Goal: Task Accomplishment & Management: Manage account settings

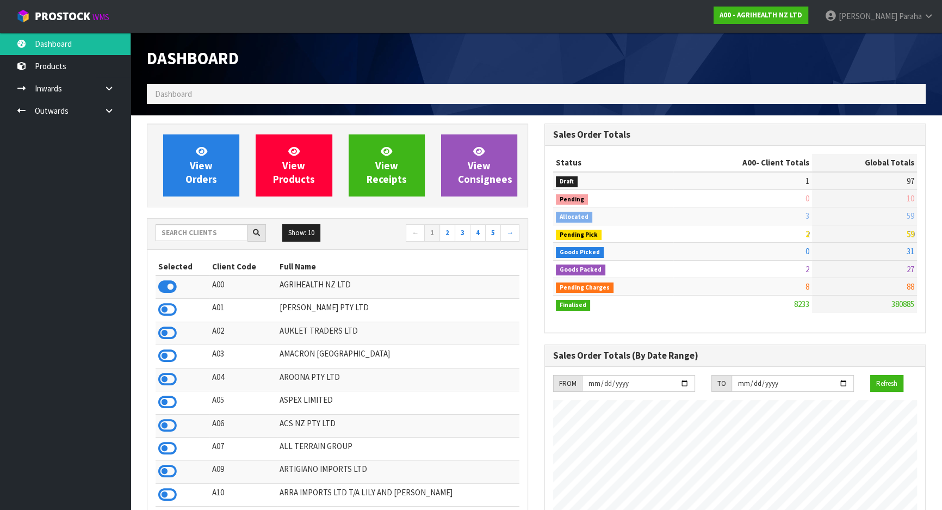
scroll to position [823, 397]
click at [165, 232] on input "text" at bounding box center [202, 232] width 92 height 17
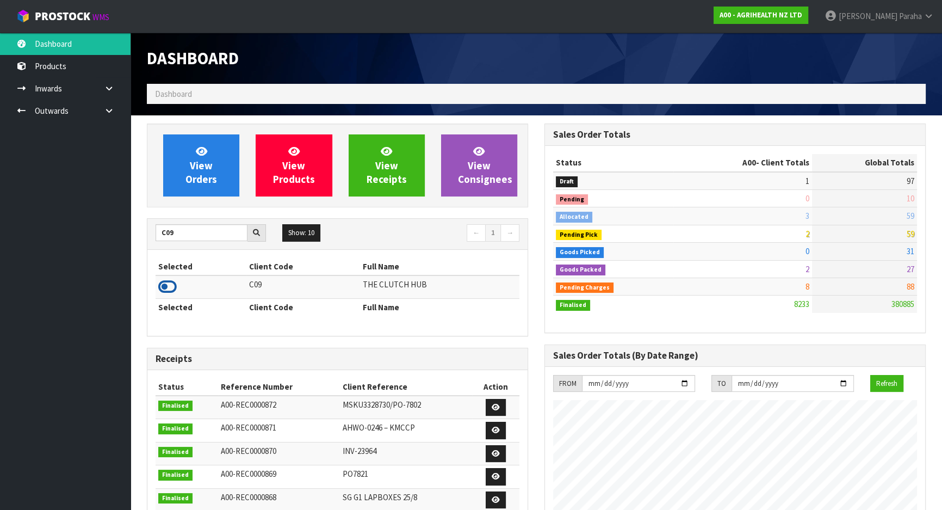
type input "C09"
click at [171, 283] on icon at bounding box center [167, 287] width 18 height 16
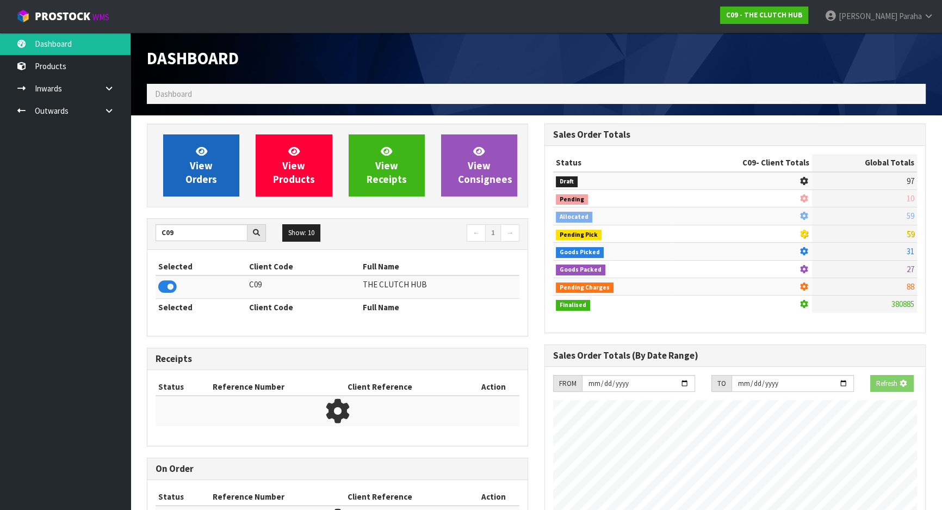
scroll to position [677, 397]
click at [200, 162] on span "View Orders" at bounding box center [202, 165] width 32 height 41
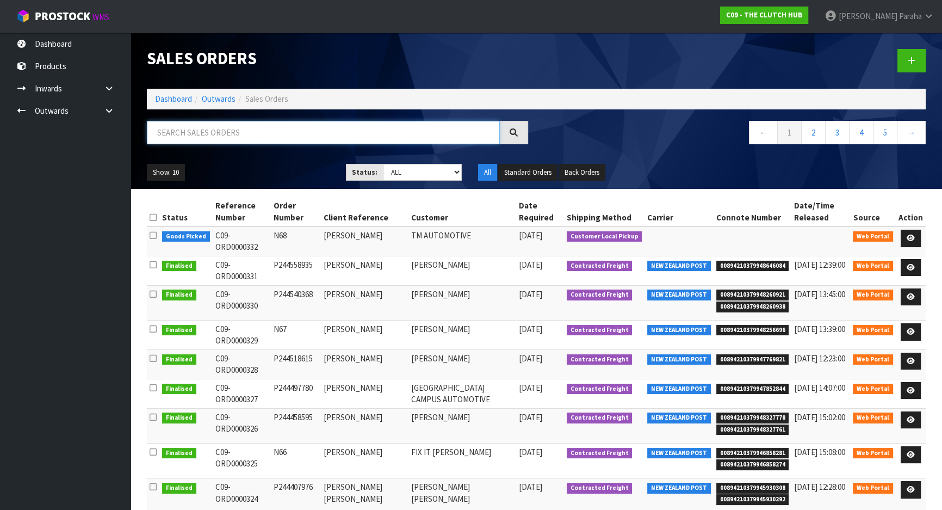
click at [209, 124] on input "text" at bounding box center [323, 132] width 353 height 23
click at [909, 237] on icon at bounding box center [911, 237] width 8 height 7
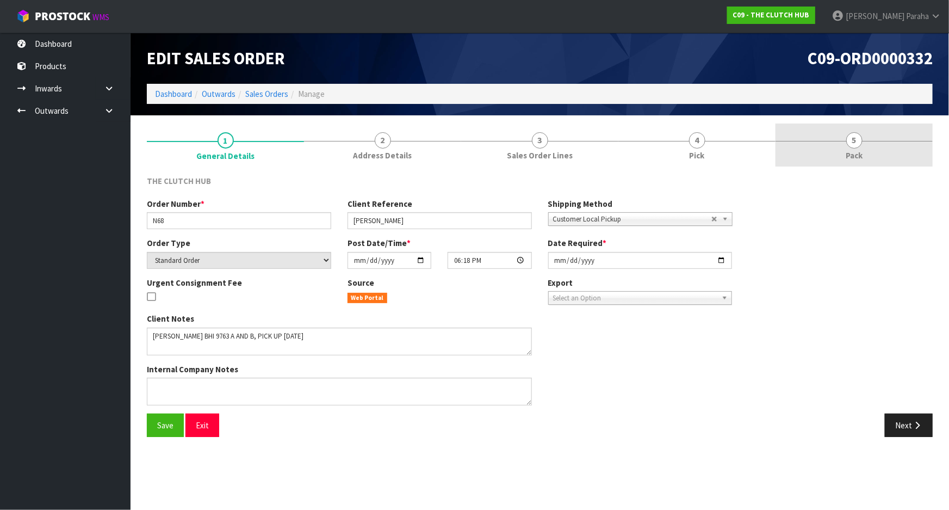
click at [849, 142] on span "5" at bounding box center [855, 140] width 16 height 16
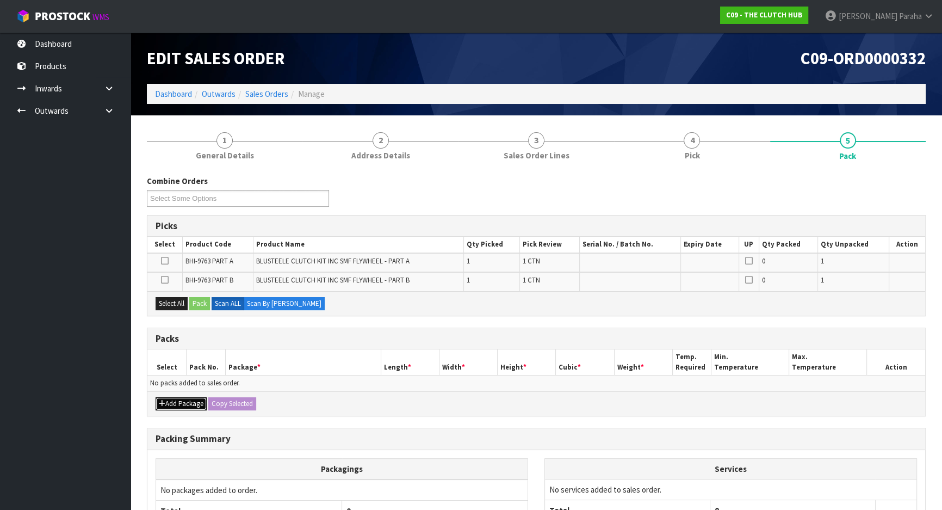
drag, startPoint x: 196, startPoint y: 408, endPoint x: 190, endPoint y: 404, distance: 6.6
click at [196, 408] on button "Add Package" at bounding box center [181, 403] width 51 height 13
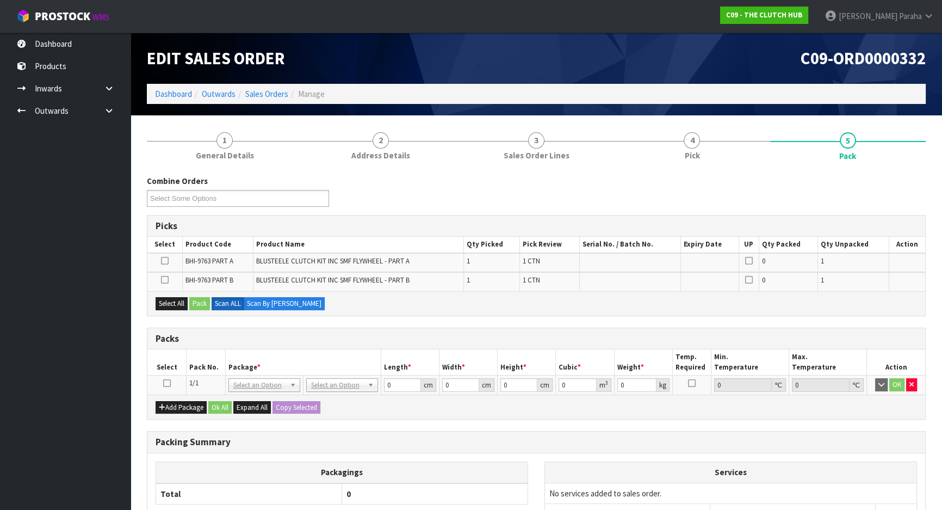
click at [166, 384] on icon at bounding box center [167, 383] width 8 height 1
click at [163, 299] on button "Select All" at bounding box center [172, 303] width 32 height 13
click at [164, 280] on icon at bounding box center [165, 280] width 8 height 1
click at [0, 0] on input "checkbox" at bounding box center [0, 0] width 0 height 0
click at [200, 298] on button "Pack" at bounding box center [199, 303] width 21 height 13
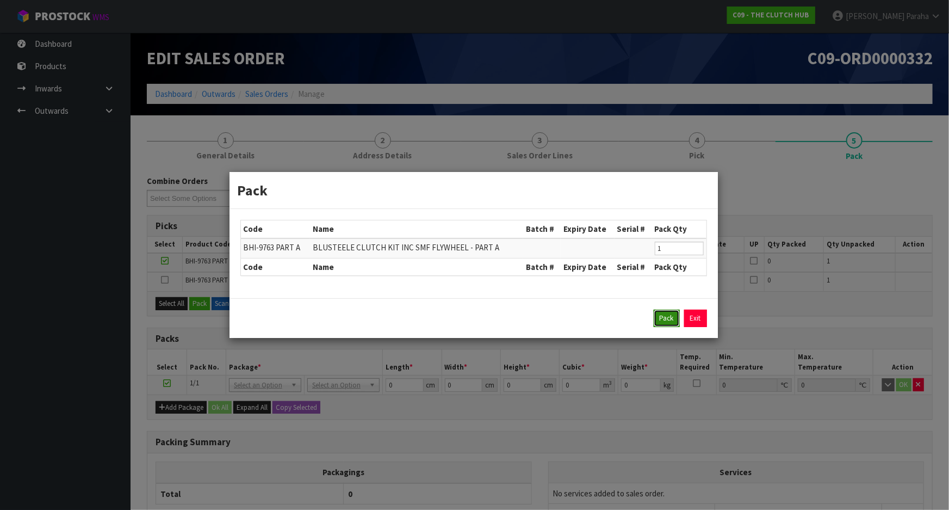
click at [670, 321] on button "Pack" at bounding box center [667, 318] width 26 height 17
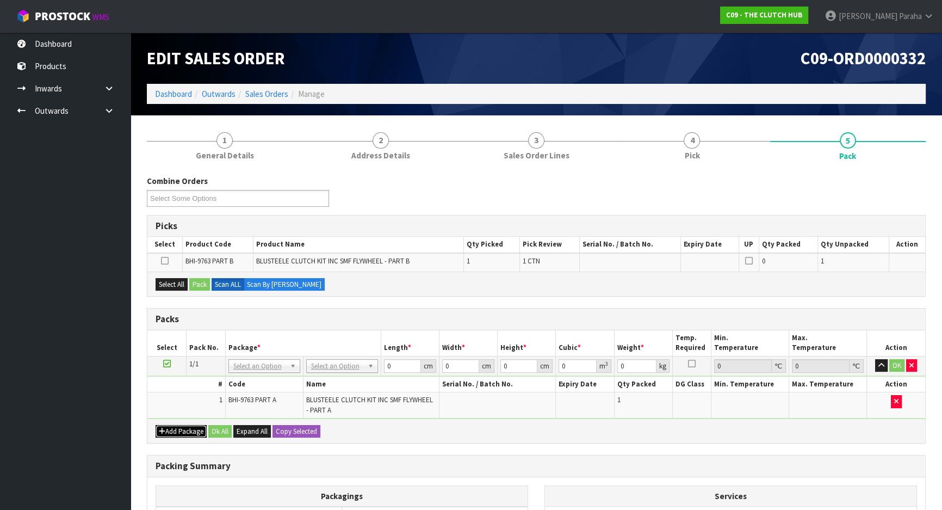
click at [177, 430] on button "Add Package" at bounding box center [181, 431] width 51 height 13
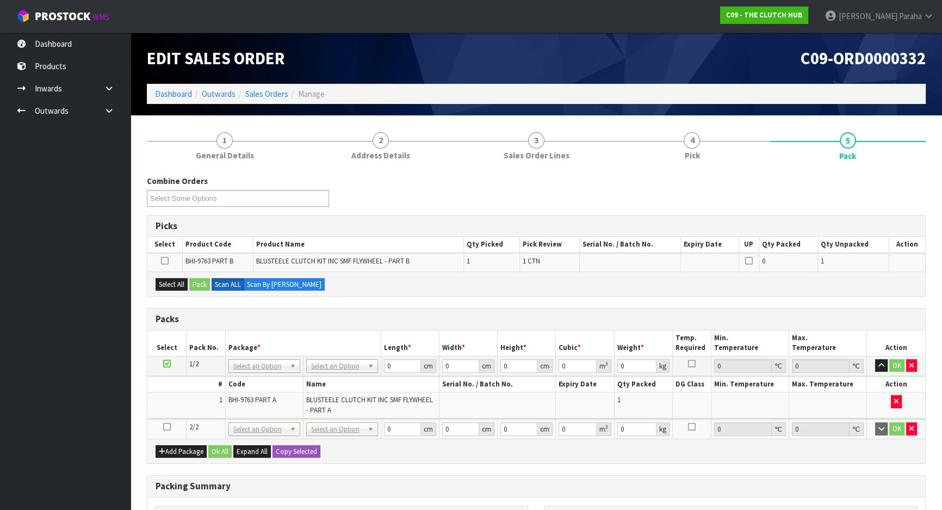
click at [169, 427] on icon at bounding box center [167, 427] width 8 height 1
click at [174, 284] on button "Select All" at bounding box center [172, 284] width 32 height 13
click at [205, 284] on button "Pack" at bounding box center [199, 284] width 21 height 13
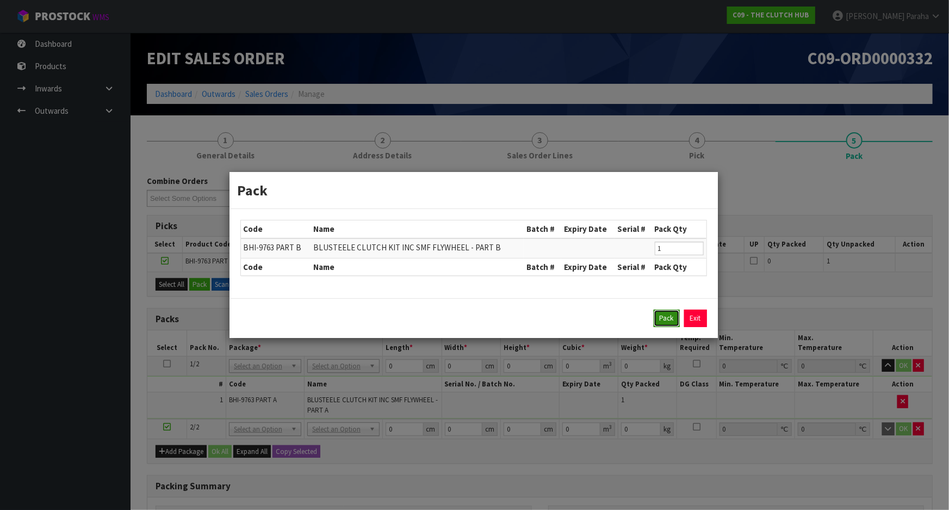
click at [659, 320] on button "Pack" at bounding box center [667, 318] width 26 height 17
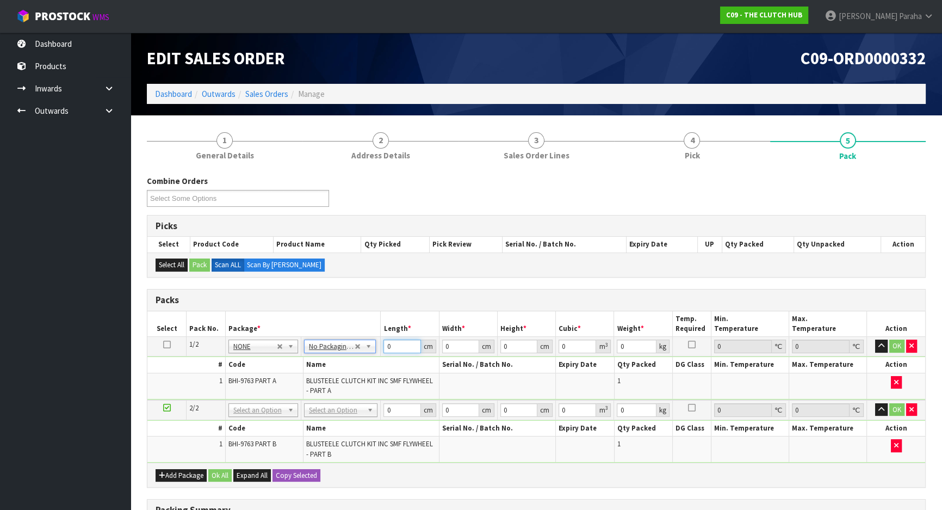
click at [394, 348] on input "0" at bounding box center [402, 346] width 37 height 14
drag, startPoint x: 569, startPoint y: 343, endPoint x: 553, endPoint y: 344, distance: 16.4
click at [553, 344] on tr "1/2 NONE 007-001 007-002 007-004 007-009 007-013 007-014 007-015 007-017 007-01…" at bounding box center [536, 347] width 778 height 20
type input "0"
click at [621, 346] on input "0" at bounding box center [636, 346] width 39 height 14
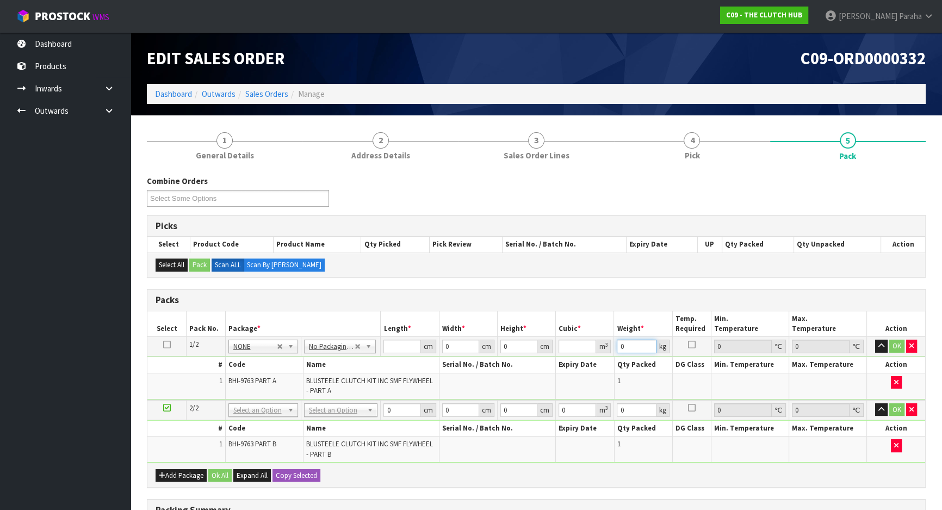
click at [625, 347] on input "0" at bounding box center [636, 346] width 39 height 14
type input "12"
click at [627, 408] on input "0" at bounding box center [636, 410] width 39 height 14
type input "23"
type input "2"
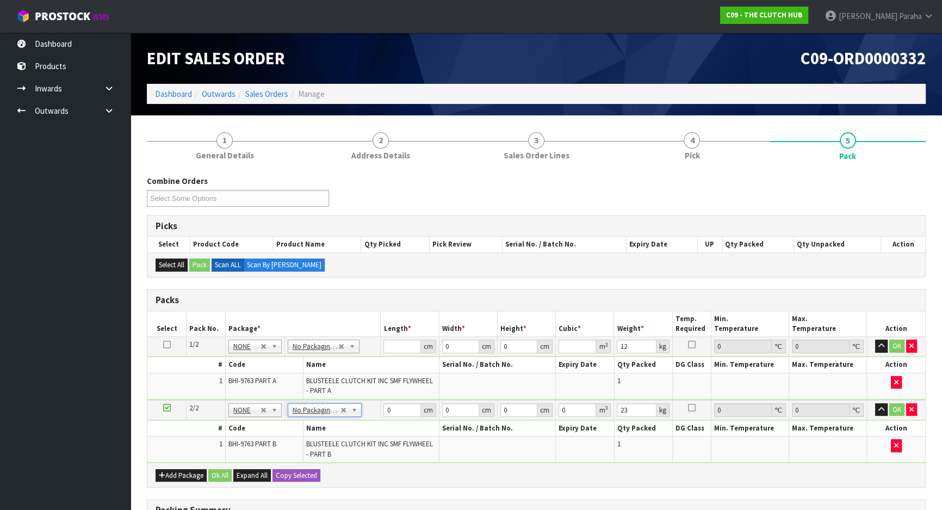
type input "0"
click at [631, 411] on input "0" at bounding box center [636, 410] width 39 height 14
type input "22"
click at [397, 347] on input "number" at bounding box center [402, 346] width 37 height 14
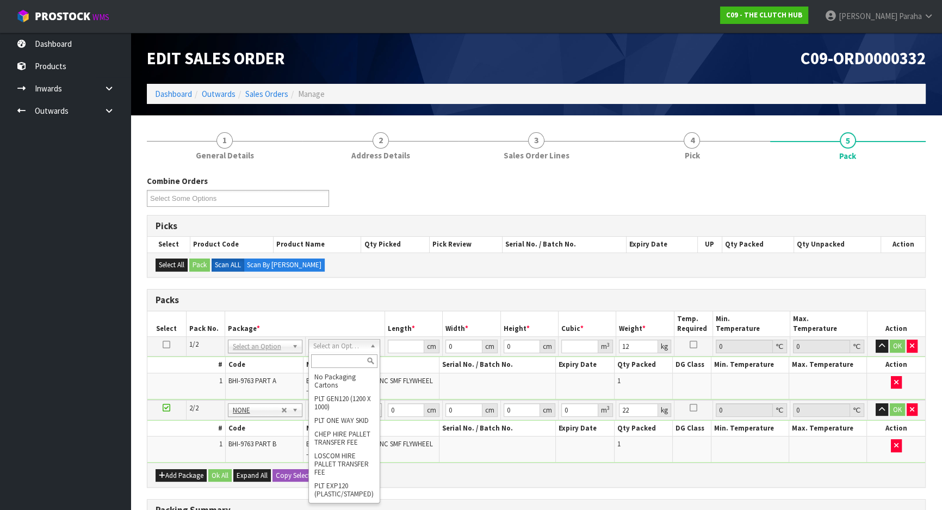
click at [340, 362] on input "text" at bounding box center [344, 361] width 66 height 14
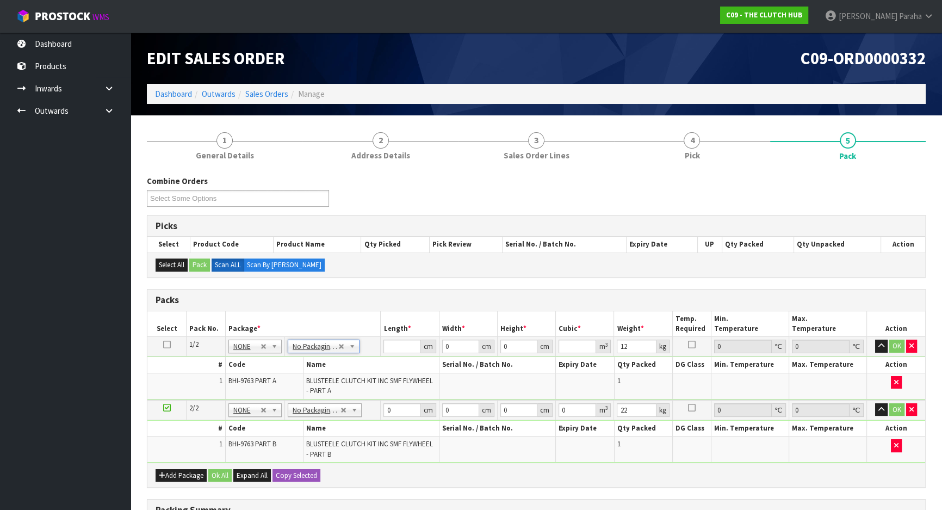
type input "0"
click at [397, 344] on input "0" at bounding box center [402, 346] width 37 height 14
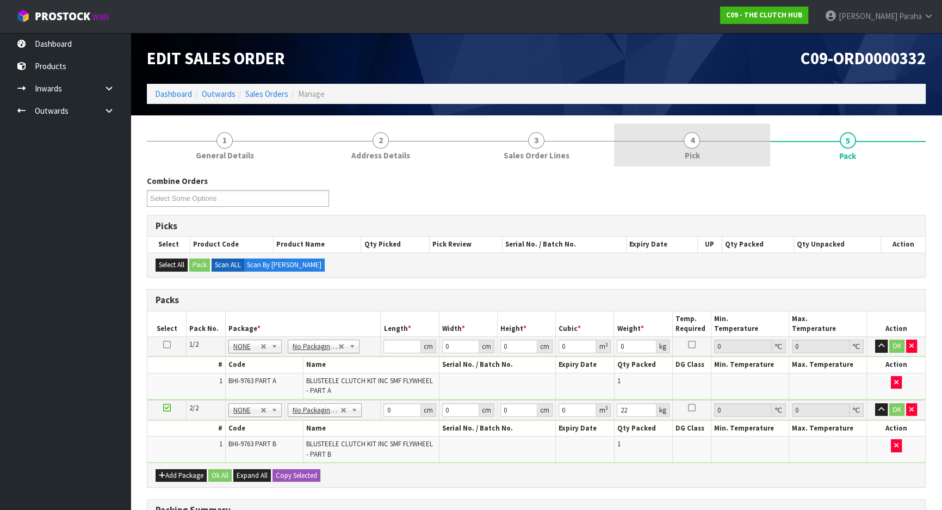
click at [690, 140] on span "4" at bounding box center [692, 140] width 16 height 16
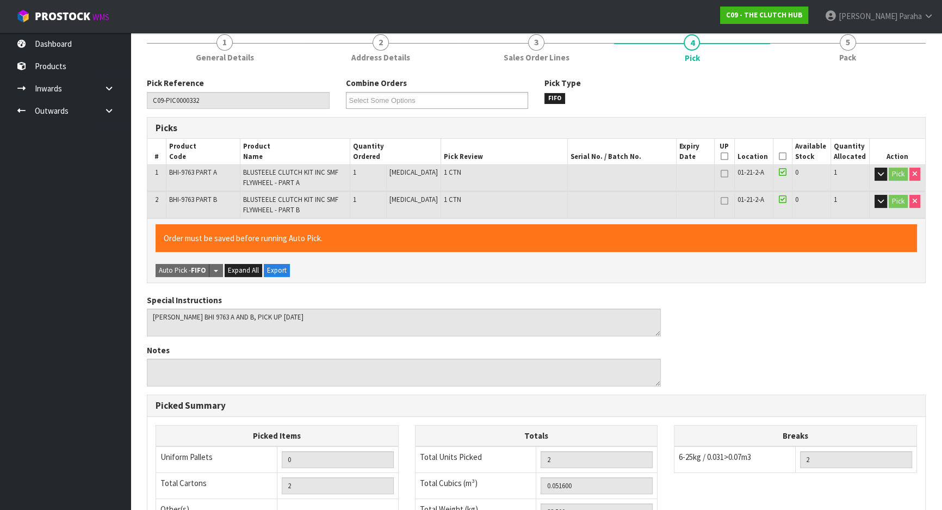
scroll to position [98, 0]
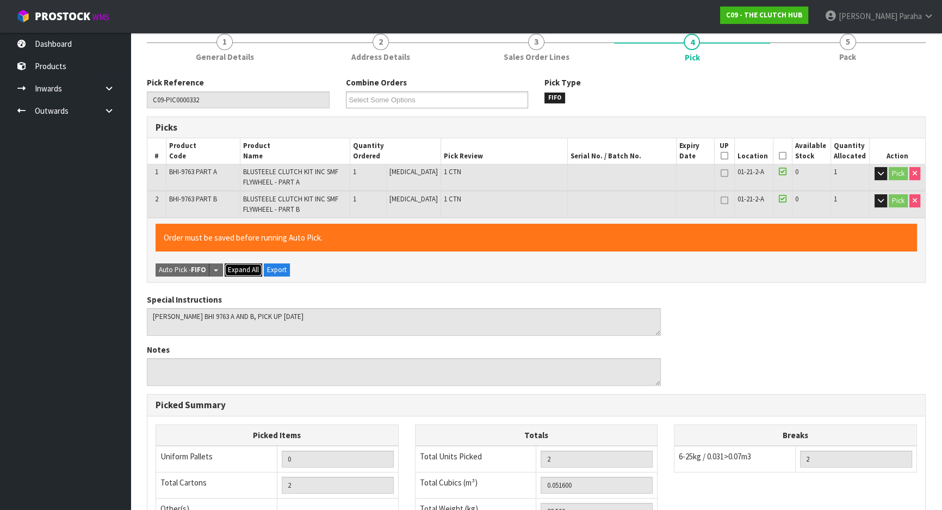
click at [239, 266] on span "Expand All" at bounding box center [243, 269] width 31 height 9
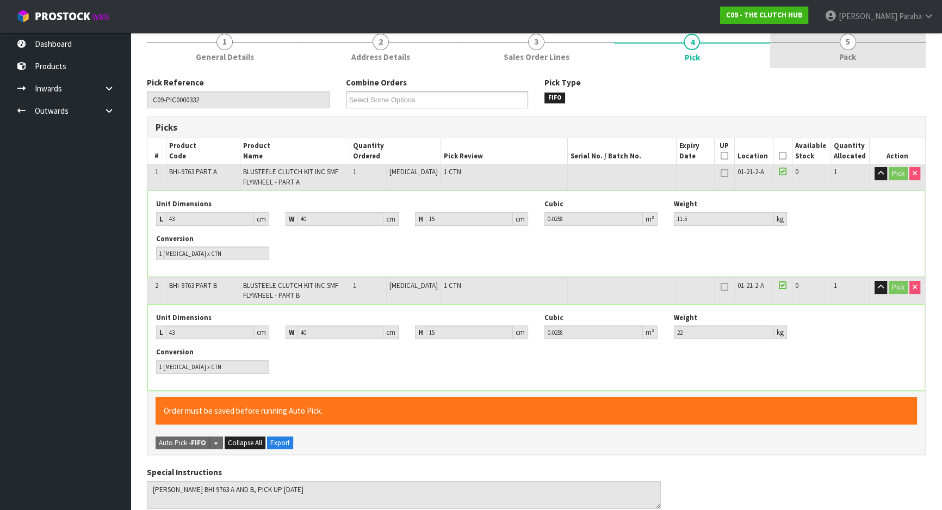
click at [856, 42] on link "5 Pack" at bounding box center [848, 46] width 156 height 43
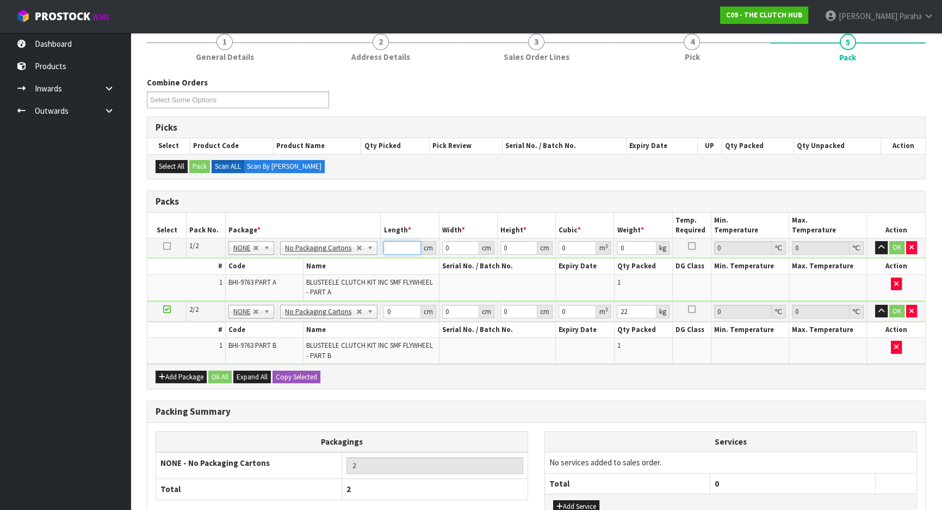
click at [392, 248] on input "number" at bounding box center [402, 248] width 37 height 14
type input "43"
type input "40"
type input "1"
type input "0.00172"
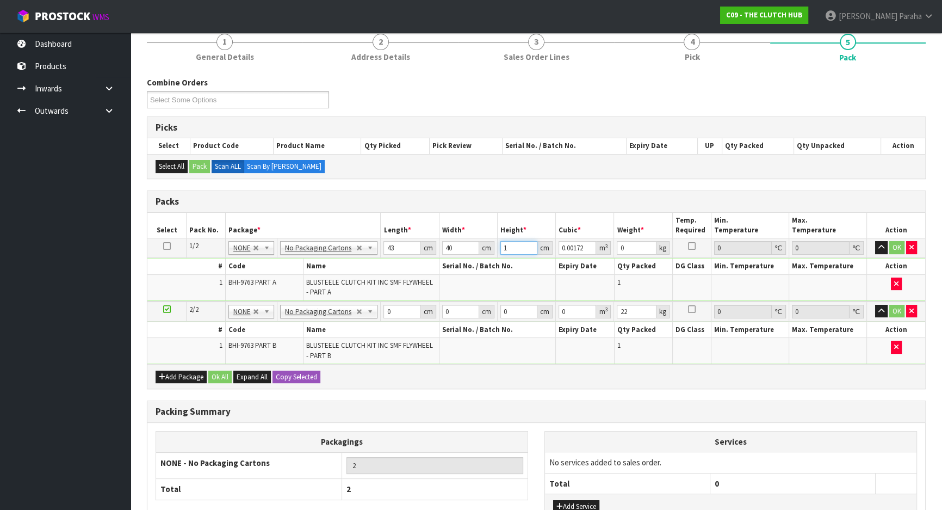
type input "15"
type input "0.0258"
type input "15"
type input "12"
click at [875, 241] on button "button" at bounding box center [881, 247] width 13 height 13
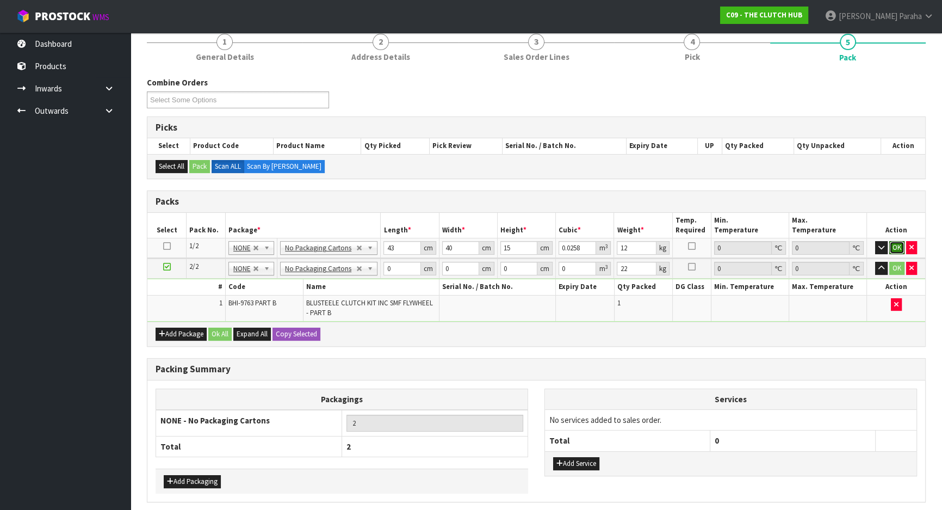
click button "OK" at bounding box center [896, 247] width 15 height 13
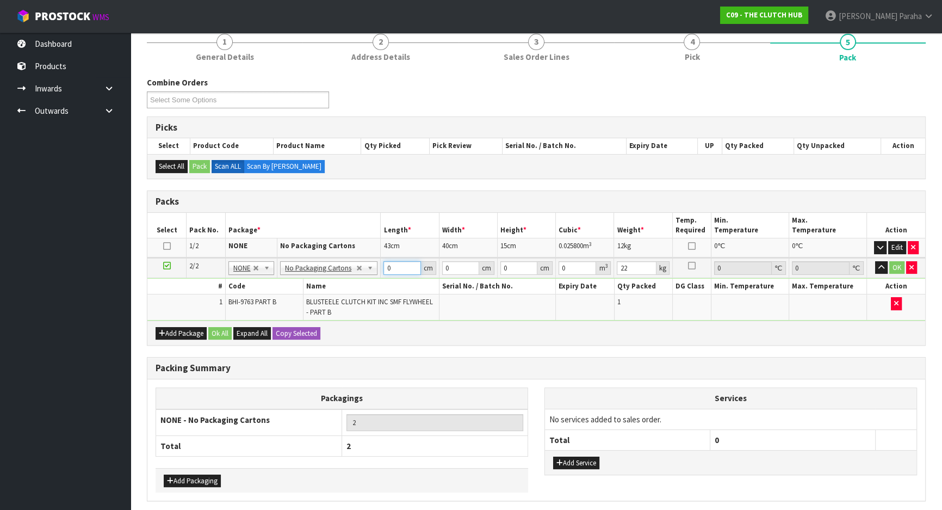
click at [397, 262] on input "0" at bounding box center [402, 268] width 37 height 14
type input "43"
type input "40"
type input "1"
type input "0.00172"
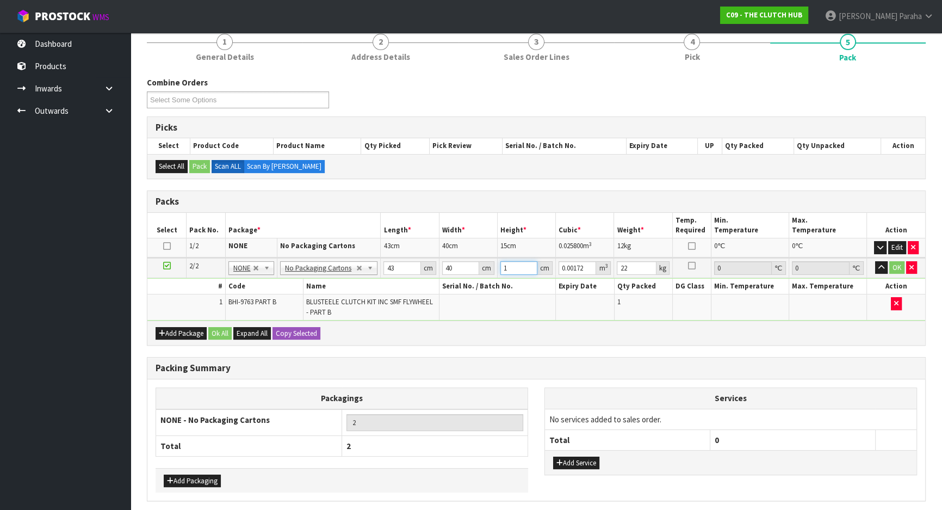
type input "15"
type input "0.0258"
type input "15"
type input "22"
click at [875, 261] on button "button" at bounding box center [881, 267] width 13 height 13
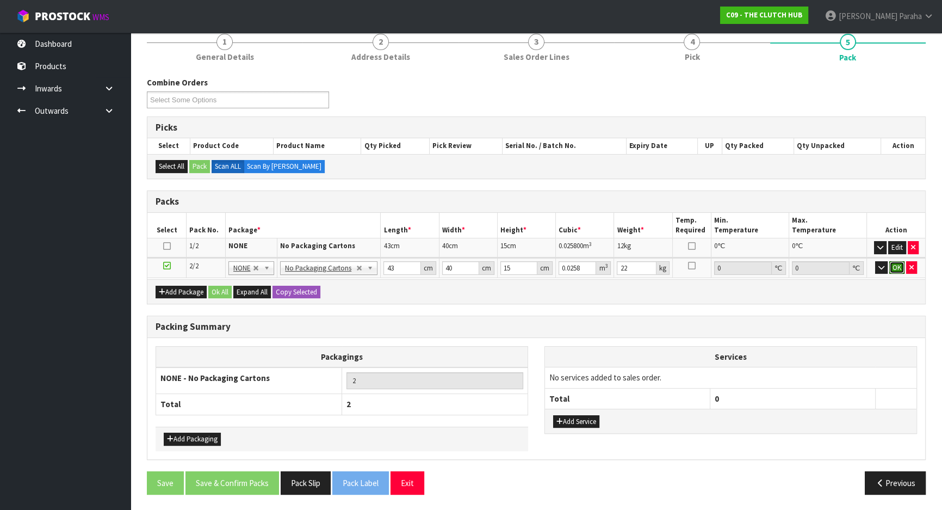
click button "OK" at bounding box center [896, 267] width 15 height 13
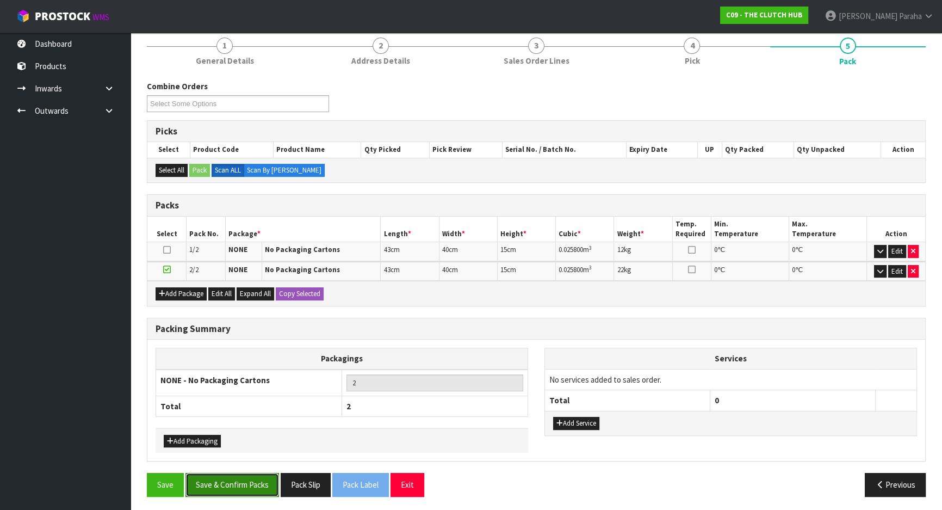
click at [243, 485] on button "Save & Confirm Packs" at bounding box center [233, 484] width 94 height 23
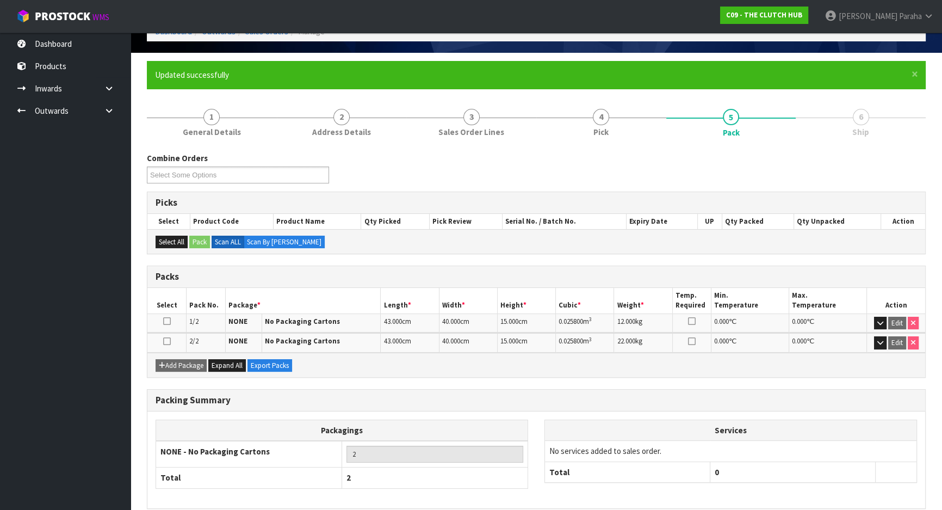
scroll to position [110, 0]
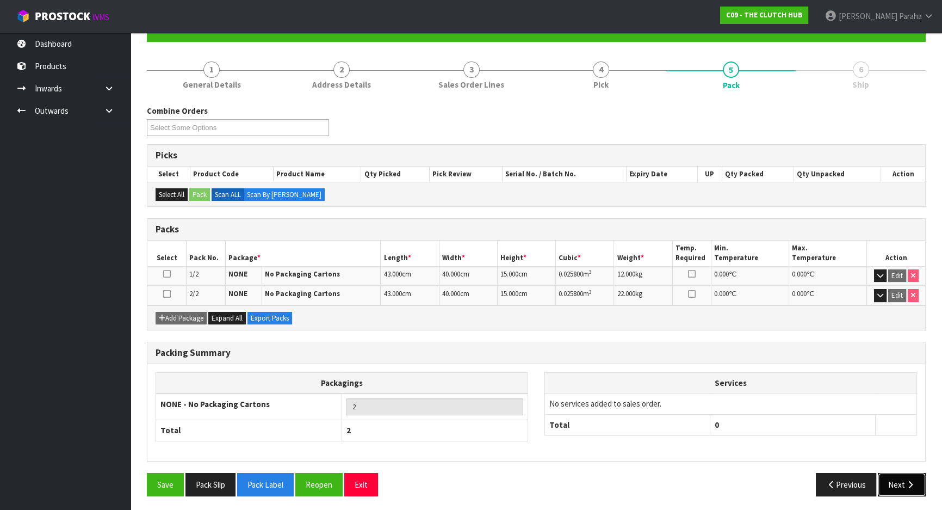
click at [913, 480] on icon "button" at bounding box center [910, 484] width 10 height 8
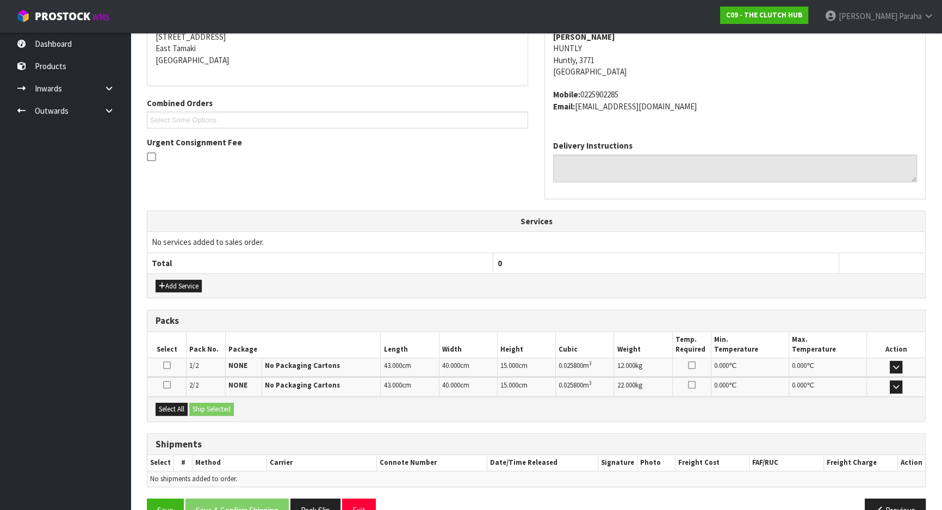
scroll to position [252, 0]
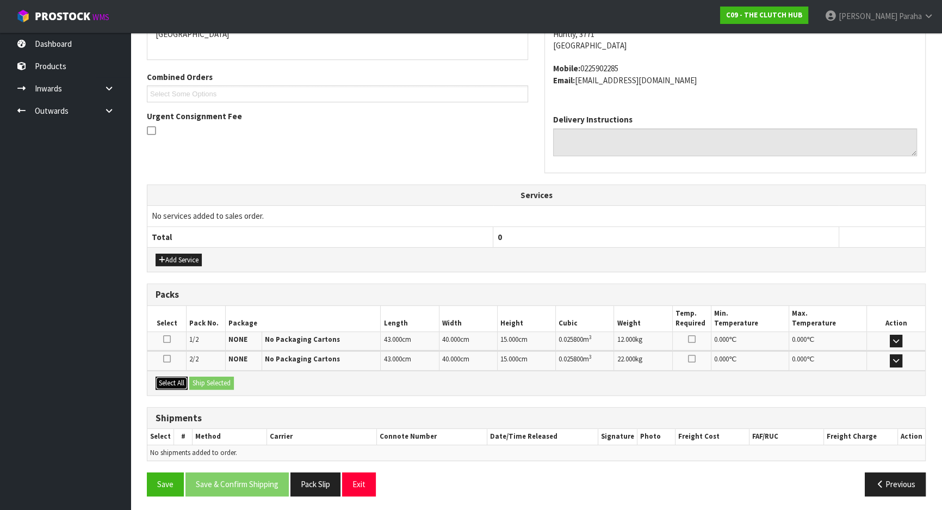
click at [171, 378] on button "Select All" at bounding box center [172, 382] width 32 height 13
click at [209, 380] on button "Ship Selected" at bounding box center [211, 382] width 45 height 13
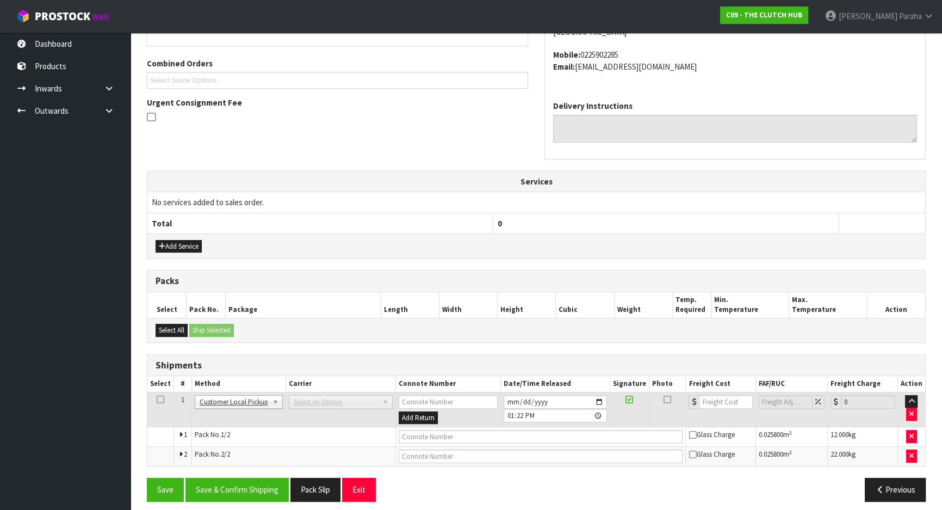
scroll to position [271, 0]
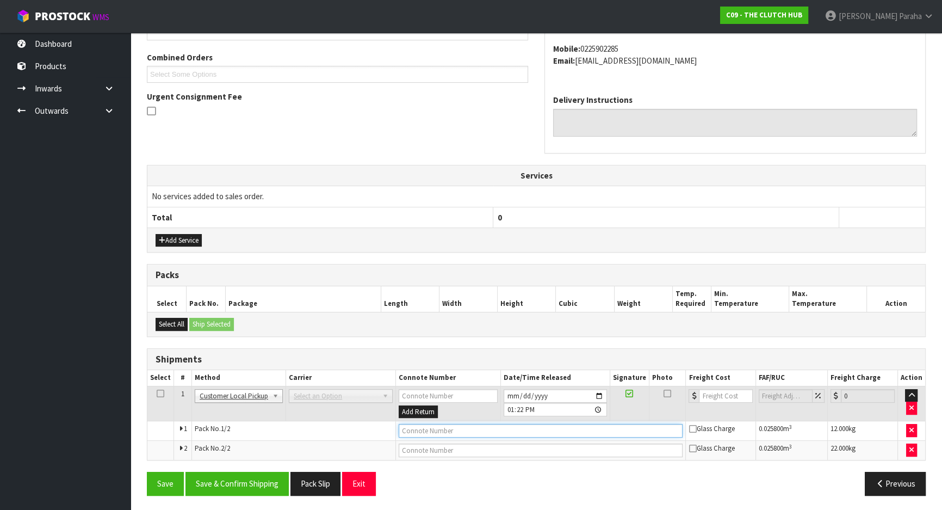
click at [529, 428] on input "text" at bounding box center [541, 431] width 285 height 14
type input "CUSTOMER COLLECTED"
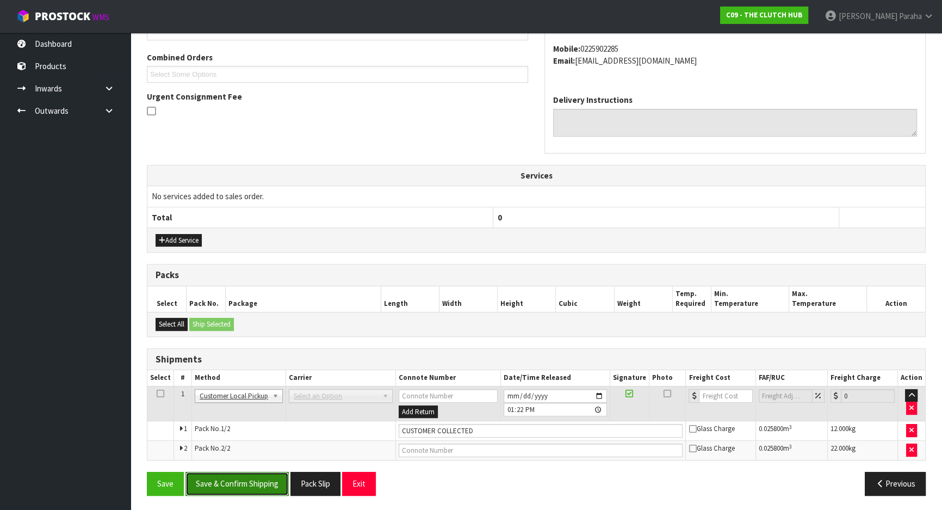
click at [227, 486] on button "Save & Confirm Shipping" at bounding box center [237, 483] width 103 height 23
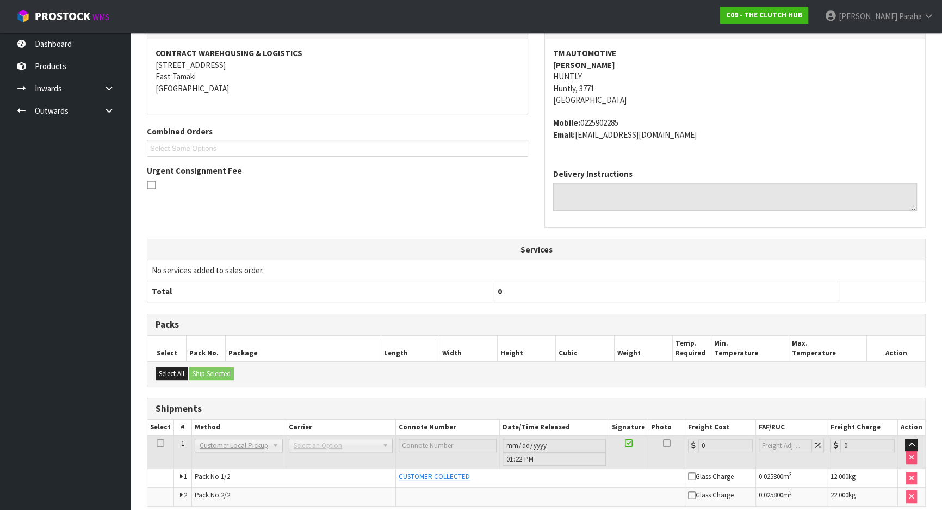
scroll to position [243, 0]
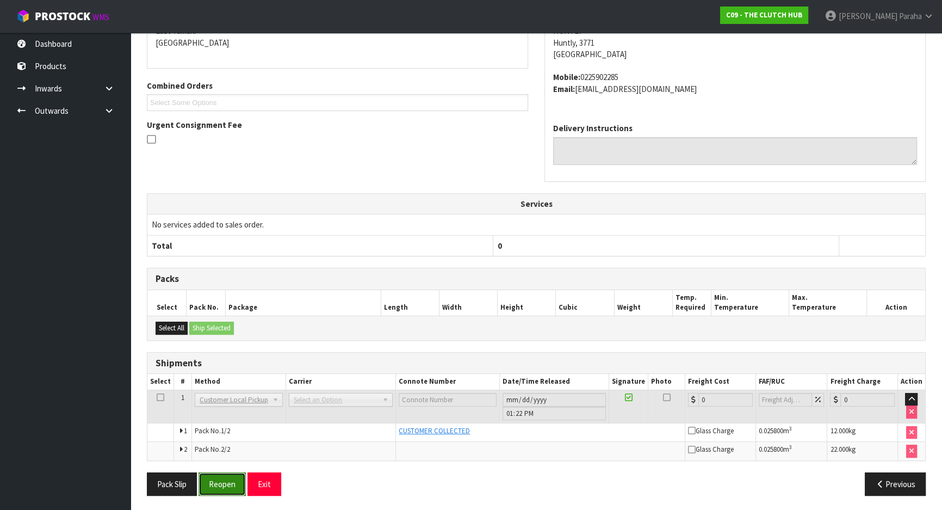
click at [232, 486] on button "Reopen" at bounding box center [222, 483] width 47 height 23
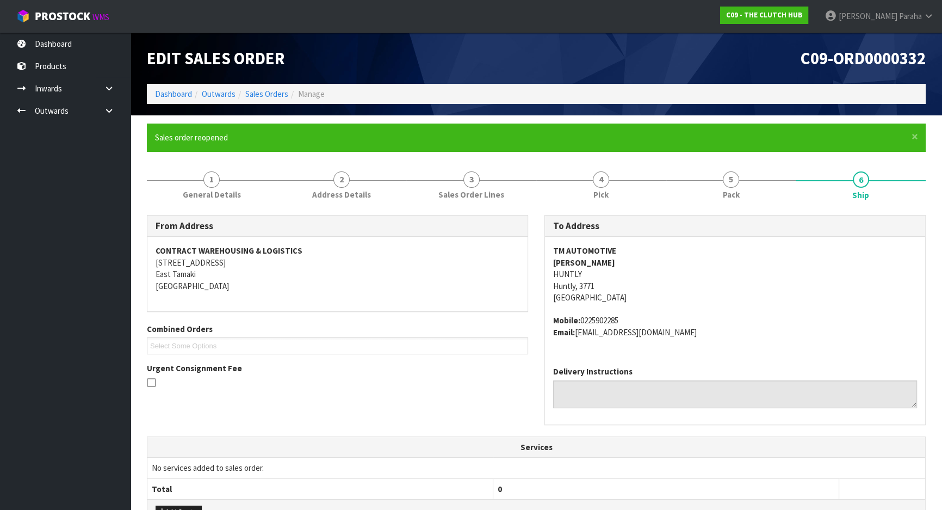
scroll to position [197, 0]
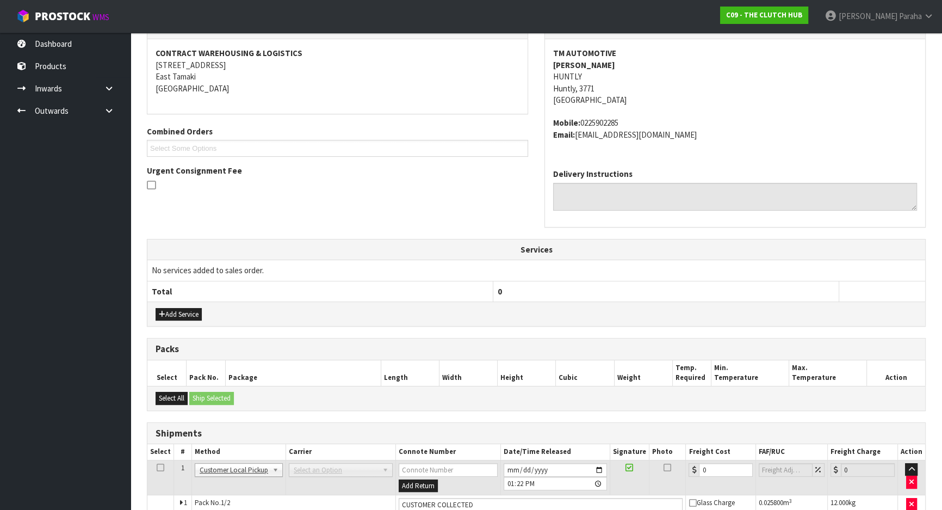
click at [153, 184] on icon at bounding box center [151, 185] width 9 height 10
click at [0, 0] on input "checkbox" at bounding box center [0, 0] width 0 height 0
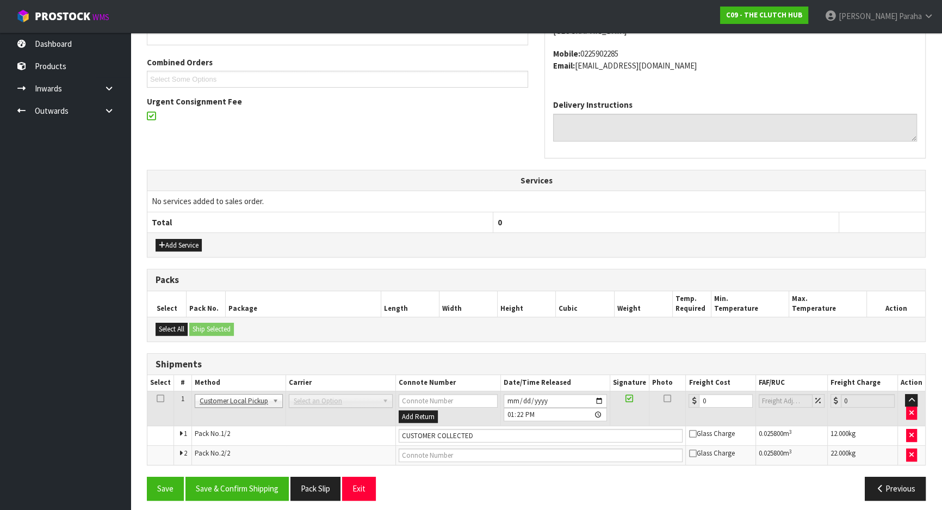
scroll to position [271, 0]
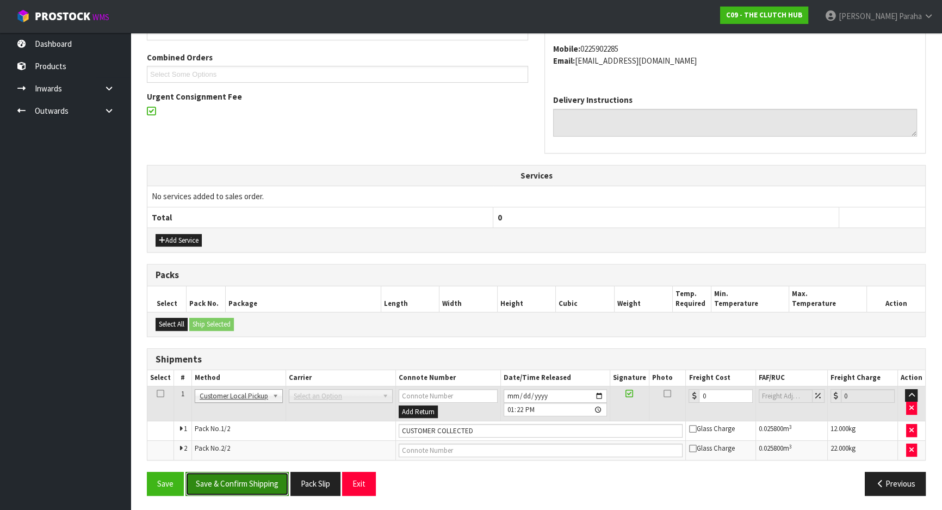
click at [235, 483] on button "Save & Confirm Shipping" at bounding box center [237, 483] width 103 height 23
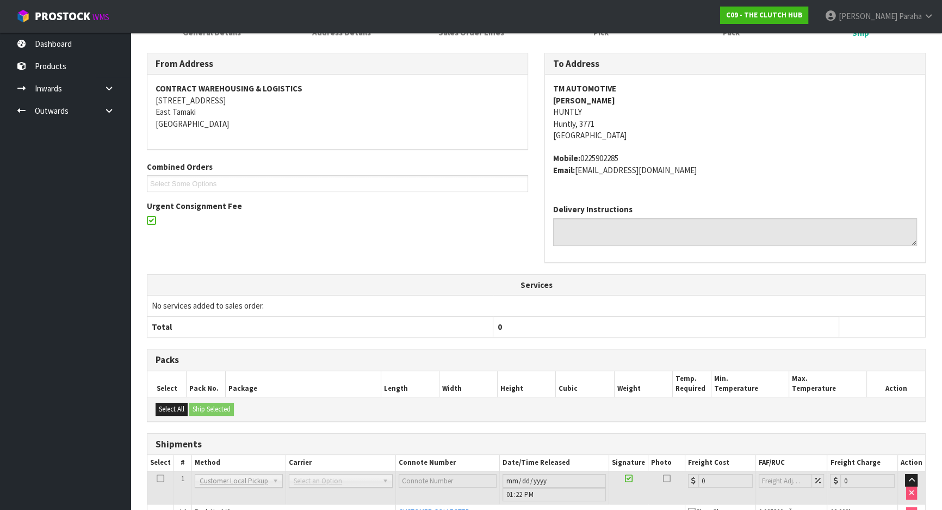
scroll to position [45, 0]
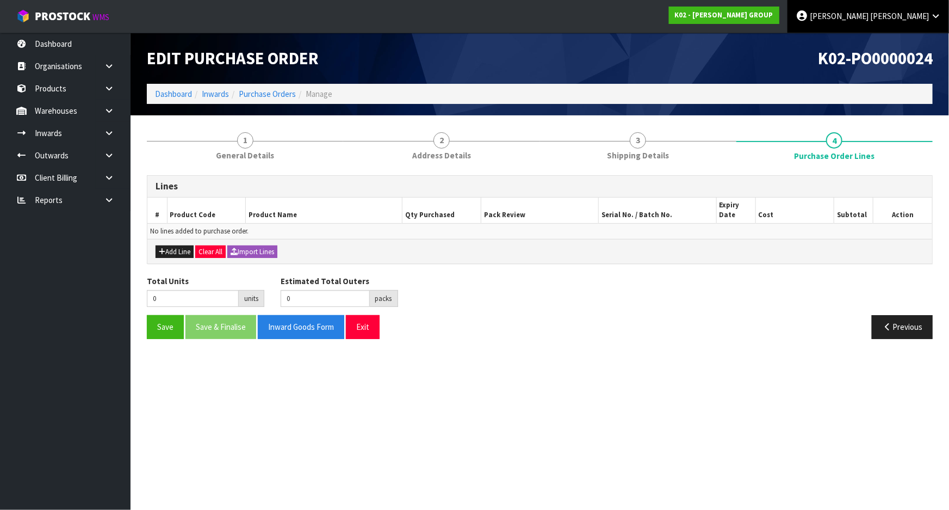
click at [941, 20] on link "Michael Drugan" at bounding box center [869, 16] width 162 height 33
click at [914, 45] on link "Logout" at bounding box center [906, 43] width 86 height 15
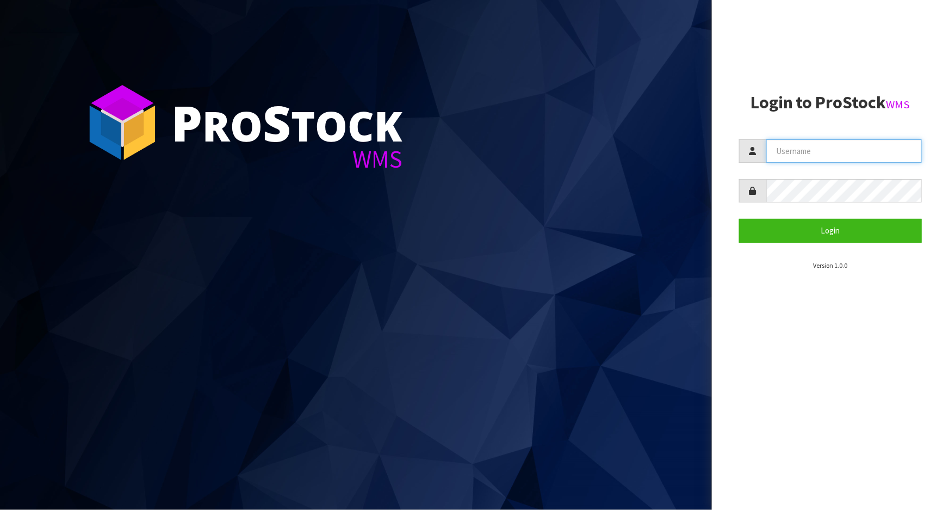
click at [802, 158] on input "text" at bounding box center [845, 150] width 156 height 23
type input "o"
type input "POLLY"
click at [739, 219] on button "Login" at bounding box center [830, 230] width 183 height 23
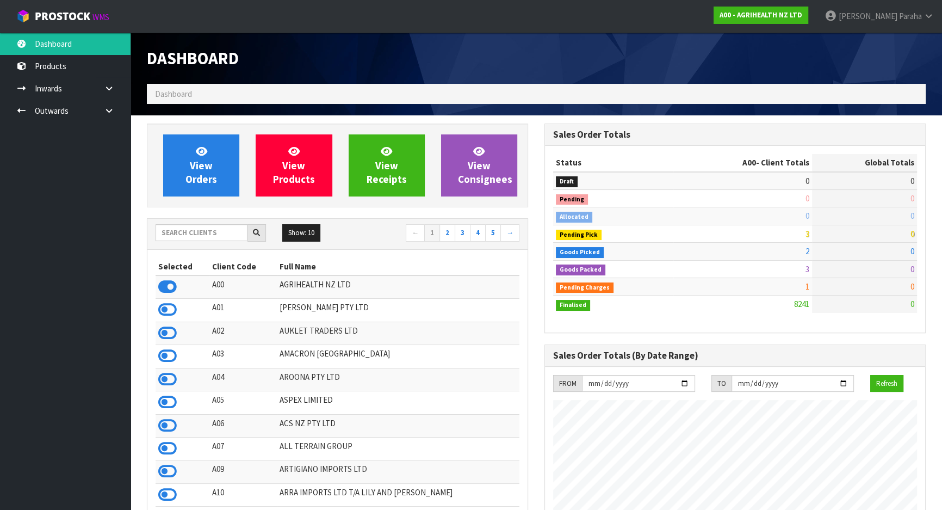
scroll to position [823, 397]
click at [214, 230] on input "text" at bounding box center [202, 232] width 92 height 17
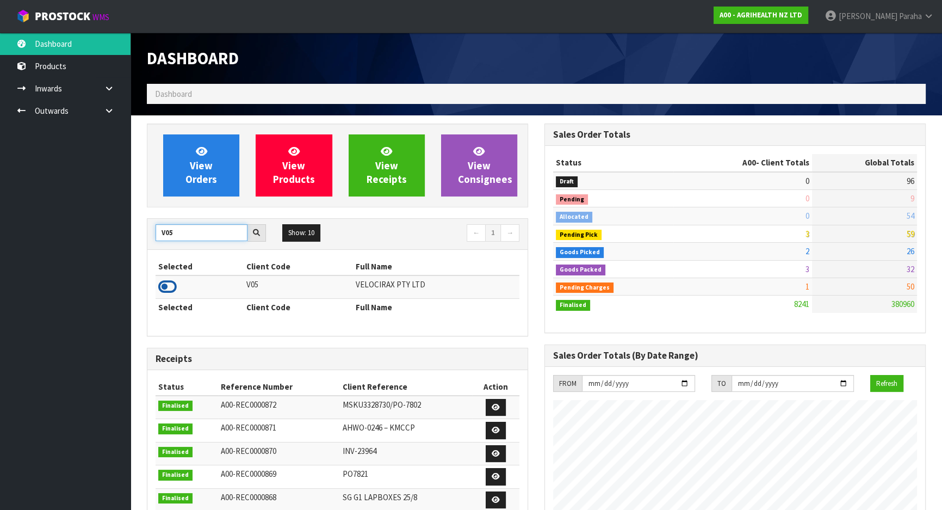
type input "V05"
click at [169, 283] on icon at bounding box center [167, 287] width 18 height 16
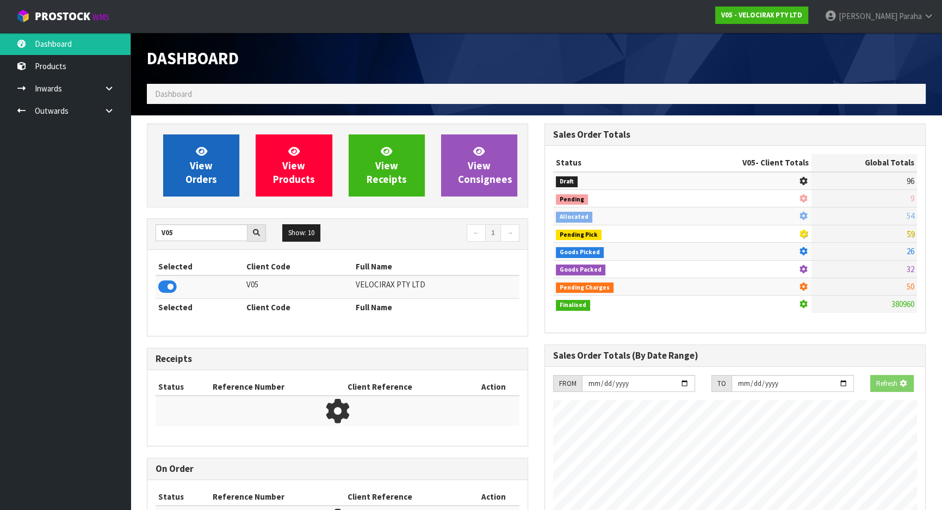
scroll to position [677, 397]
click at [203, 180] on span "View Orders" at bounding box center [202, 165] width 32 height 41
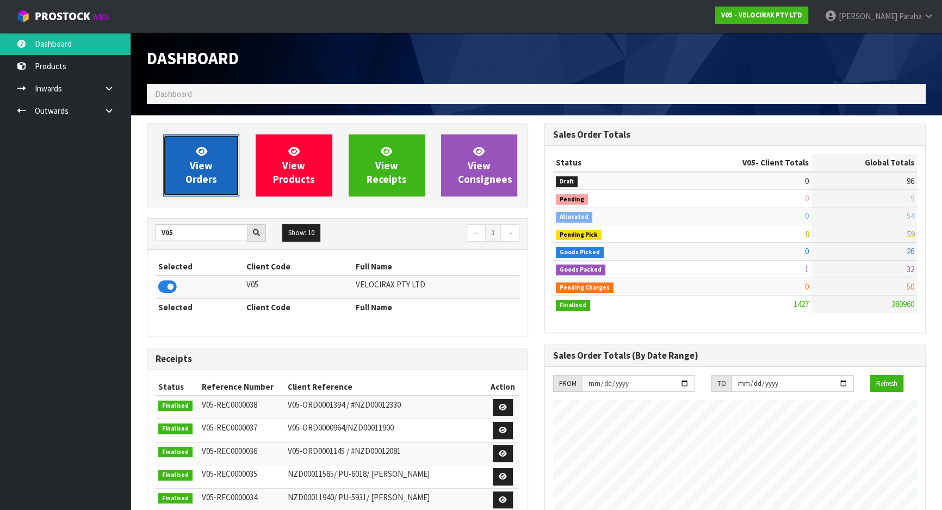
scroll to position [846, 397]
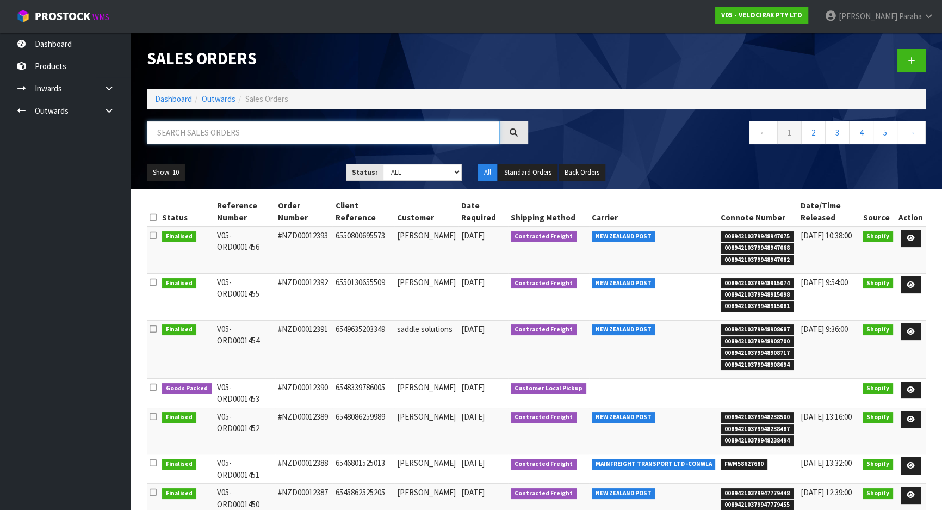
click at [207, 135] on input "text" at bounding box center [323, 132] width 353 height 23
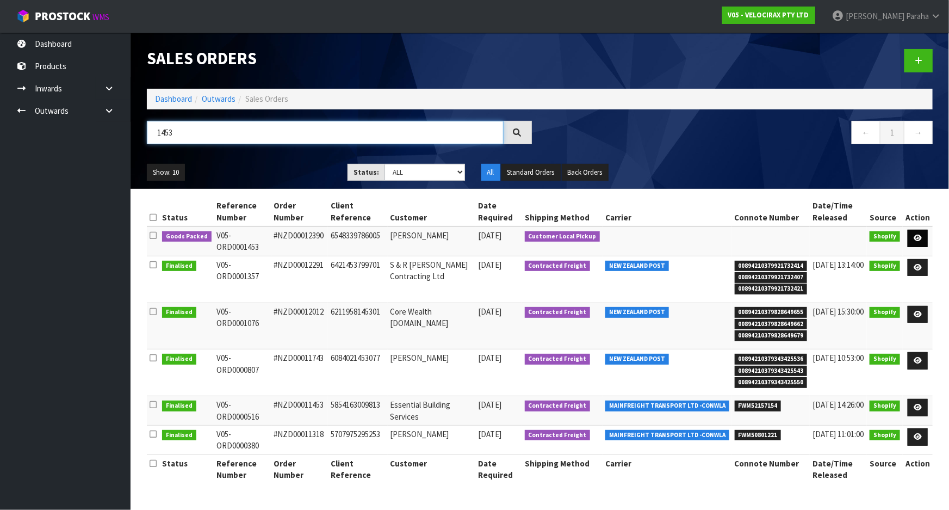
type input "1453"
click at [924, 235] on link at bounding box center [918, 238] width 20 height 17
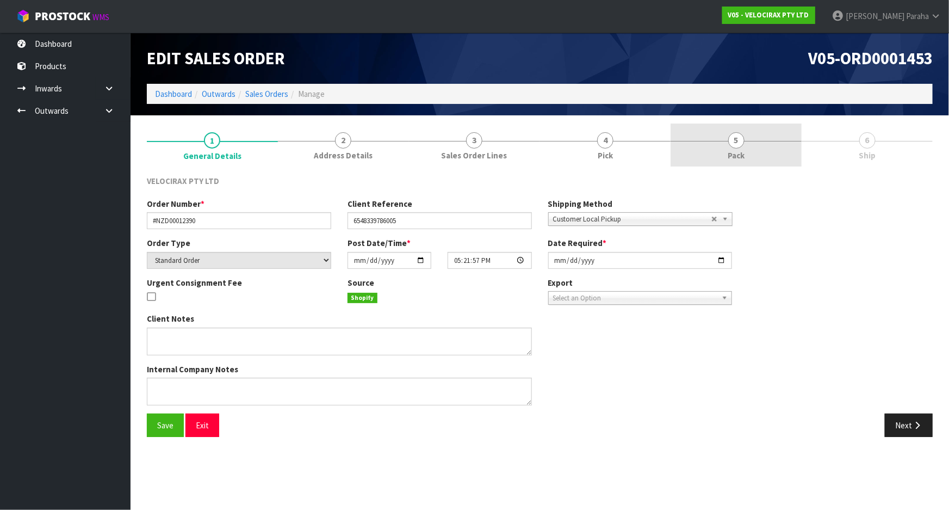
click at [739, 140] on span "5" at bounding box center [736, 140] width 16 height 16
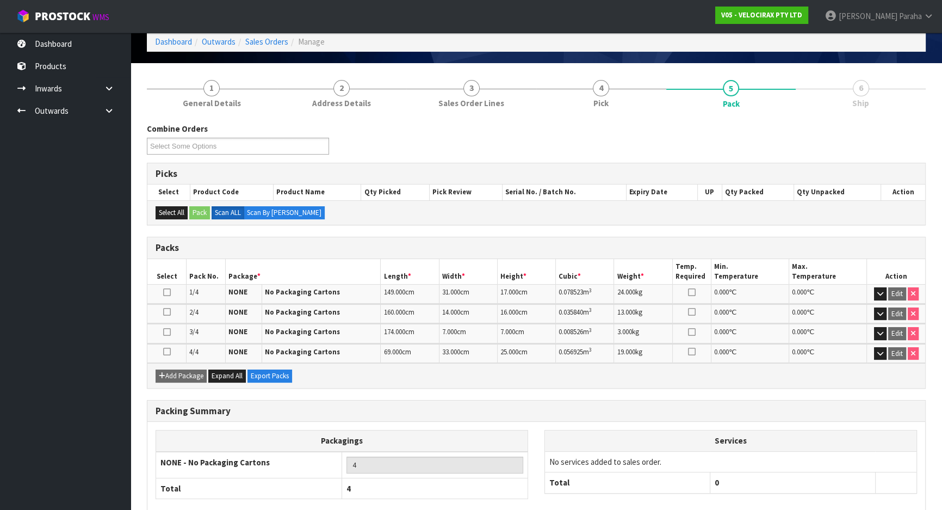
scroll to position [110, 0]
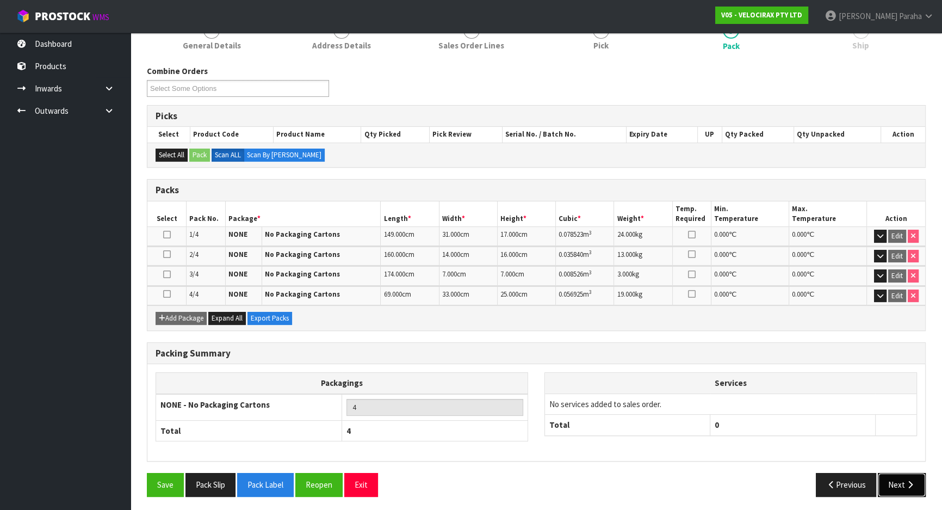
click at [915, 485] on button "Next" at bounding box center [902, 484] width 48 height 23
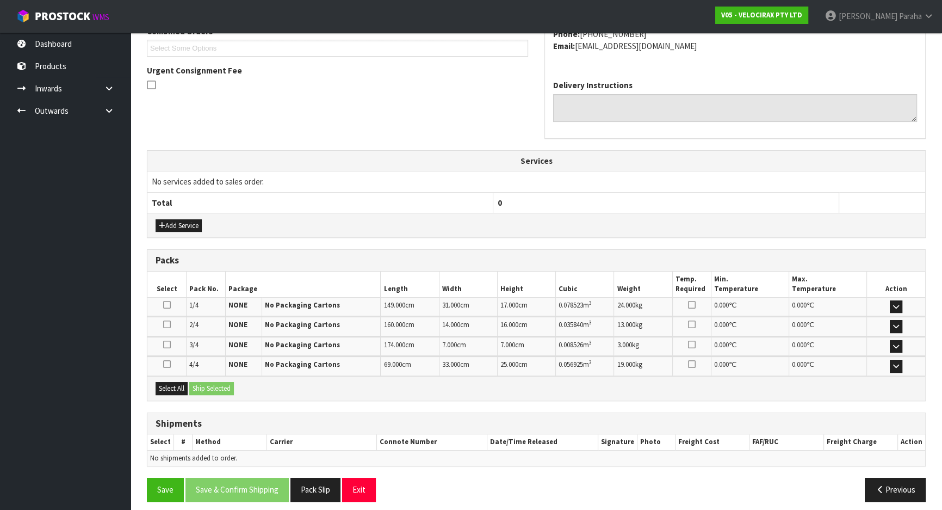
scroll to position [263, 0]
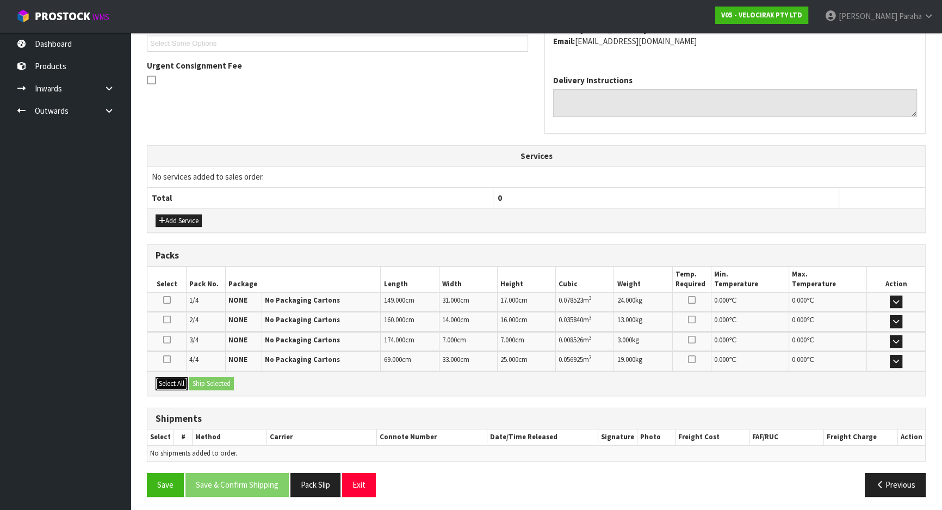
click at [167, 383] on button "Select All" at bounding box center [172, 383] width 32 height 13
click at [223, 384] on button "Ship Selected" at bounding box center [211, 383] width 45 height 13
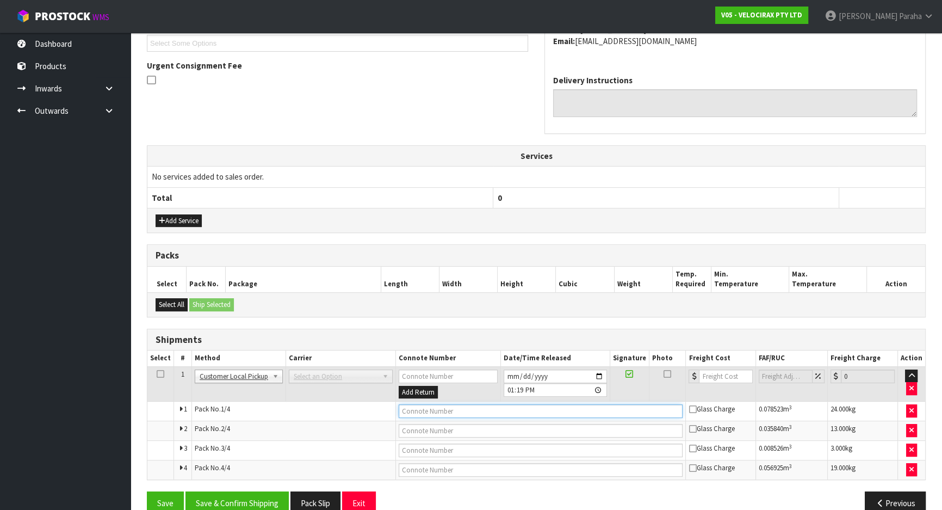
click at [454, 407] on input "text" at bounding box center [541, 411] width 285 height 14
type input "CUSTOMER PICKED UP"
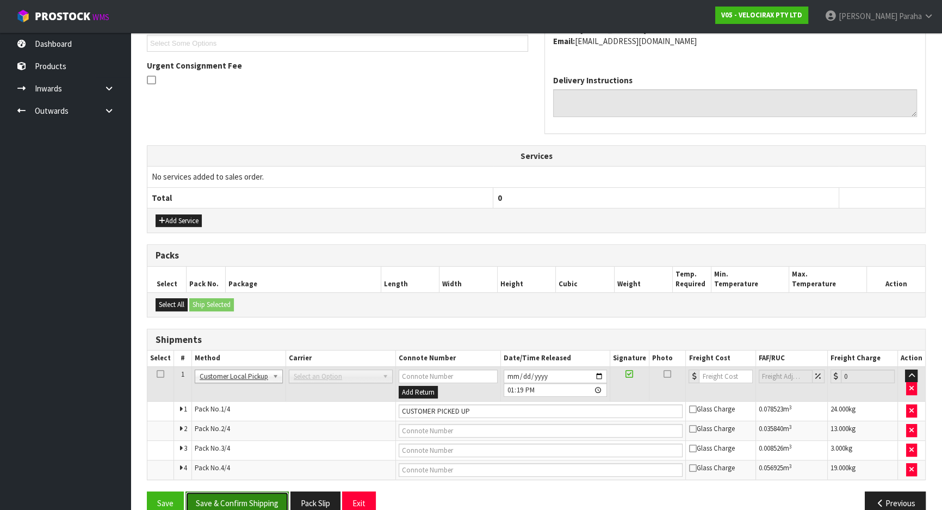
click at [262, 501] on button "Save & Confirm Shipping" at bounding box center [237, 502] width 103 height 23
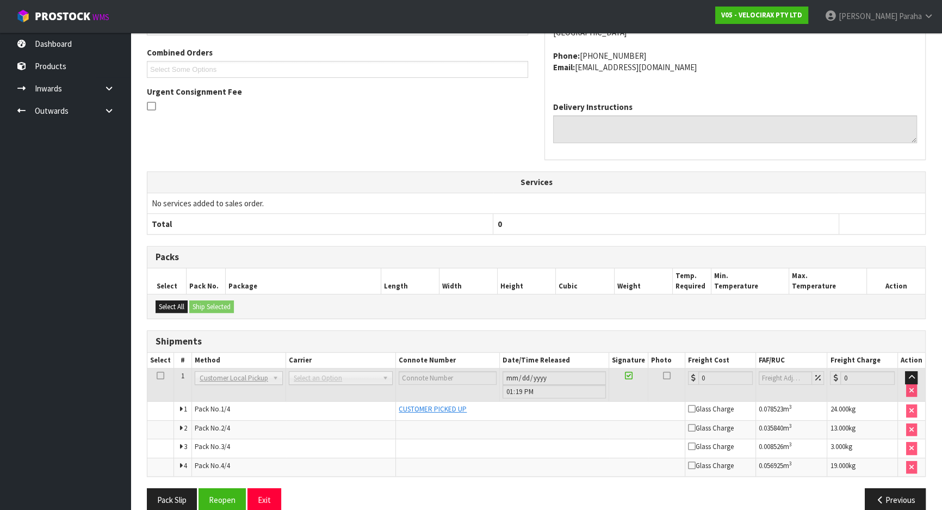
scroll to position [292, 0]
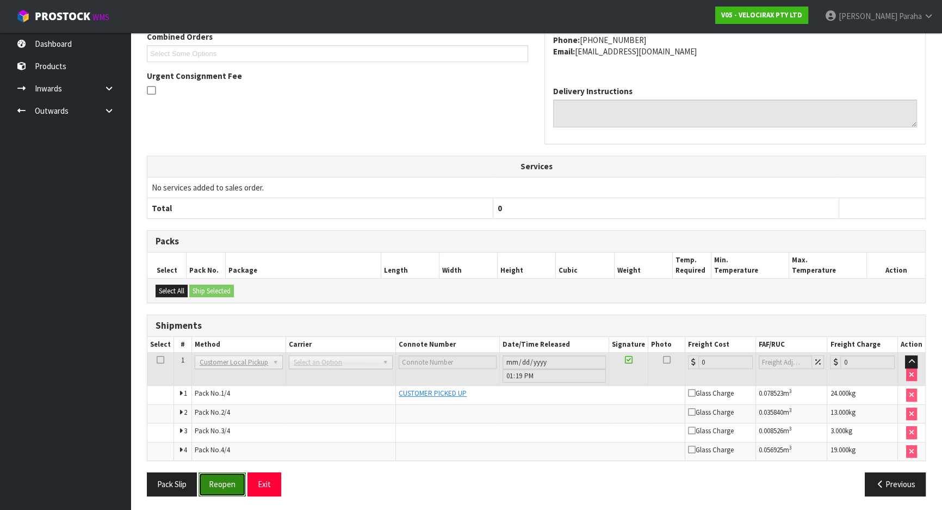
click at [230, 484] on button "Reopen" at bounding box center [222, 483] width 47 height 23
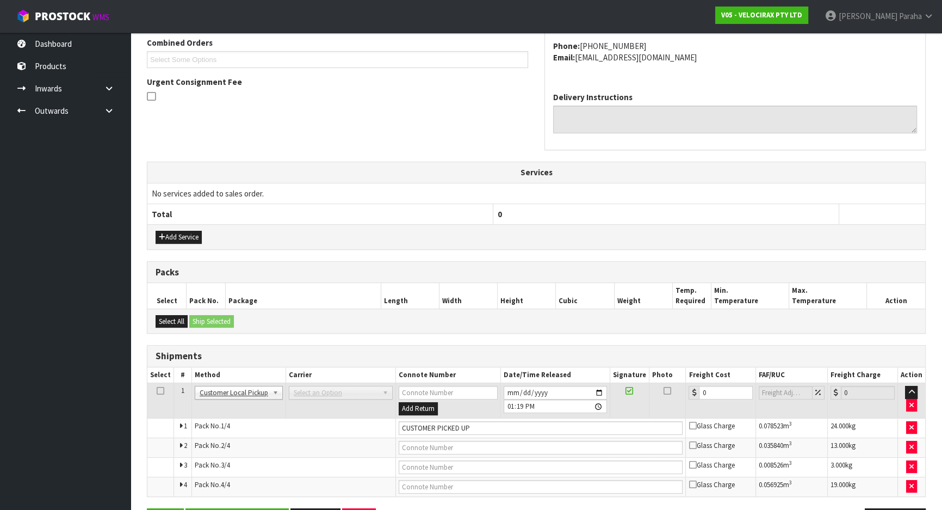
scroll to position [322, 0]
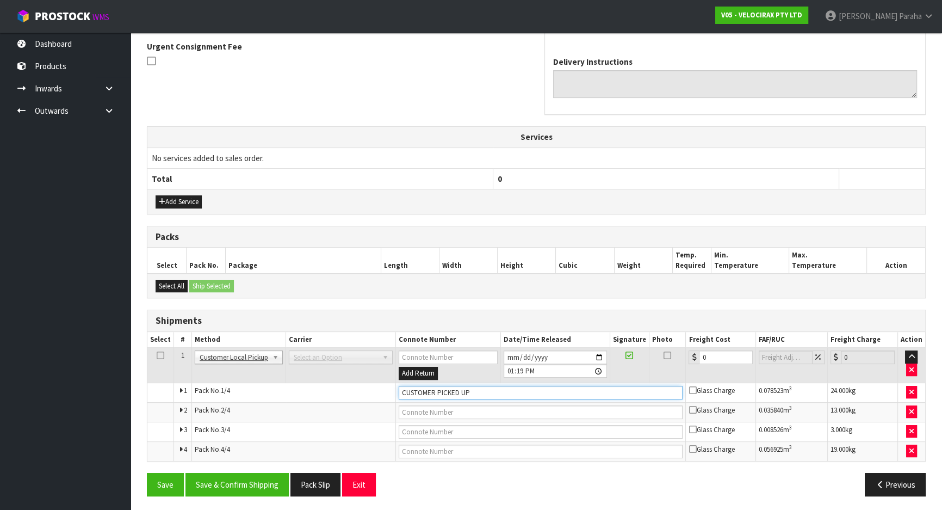
click at [478, 390] on input "CUSTOMER PICKED UP" at bounding box center [541, 393] width 285 height 14
type input "CUSTOMER COLLECTED"
click at [261, 485] on button "Save & Confirm Shipping" at bounding box center [237, 484] width 103 height 23
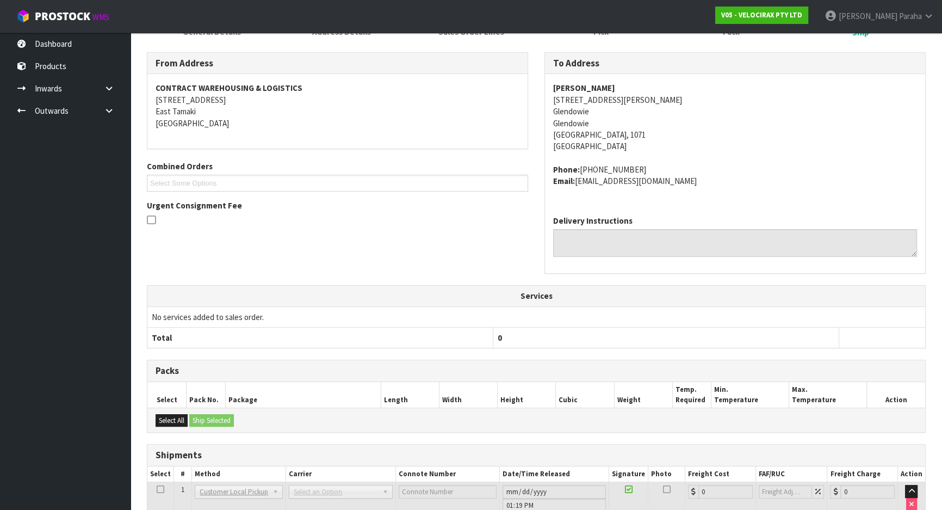
scroll to position [0, 0]
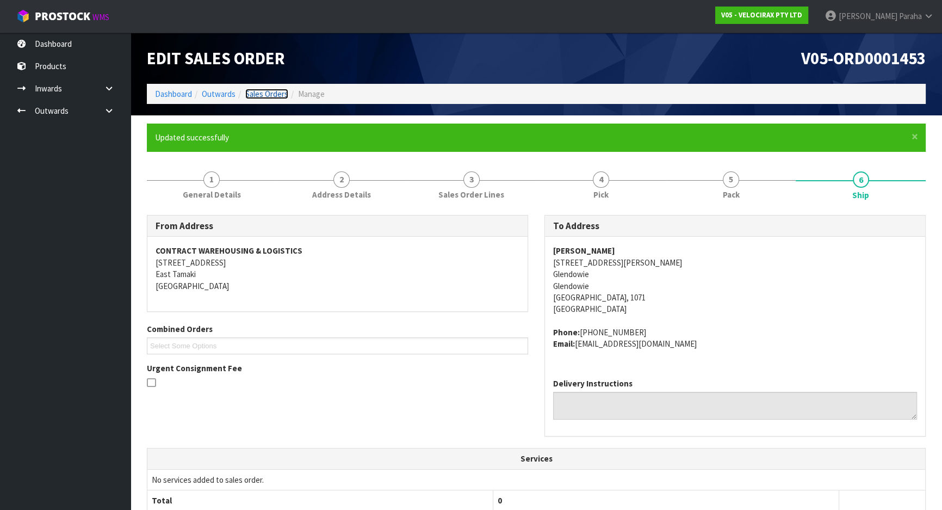
click at [276, 92] on link "Sales Orders" at bounding box center [266, 94] width 43 height 10
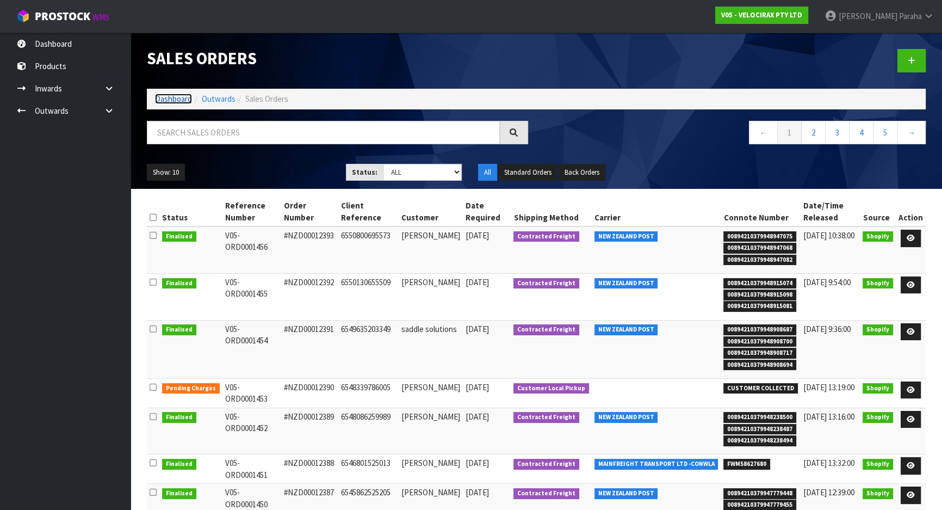
click at [162, 95] on link "Dashboard" at bounding box center [173, 99] width 37 height 10
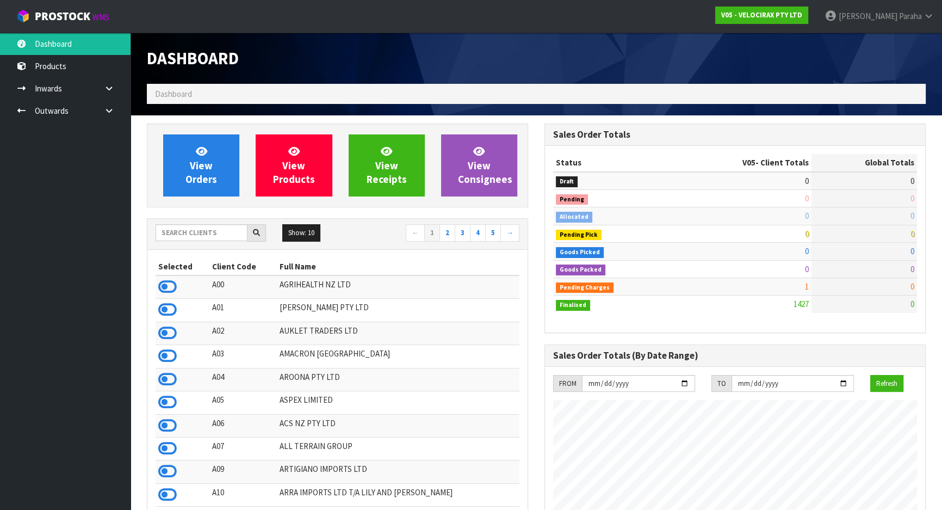
scroll to position [846, 397]
click at [211, 234] on input "text" at bounding box center [202, 232] width 92 height 17
click at [200, 233] on input "text" at bounding box center [202, 232] width 92 height 17
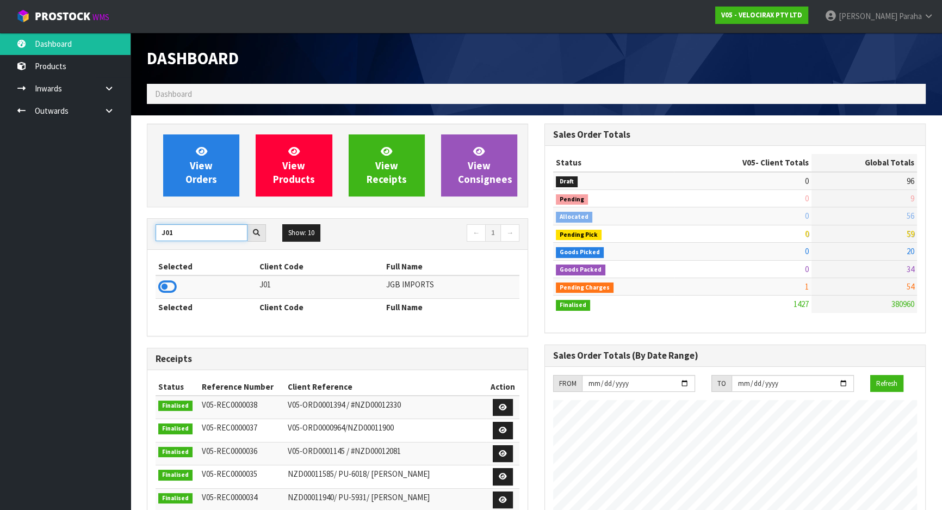
type input "J01"
click at [172, 288] on icon at bounding box center [167, 287] width 18 height 16
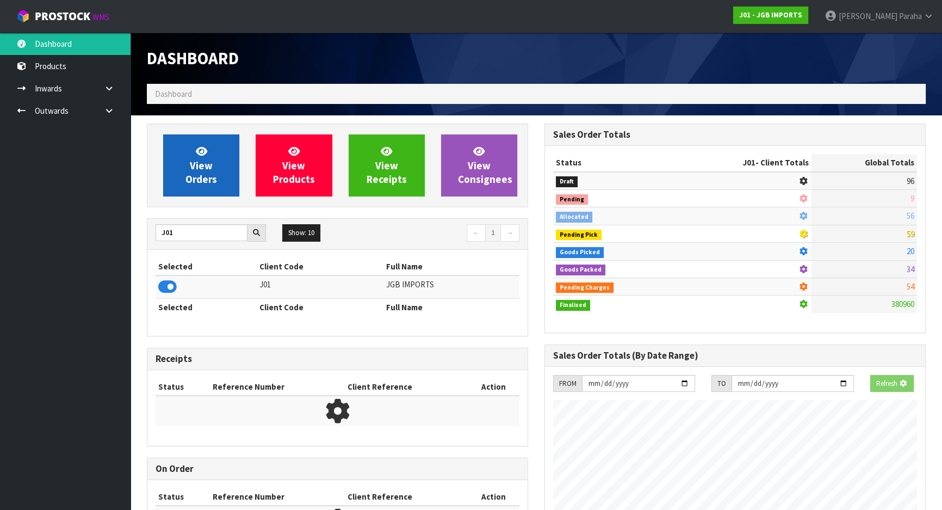
scroll to position [677, 397]
click at [188, 165] on link "View Orders" at bounding box center [201, 165] width 76 height 62
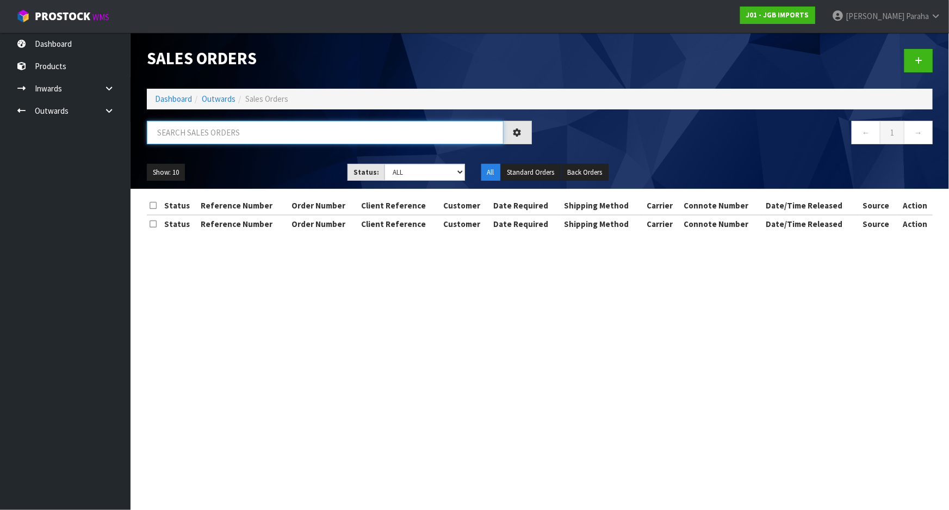
click at [204, 135] on input "text" at bounding box center [325, 132] width 357 height 23
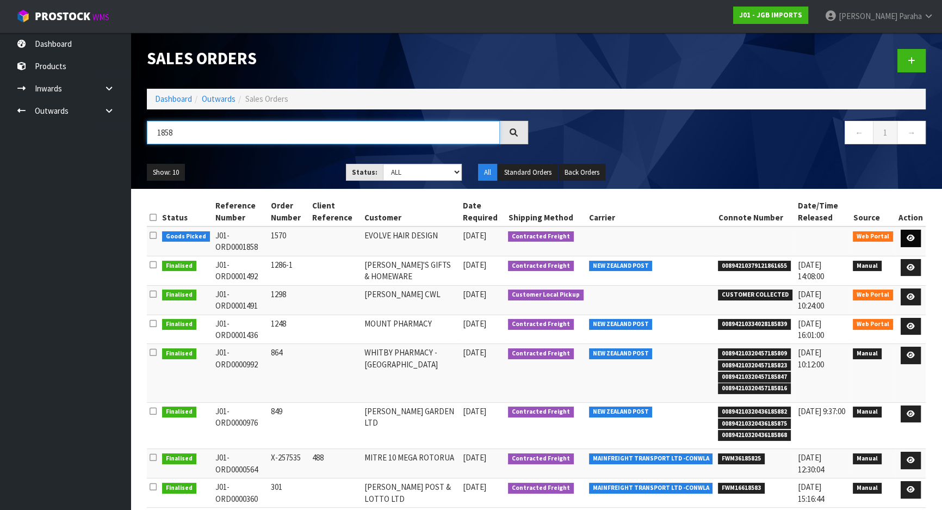
type input "1858"
click at [914, 243] on link at bounding box center [911, 238] width 20 height 17
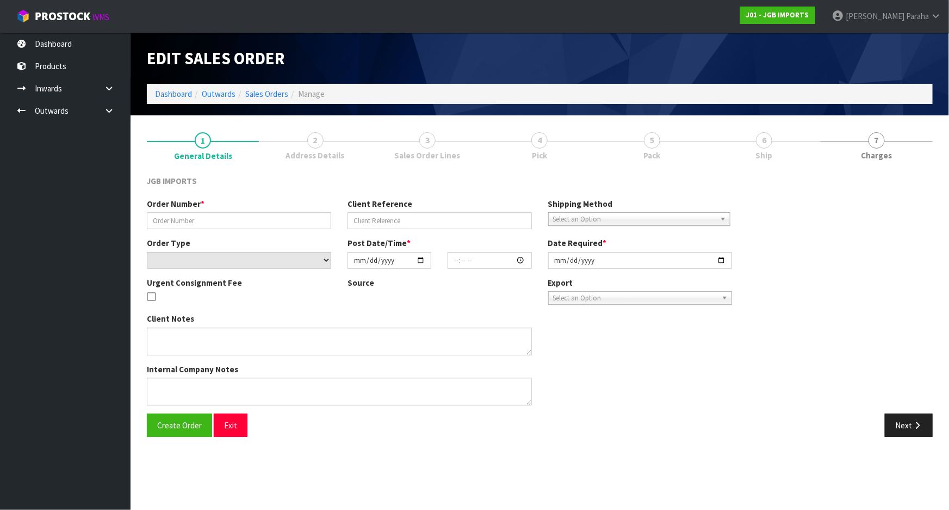
type input "1570"
select select "number:0"
type input "2025-09-11"
type input "15:58:00.000"
type input "[DATE]"
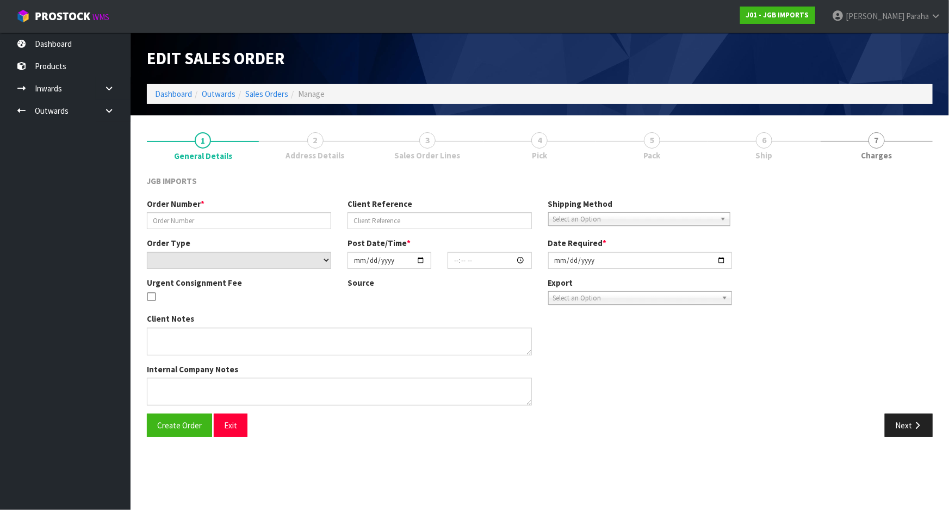
type textarea "NEW CUSTOMER FREIGHT FREE - 100% DISCOUNT"
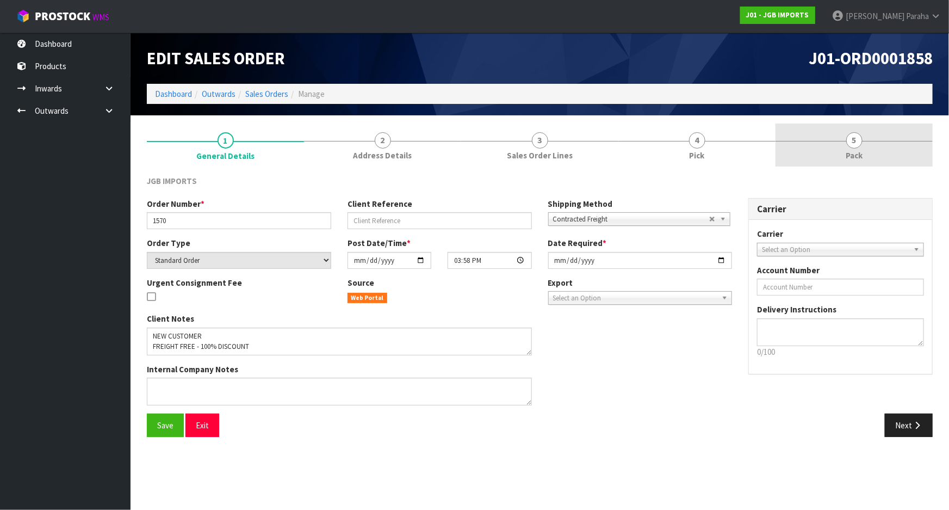
click at [846, 128] on link "5 Pack" at bounding box center [854, 144] width 157 height 43
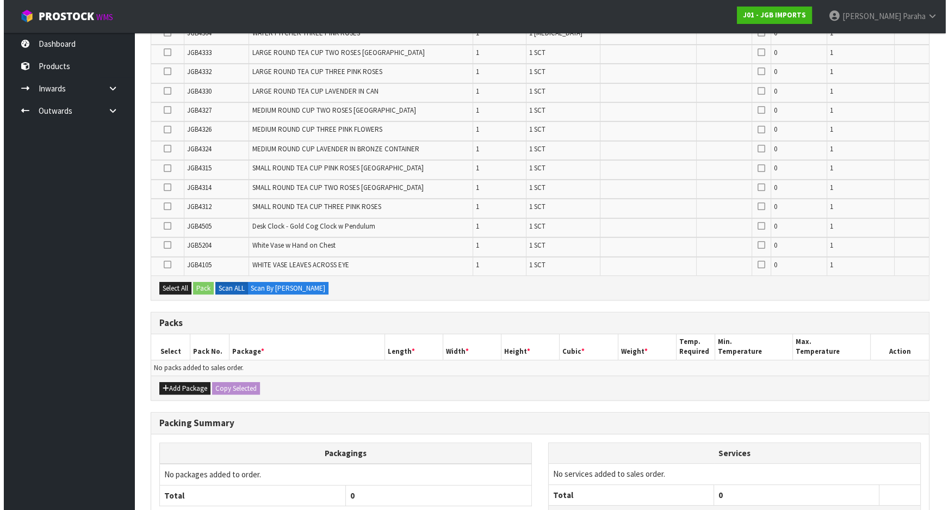
scroll to position [335, 0]
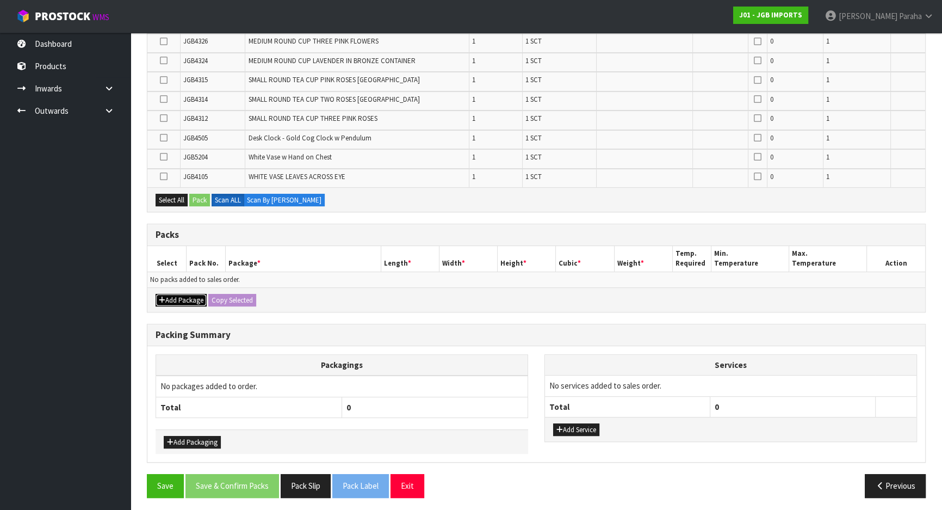
click at [192, 298] on button "Add Package" at bounding box center [181, 300] width 51 height 13
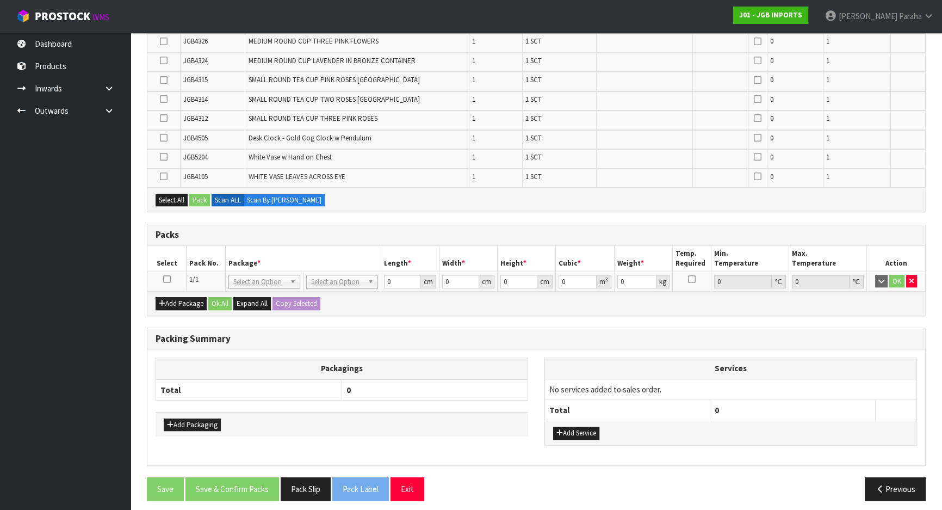
click at [168, 279] on icon at bounding box center [167, 279] width 8 height 1
click at [163, 176] on icon at bounding box center [164, 176] width 8 height 1
click at [0, 0] on input "checkbox" at bounding box center [0, 0] width 0 height 0
click at [159, 172] on td at bounding box center [163, 178] width 33 height 18
click at [168, 199] on button "Select All" at bounding box center [172, 200] width 32 height 13
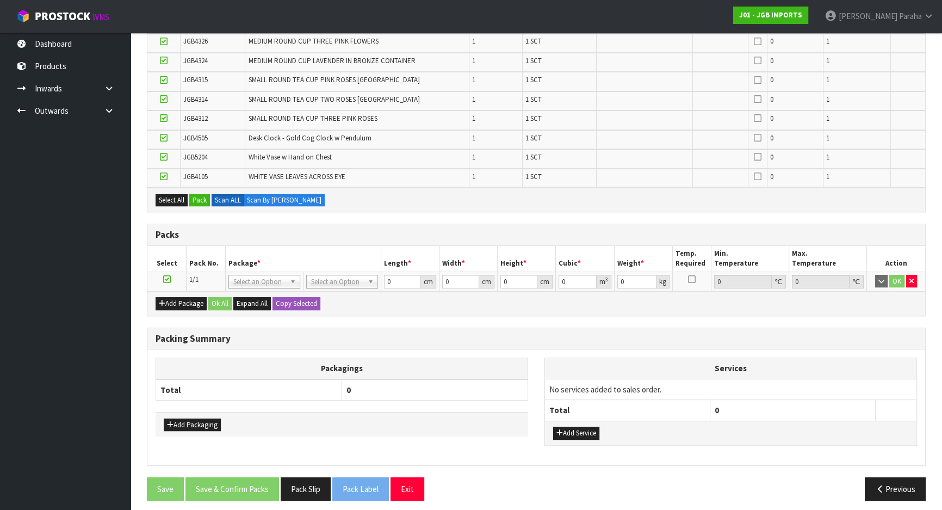
click at [164, 138] on icon at bounding box center [164, 138] width 8 height 1
click at [0, 0] on input "checkbox" at bounding box center [0, 0] width 0 height 0
click at [203, 198] on button "Pack" at bounding box center [199, 200] width 21 height 13
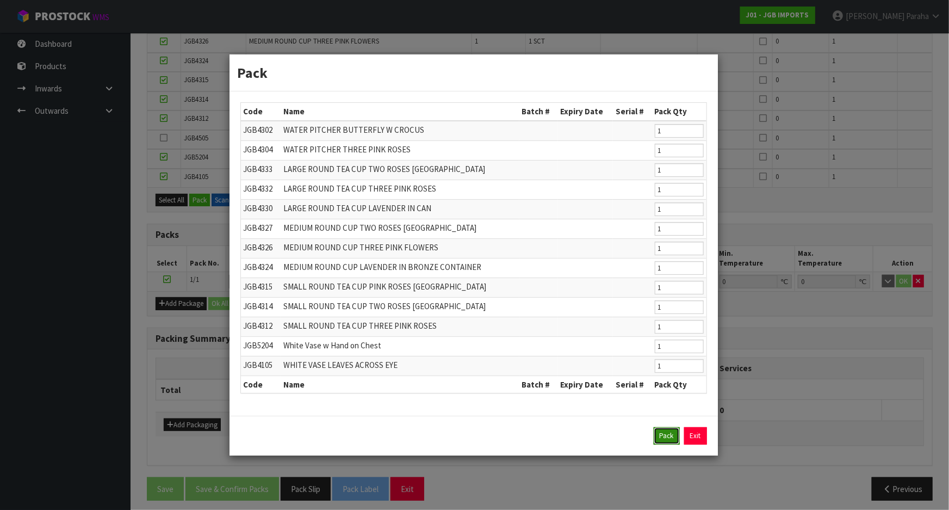
click at [665, 435] on button "Pack" at bounding box center [667, 435] width 26 height 17
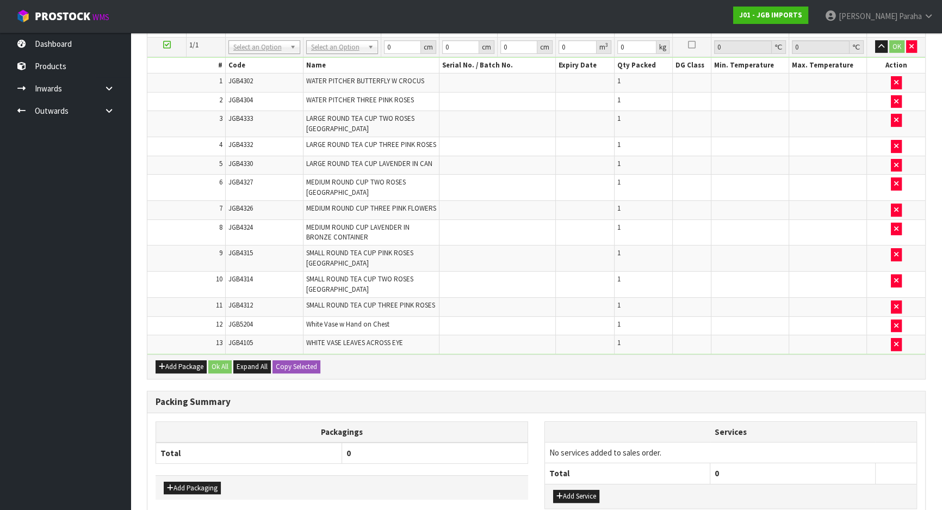
scroll to position [322, 0]
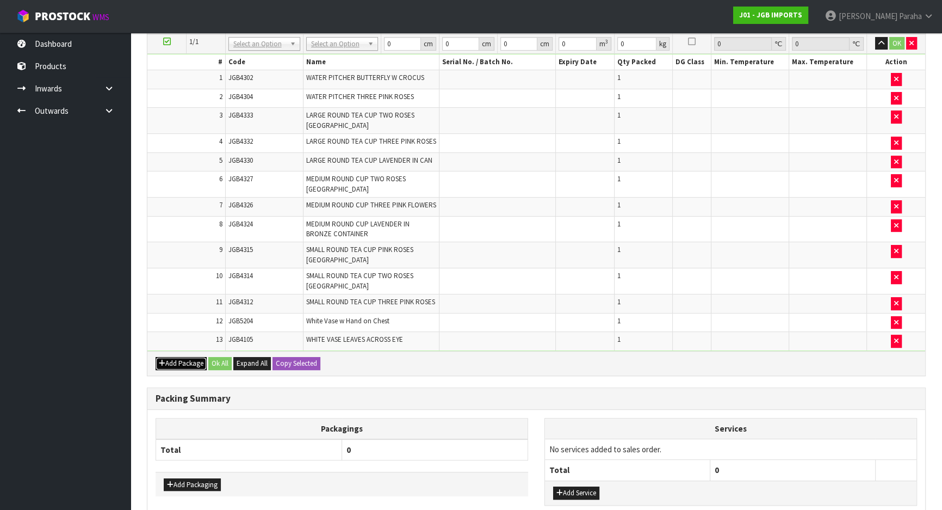
click at [178, 357] on button "Add Package" at bounding box center [181, 363] width 51 height 13
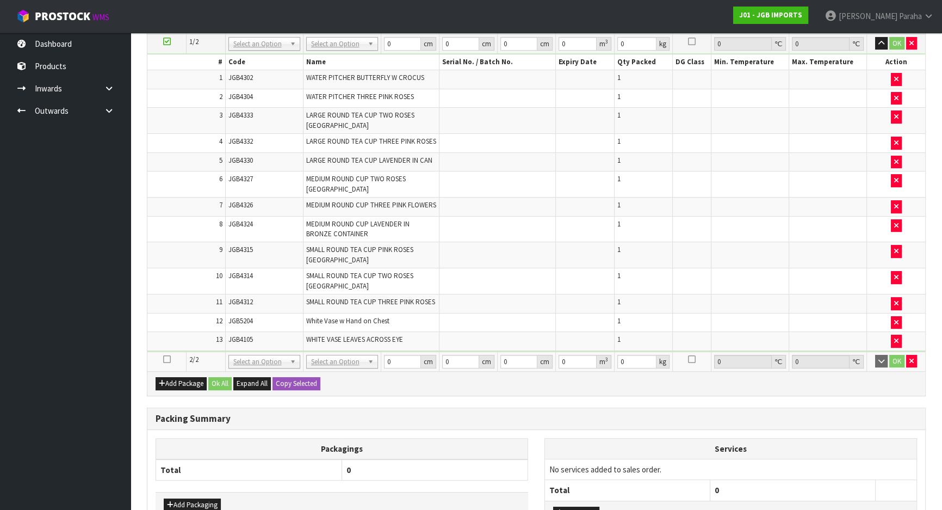
click at [169, 359] on icon at bounding box center [167, 359] width 8 height 1
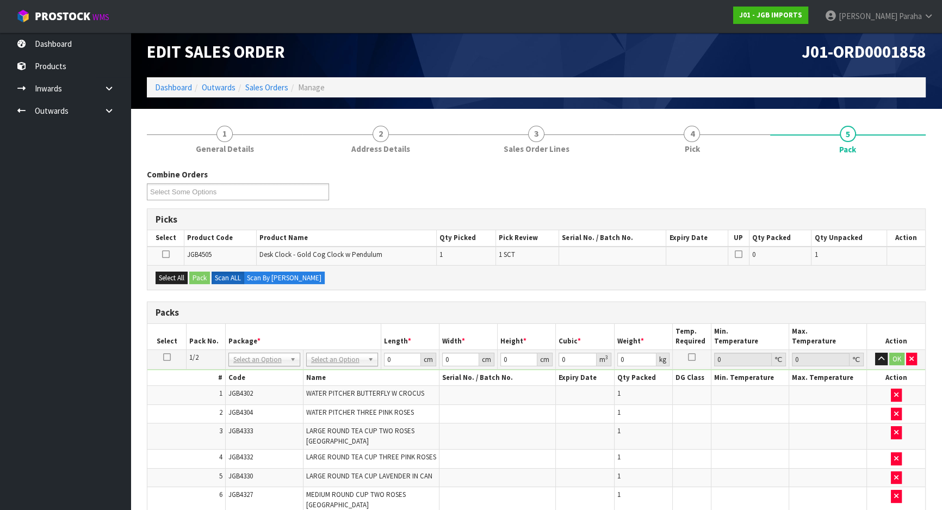
scroll to position [0, 0]
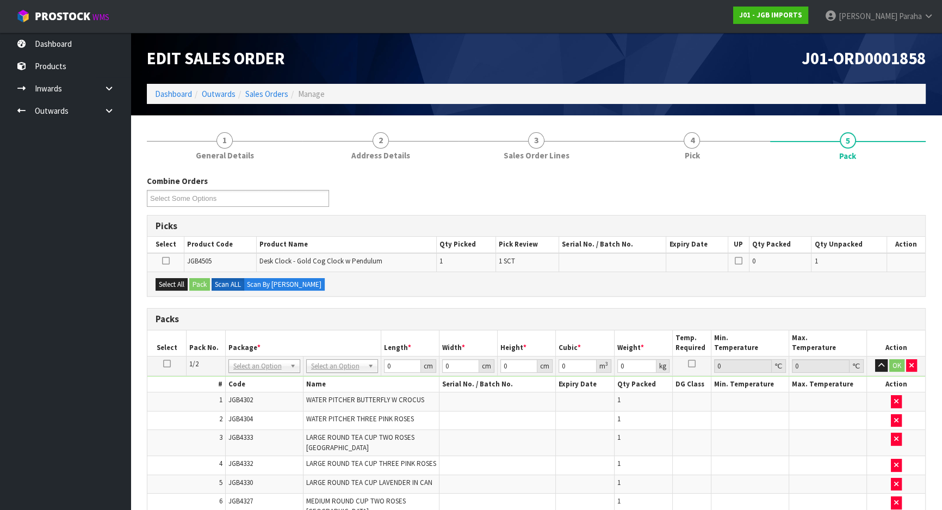
click at [166, 261] on icon at bounding box center [166, 261] width 8 height 1
click at [0, 0] on input "checkbox" at bounding box center [0, 0] width 0 height 0
click at [201, 281] on button "Pack" at bounding box center [199, 284] width 21 height 13
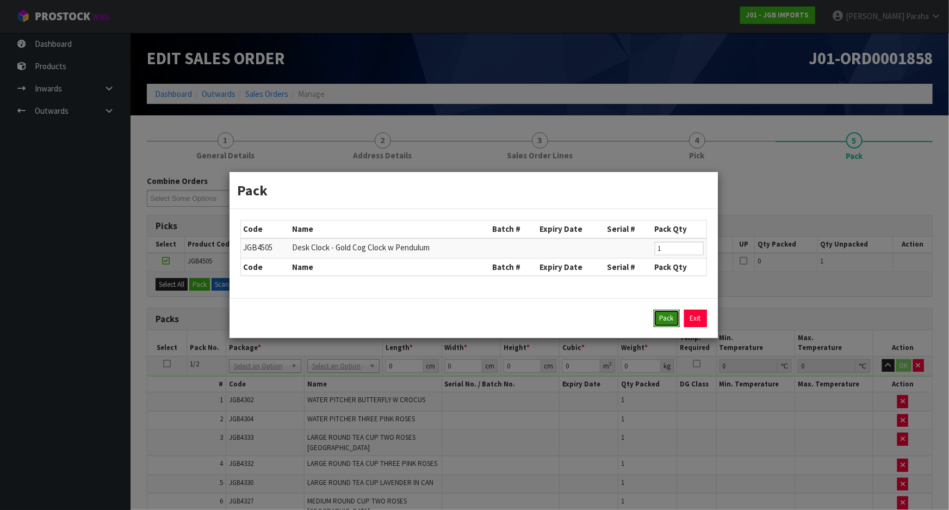
click at [664, 318] on button "Pack" at bounding box center [667, 318] width 26 height 17
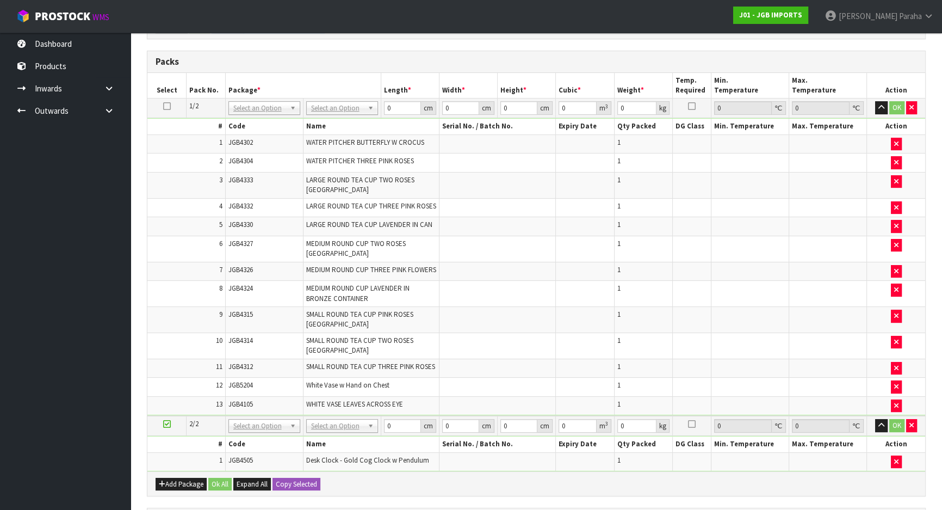
scroll to position [148, 0]
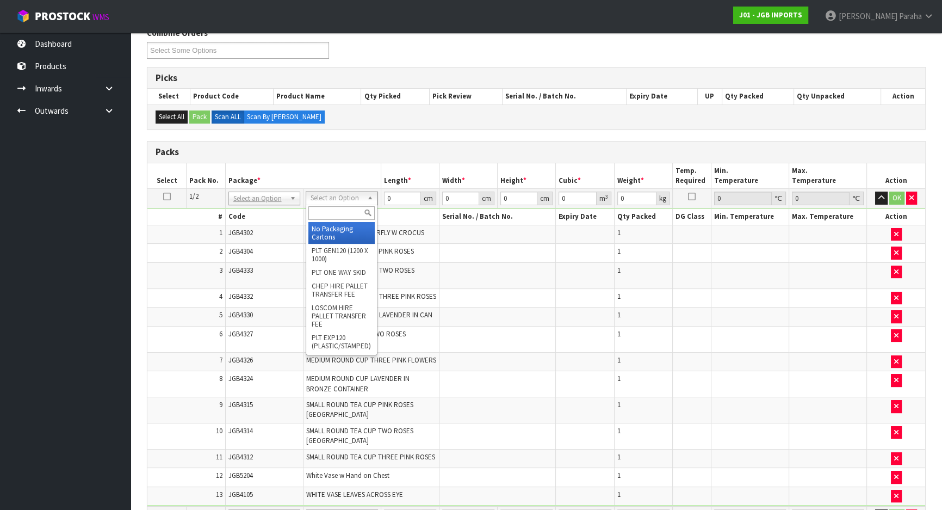
click at [348, 215] on input "text" at bounding box center [341, 213] width 66 height 14
type input "OC"
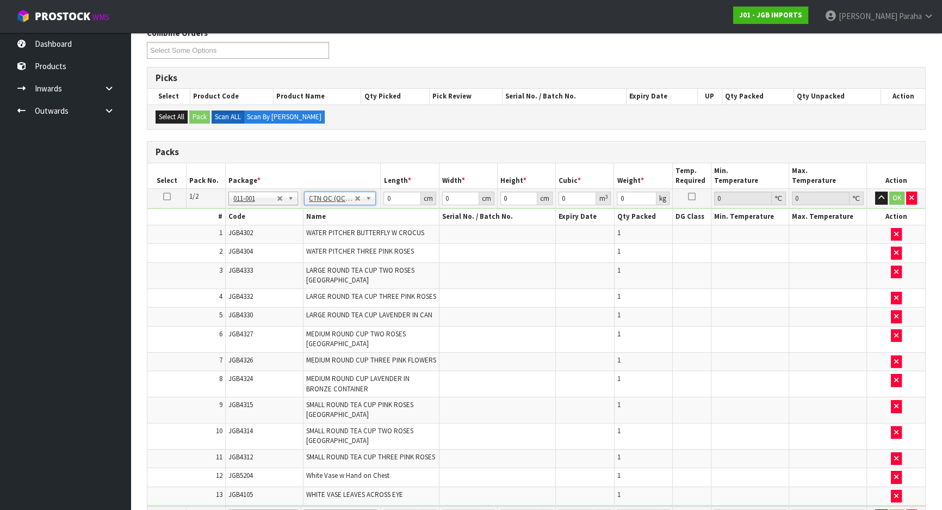
type input "15.02"
click at [392, 194] on input "0" at bounding box center [402, 198] width 37 height 14
type input "56"
type input "45"
type input "5"
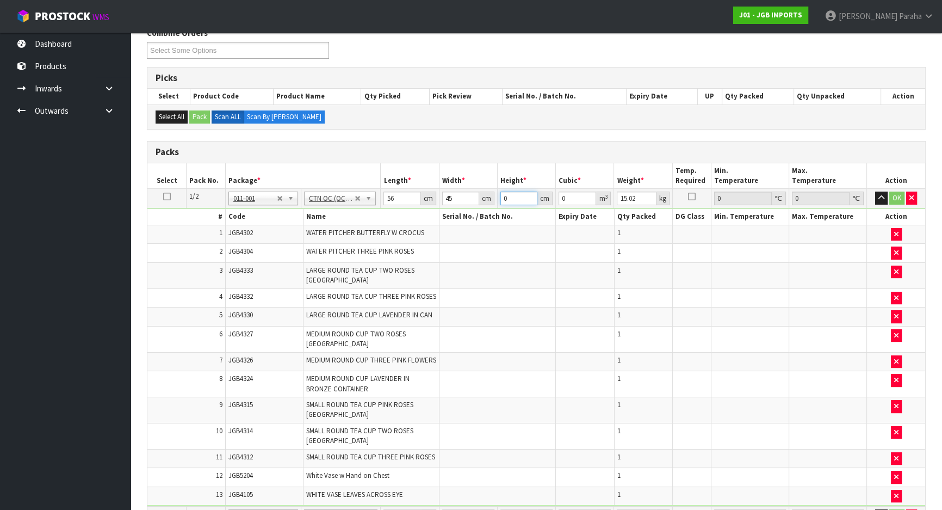
type input "0.0126"
type input "56"
type input "0.14112"
type input "56"
type input "17"
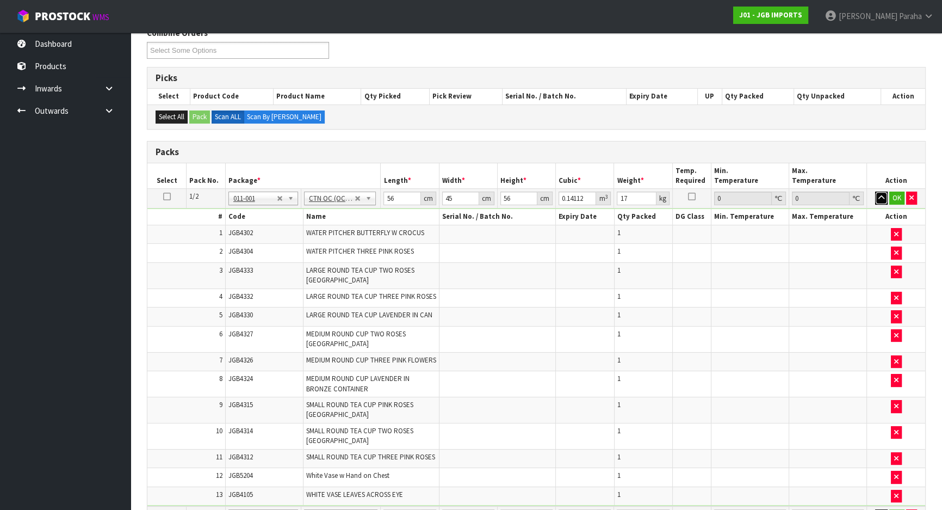
click at [875, 191] on button "button" at bounding box center [881, 197] width 13 height 13
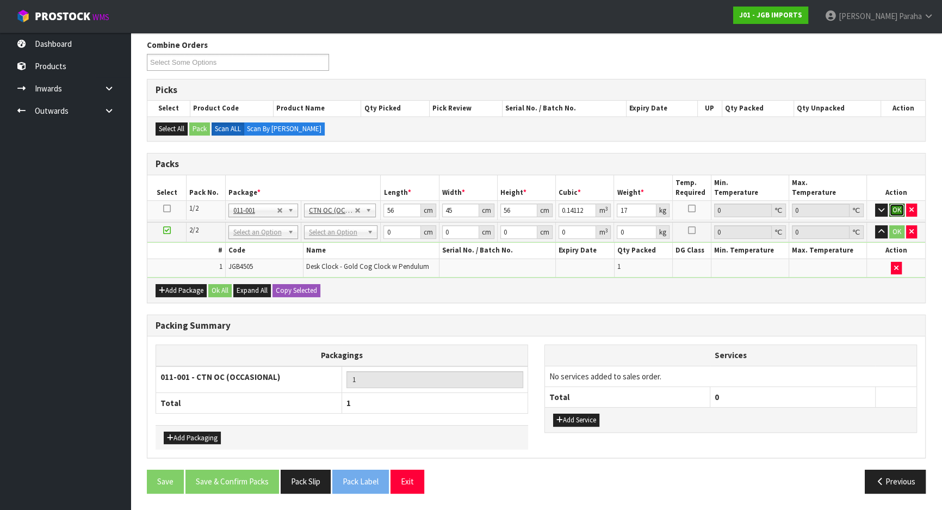
click button "OK" at bounding box center [896, 209] width 15 height 13
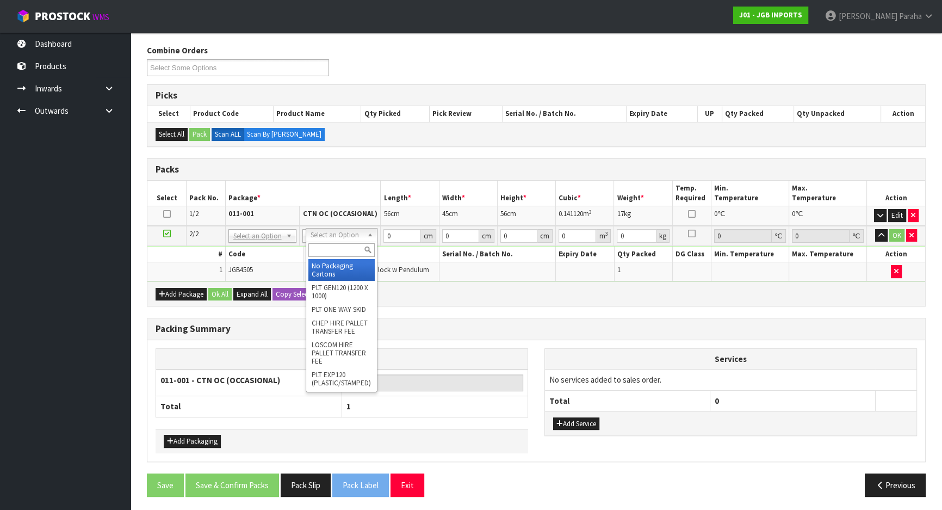
click at [354, 250] on input "text" at bounding box center [341, 250] width 67 height 14
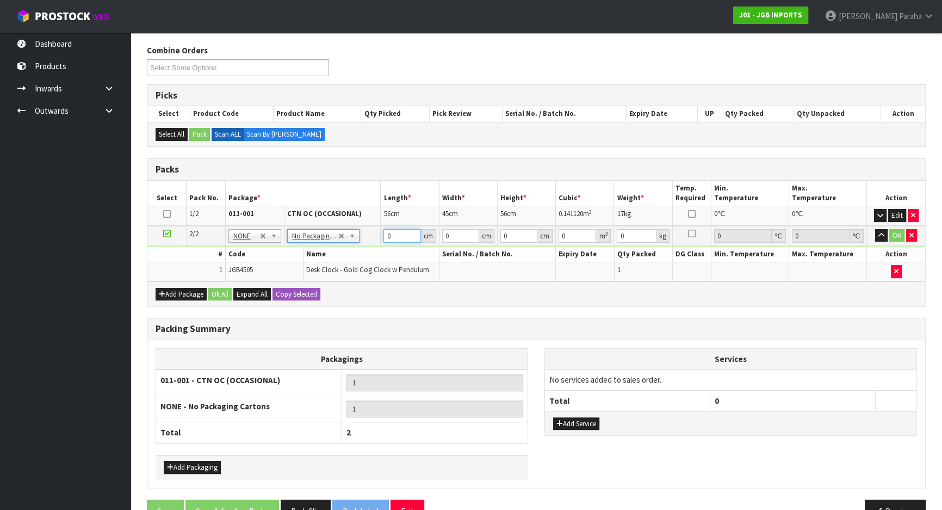
click at [399, 232] on input "0" at bounding box center [402, 236] width 37 height 14
type input "63"
type input "35"
type input "1"
type input "0.002205"
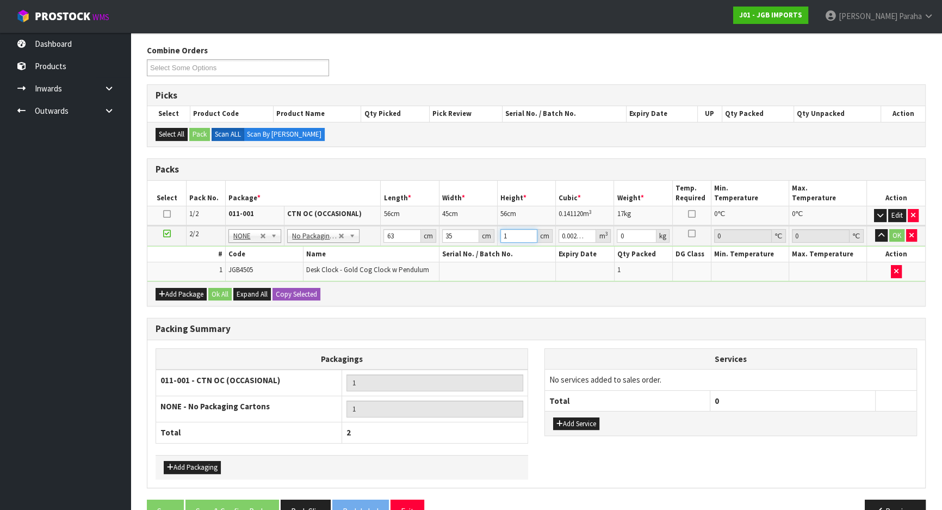
type input "14"
type input "0.03087"
type input "14"
type input "3"
click at [875, 229] on button "button" at bounding box center [881, 235] width 13 height 13
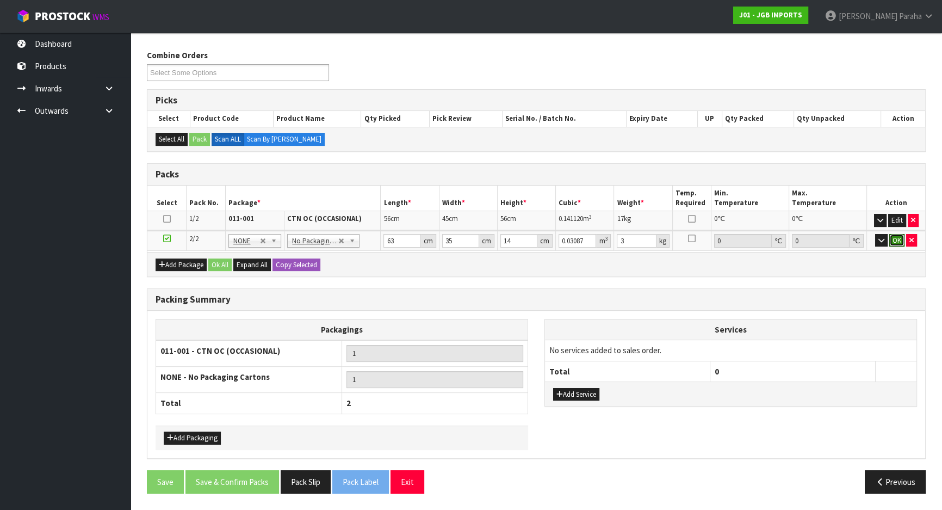
scroll to position [121, 0]
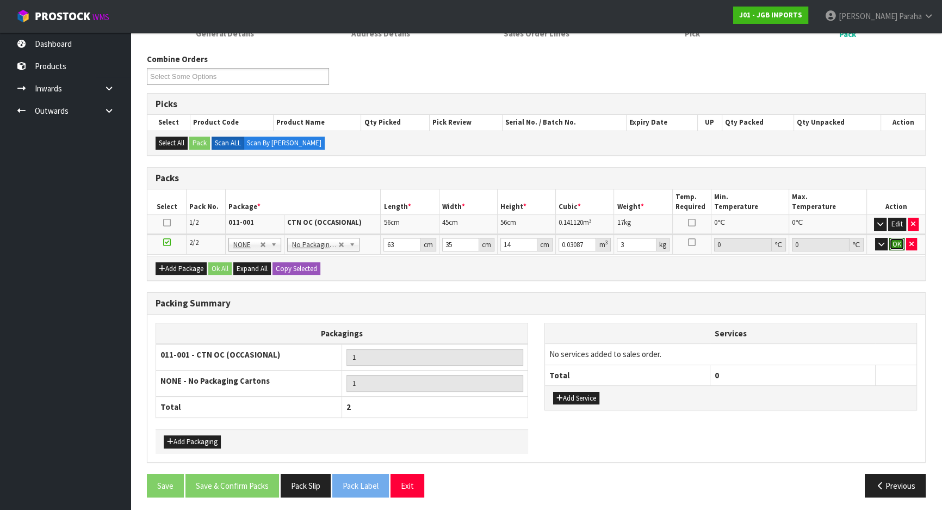
click button "OK" at bounding box center [896, 244] width 15 height 13
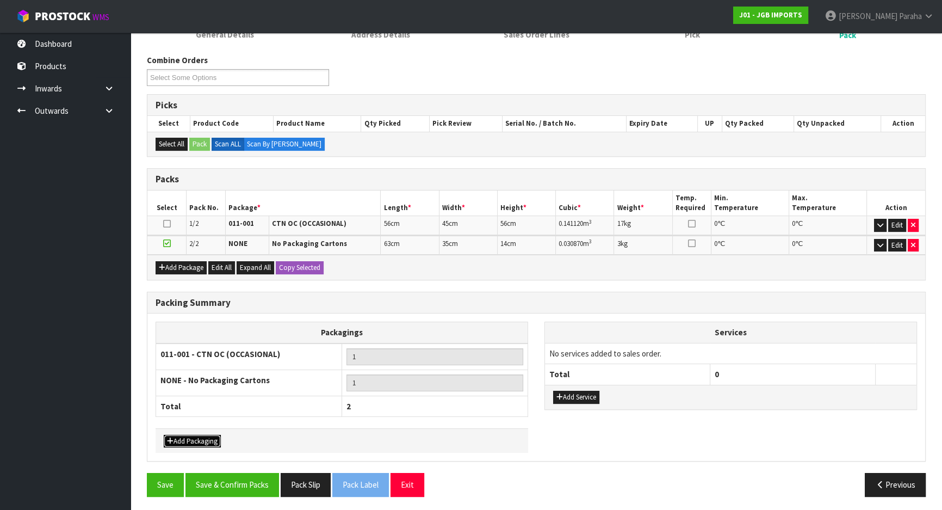
click at [193, 438] on button "Add Packaging" at bounding box center [192, 441] width 57 height 13
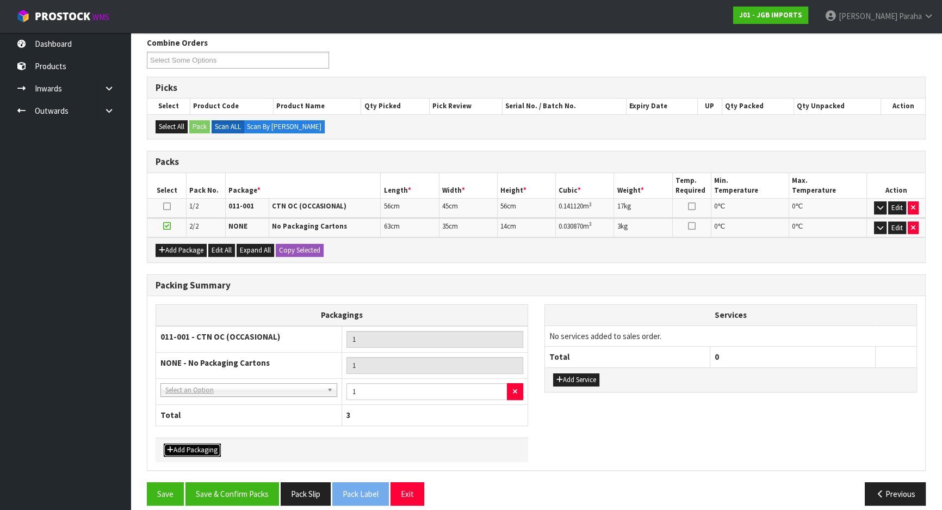
scroll to position [147, 0]
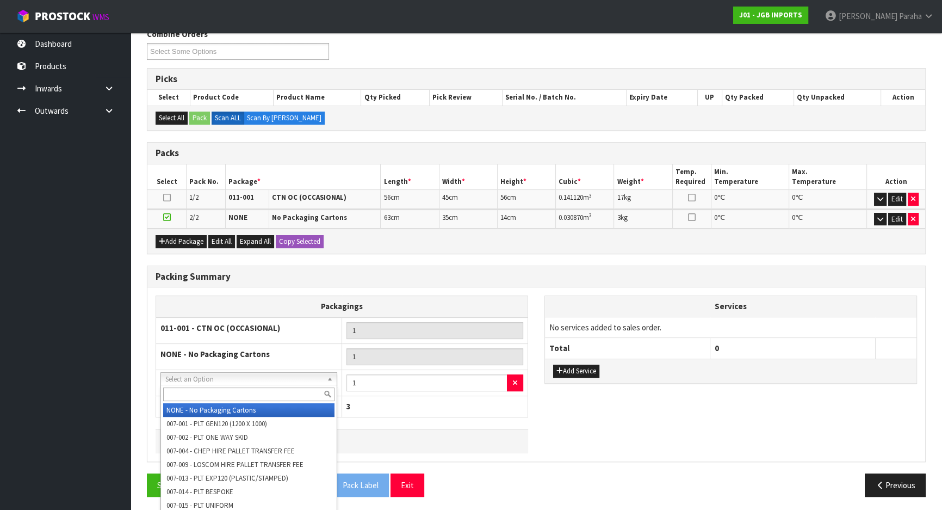
click at [236, 392] on input "text" at bounding box center [248, 394] width 171 height 14
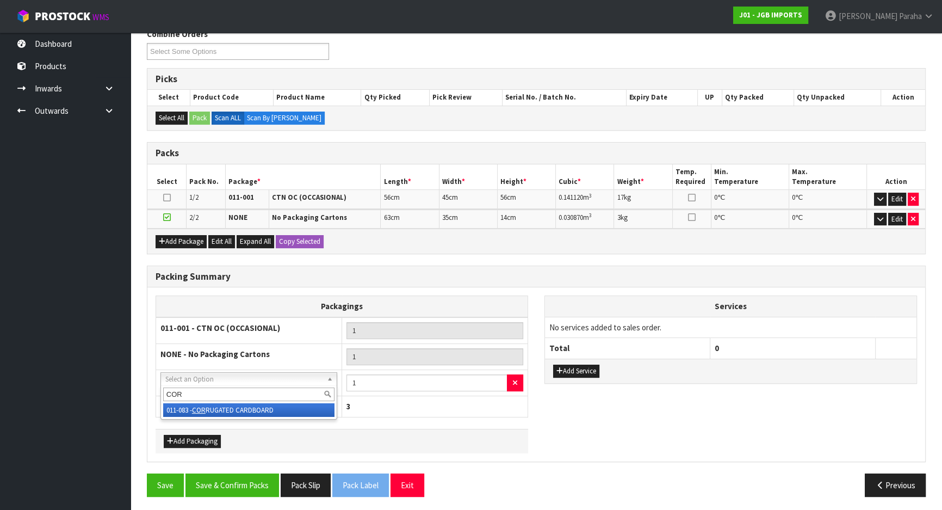
type input "CORR"
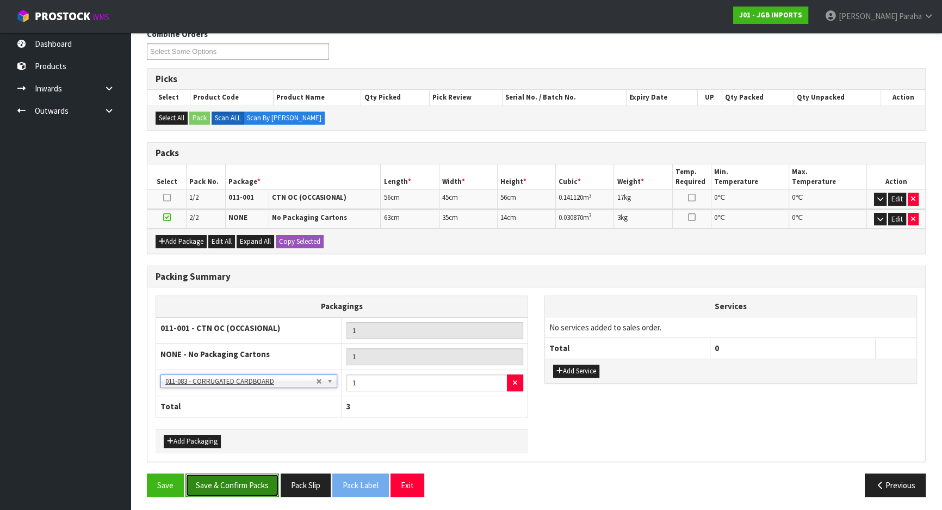
click at [234, 475] on button "Save & Confirm Packs" at bounding box center [233, 484] width 94 height 23
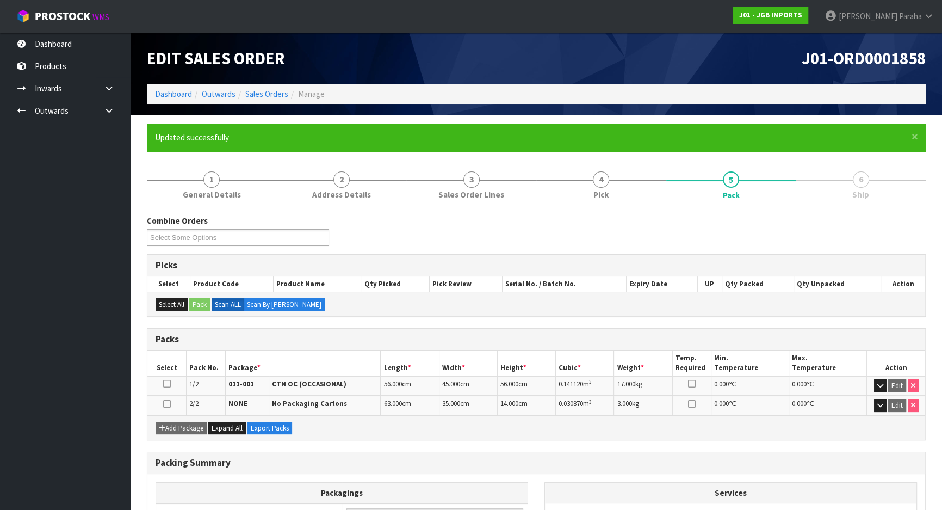
scroll to position [163, 0]
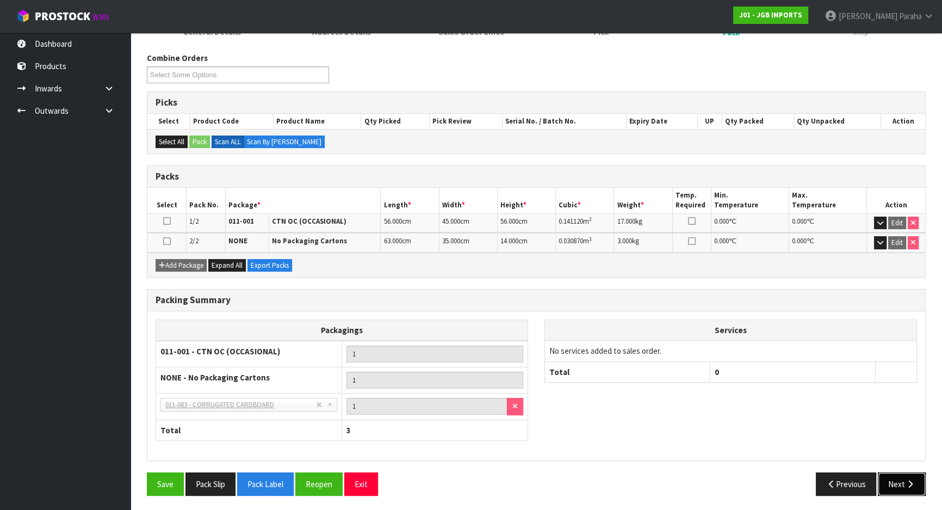
click at [919, 481] on button "Next" at bounding box center [902, 483] width 48 height 23
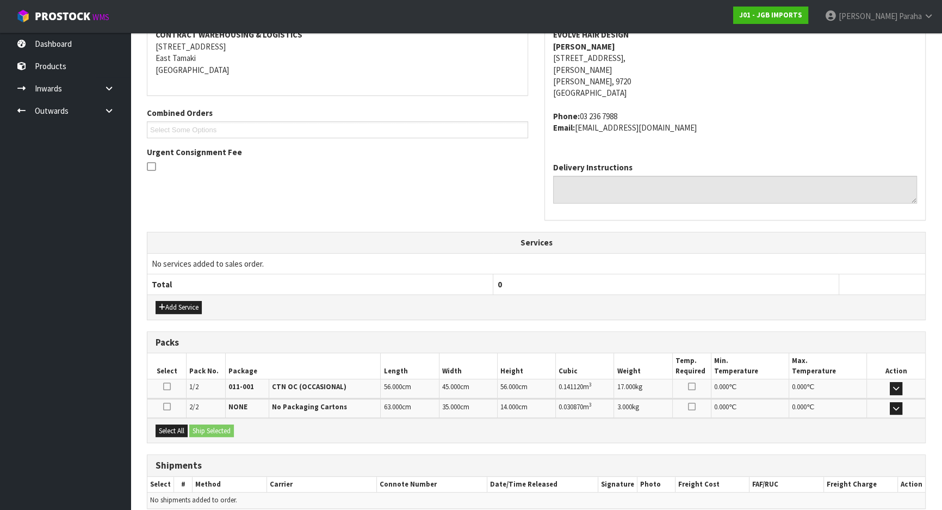
scroll to position [263, 0]
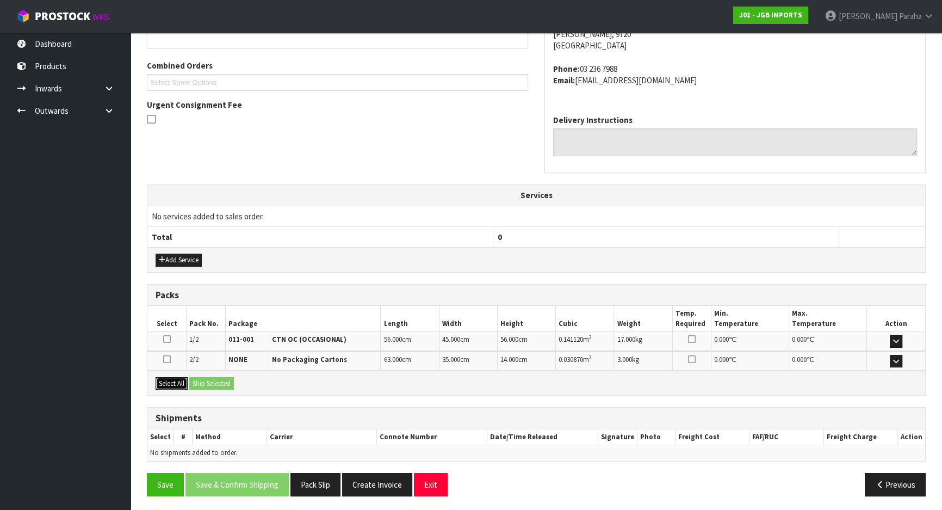
click at [169, 384] on button "Select All" at bounding box center [172, 383] width 32 height 13
click at [202, 385] on button "Ship Selected" at bounding box center [211, 383] width 45 height 13
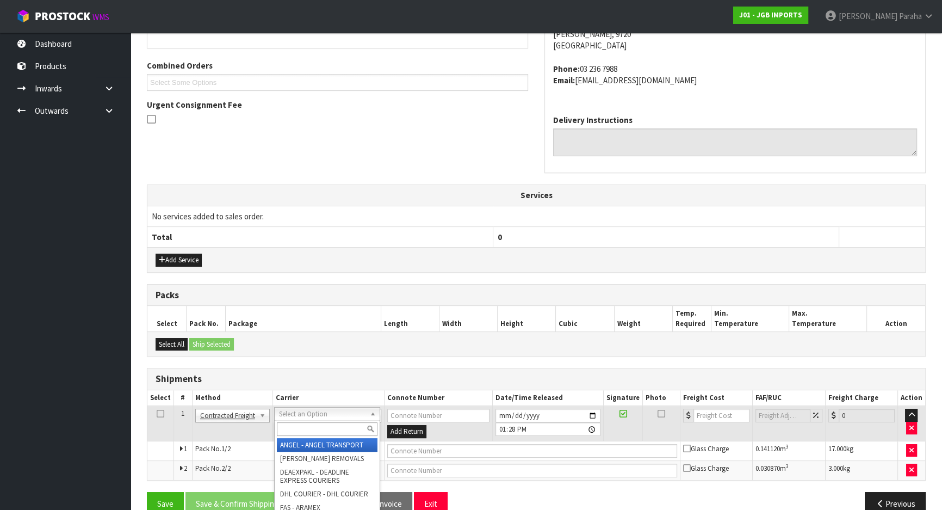
click at [341, 429] on input "text" at bounding box center [327, 429] width 101 height 14
type input "NZP"
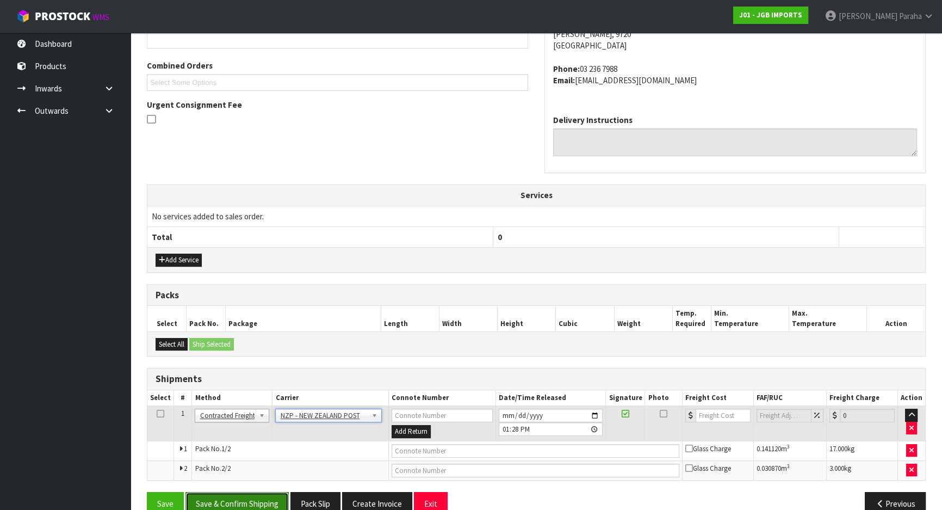
click at [259, 501] on button "Save & Confirm Shipping" at bounding box center [237, 503] width 103 height 23
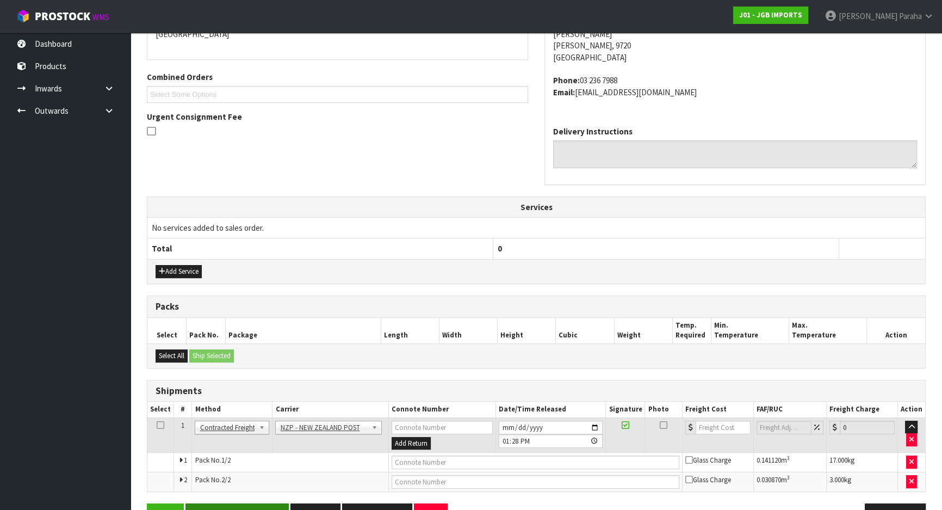
scroll to position [0, 0]
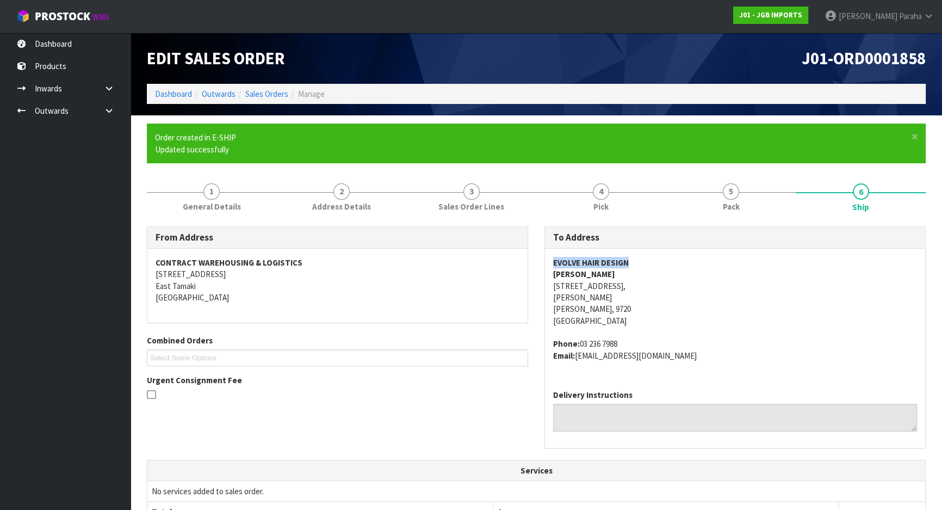
drag, startPoint x: 633, startPoint y: 263, endPoint x: 554, endPoint y: 264, distance: 78.9
click at [554, 264] on address "EVOLVE HAIR DESIGN DAINA ROBERTSON 302 GREAT NORTH ROAD, WINTON WINTON, 9720 Ne…" at bounding box center [735, 292] width 364 height 70
copy strong "EVOLVE HAIR DESIGN"
drag, startPoint x: 641, startPoint y: 287, endPoint x: 551, endPoint y: 285, distance: 90.9
click at [551, 285] on div "EVOLVE HAIR DESIGN DAINA ROBERTSON 302 GREAT NORTH ROAD, WINTON WINTON, 9720 Ne…" at bounding box center [735, 315] width 380 height 132
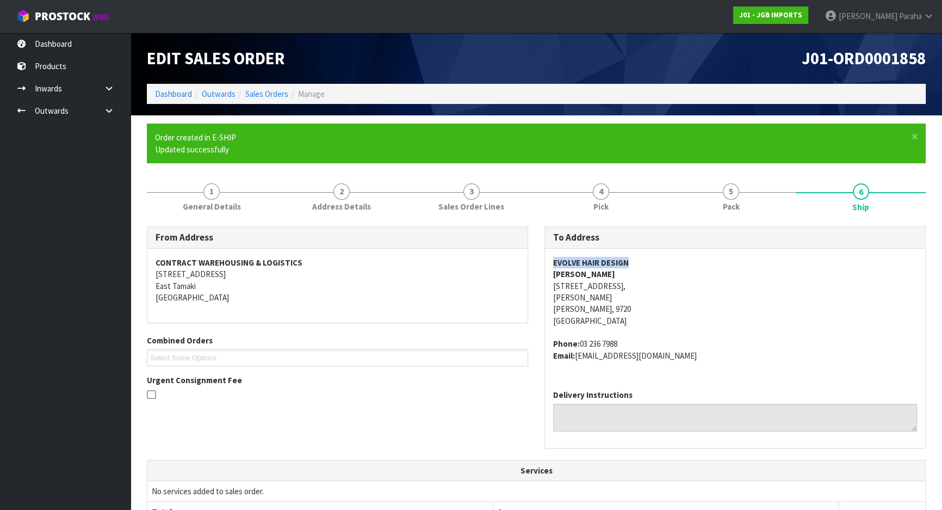
copy address "302 GREAT NORTH ROAD,"
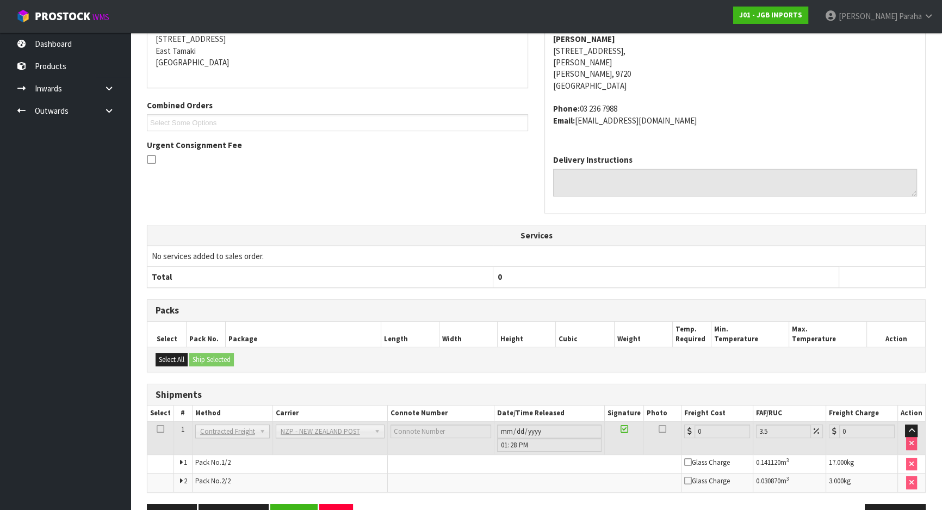
scroll to position [267, 0]
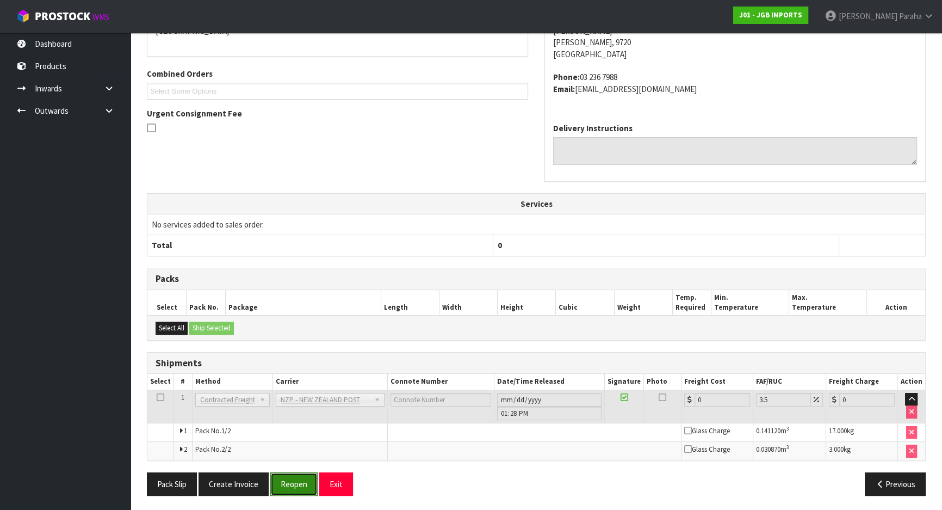
click at [304, 479] on button "Reopen" at bounding box center [293, 483] width 47 height 23
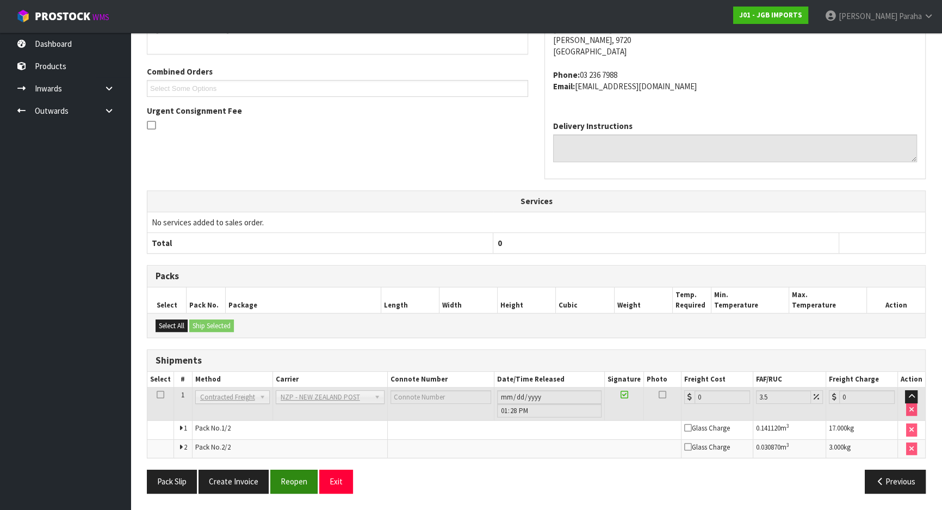
scroll to position [0, 0]
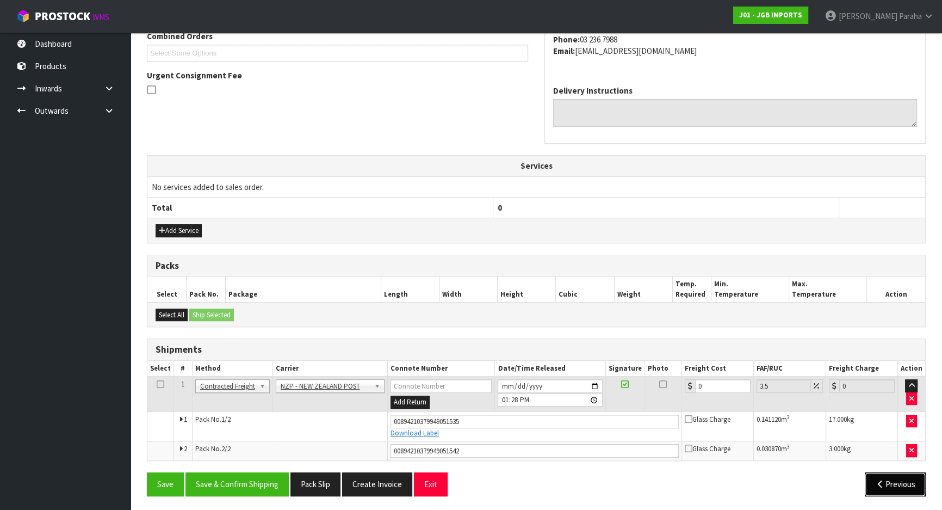
click at [887, 478] on button "Previous" at bounding box center [895, 483] width 61 height 23
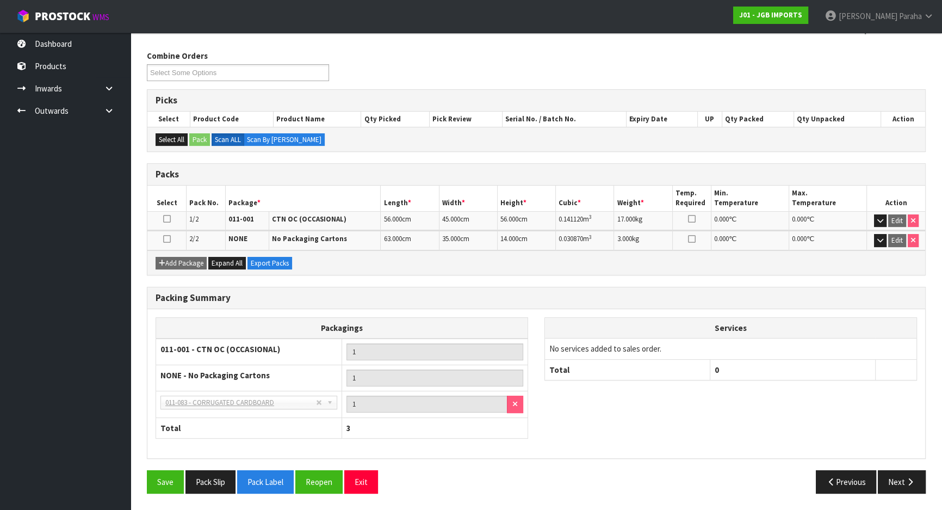
scroll to position [163, 0]
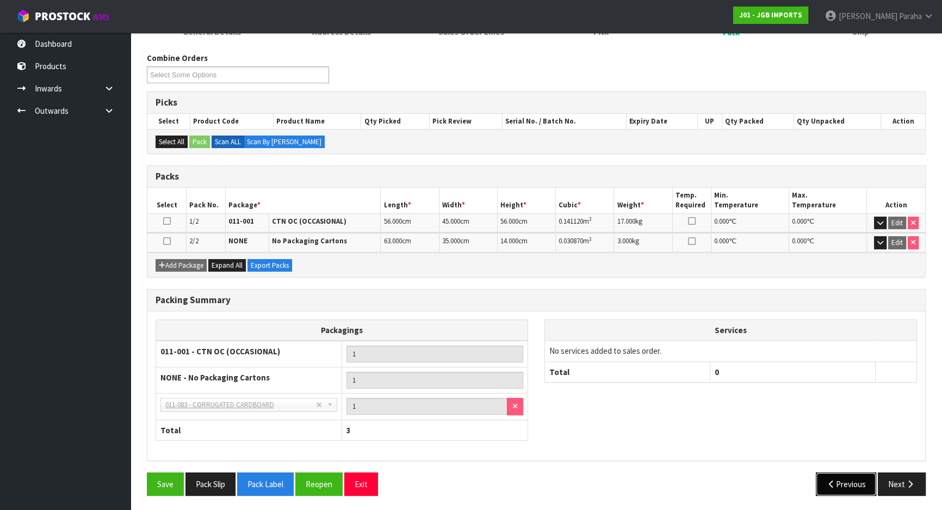
click at [831, 481] on icon "button" at bounding box center [831, 484] width 10 height 8
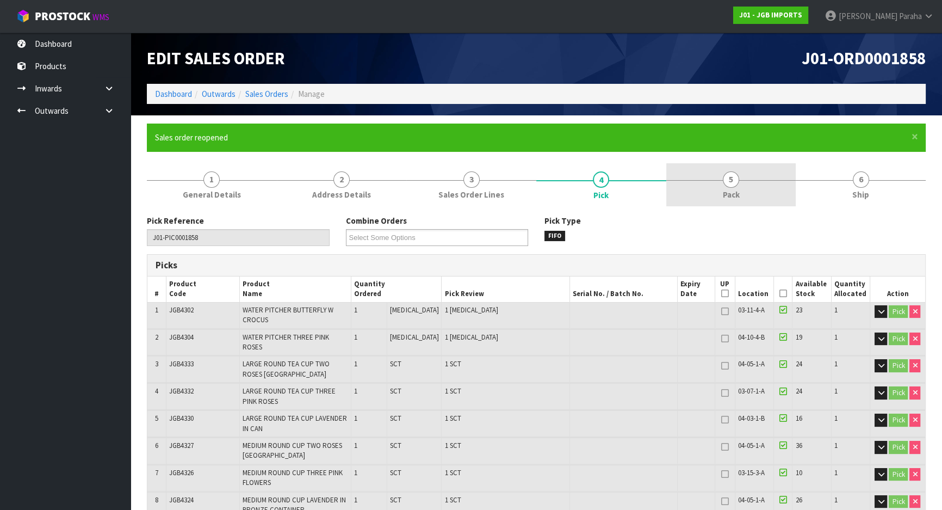
click at [728, 177] on span "5" at bounding box center [731, 179] width 16 height 16
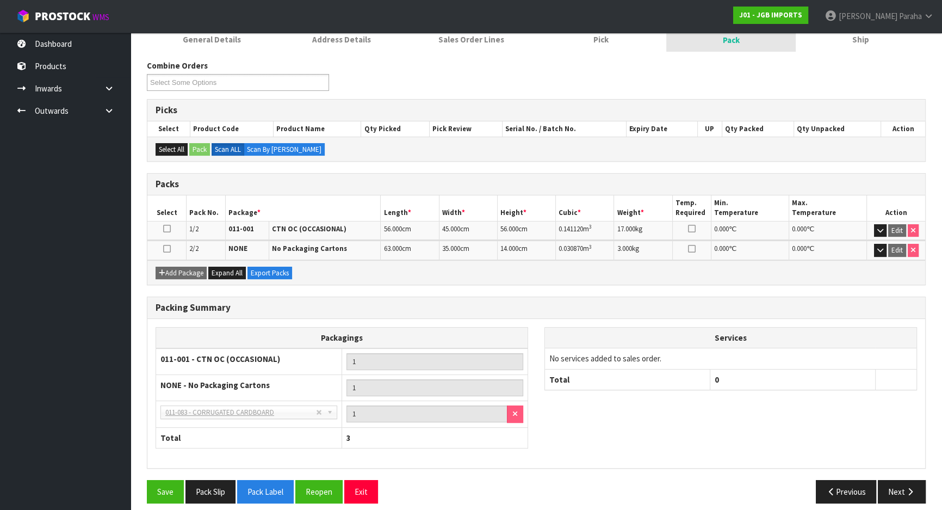
scroll to position [163, 0]
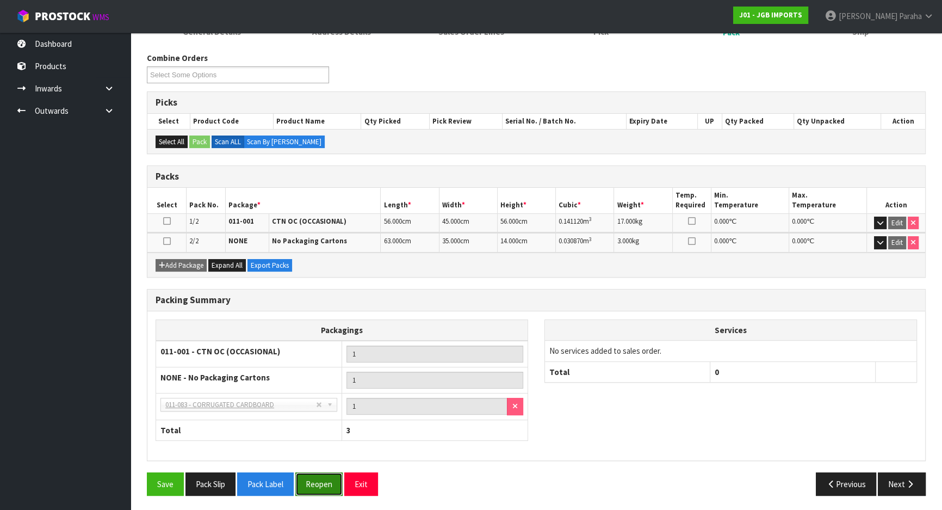
click at [330, 485] on button "Reopen" at bounding box center [318, 483] width 47 height 23
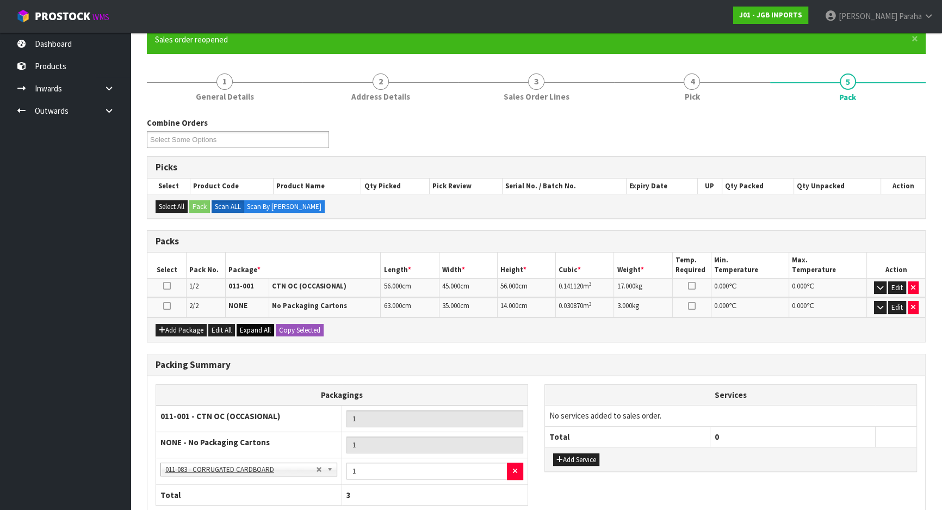
scroll to position [98, 0]
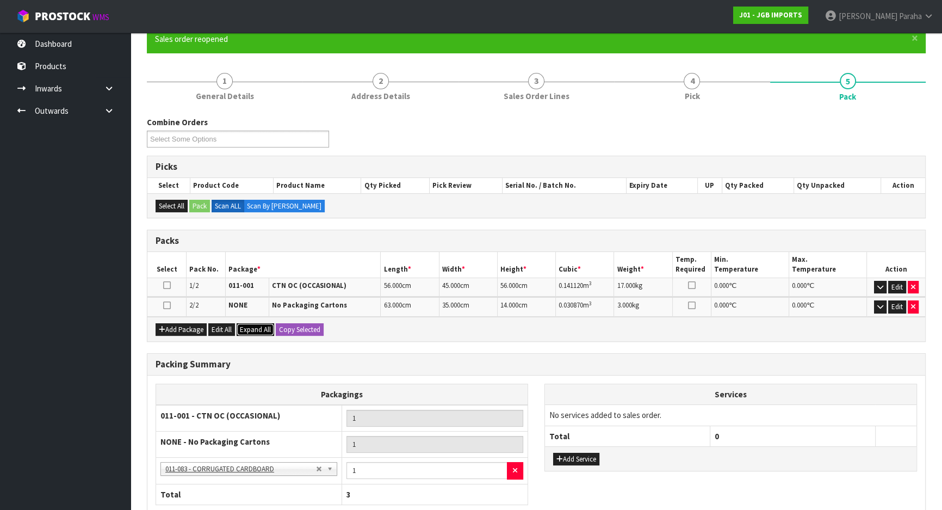
click at [259, 329] on span "Expand All" at bounding box center [255, 329] width 31 height 9
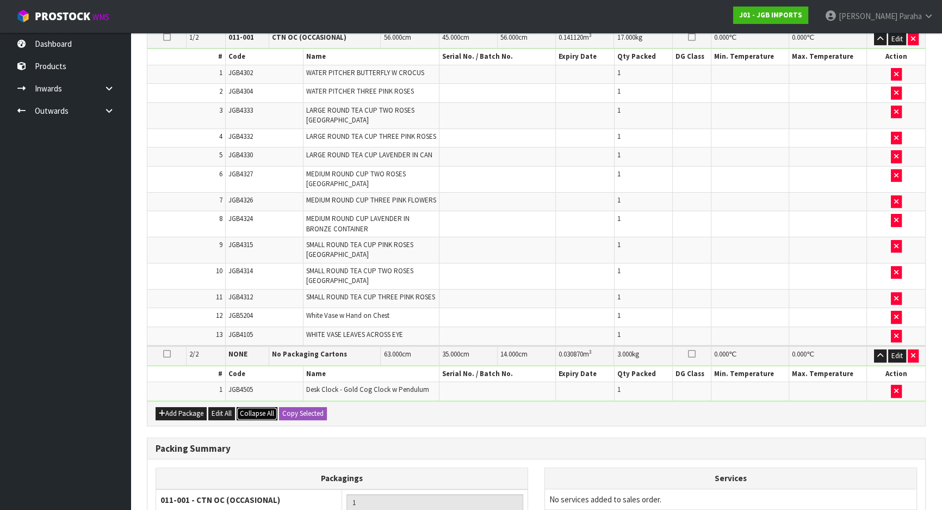
scroll to position [346, 0]
click at [180, 407] on button "Add Package" at bounding box center [181, 413] width 51 height 13
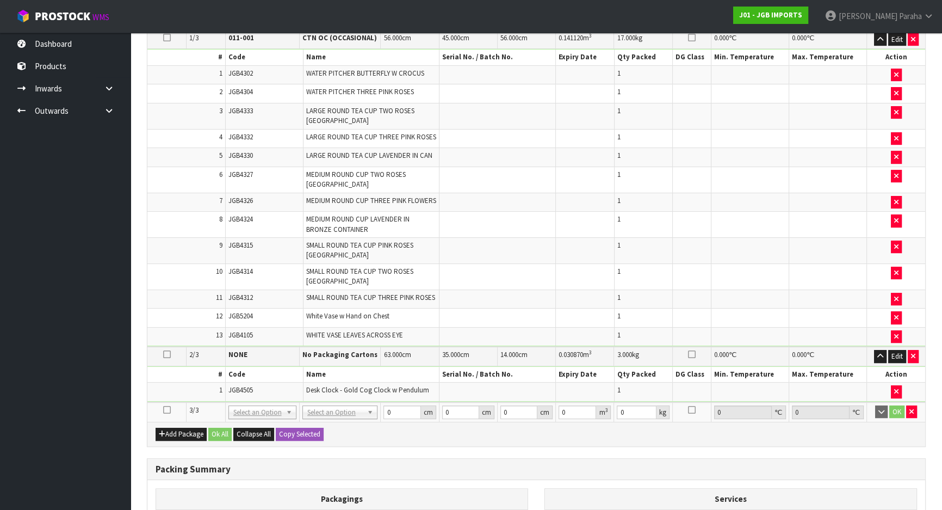
click at [168, 410] on icon at bounding box center [167, 410] width 8 height 1
click at [895, 293] on button "button" at bounding box center [896, 299] width 11 height 13
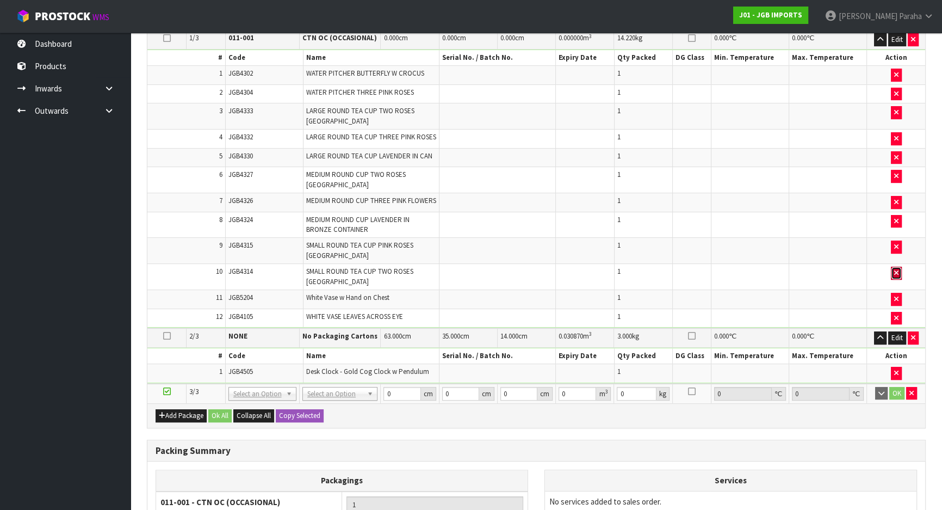
click at [894, 269] on icon "button" at bounding box center [896, 272] width 4 height 7
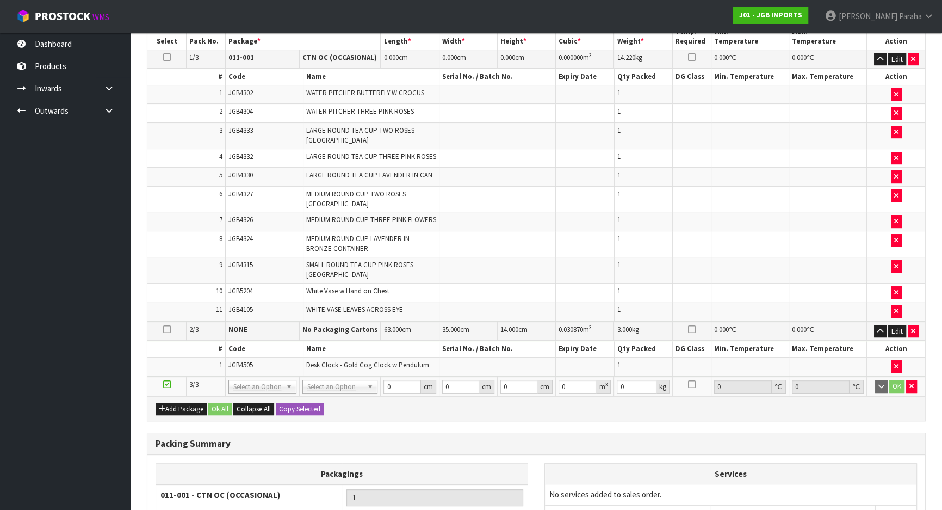
scroll to position [385, 0]
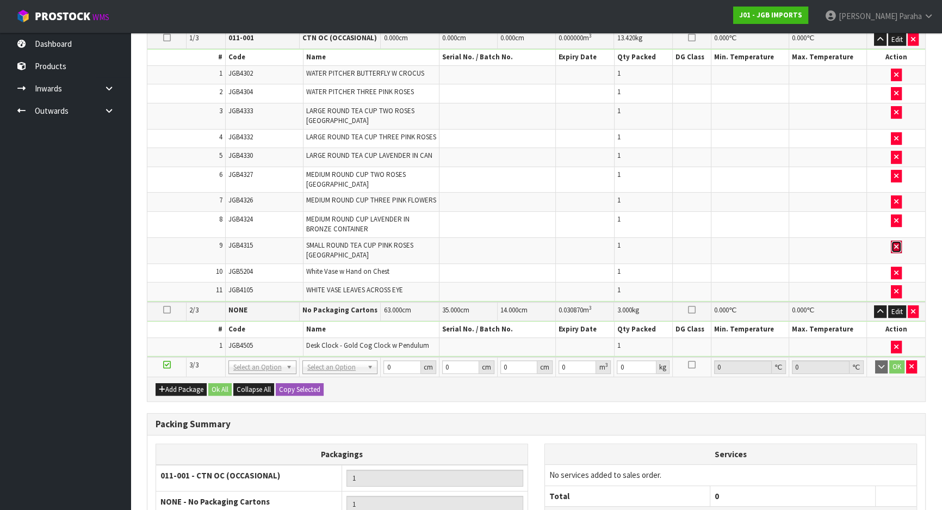
click at [894, 243] on icon "button" at bounding box center [896, 246] width 4 height 7
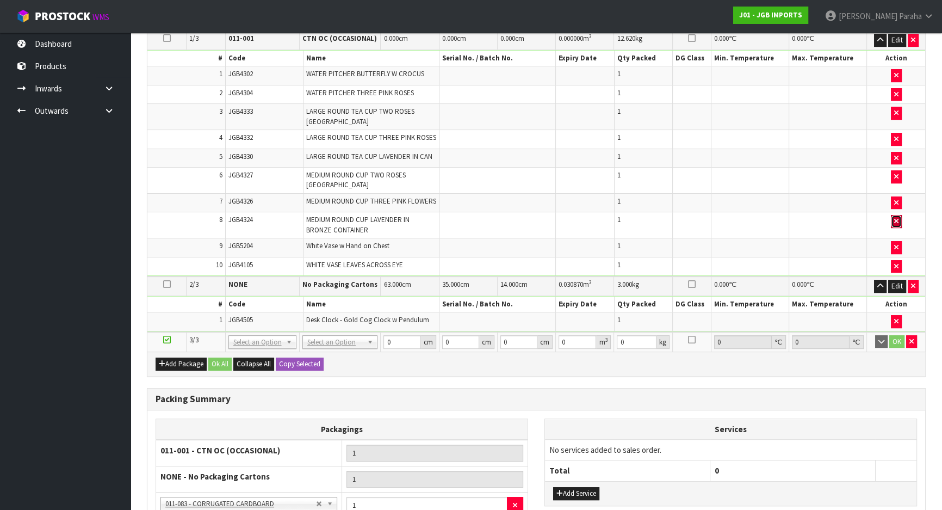
click at [901, 215] on button "button" at bounding box center [896, 221] width 11 height 13
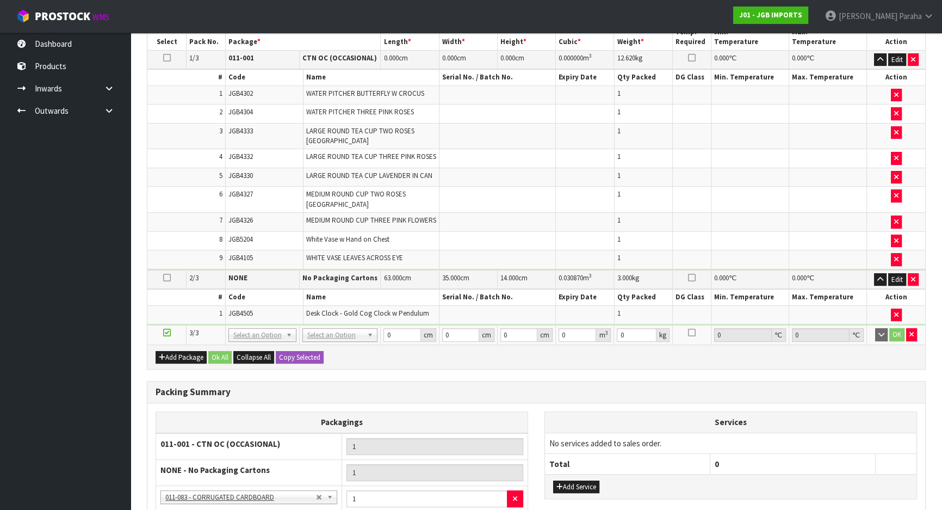
scroll to position [423, 0]
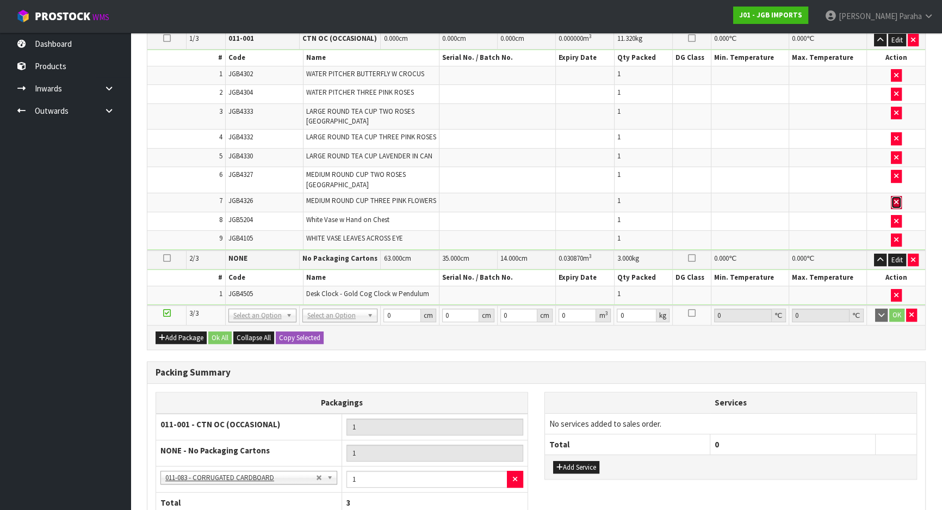
click at [897, 199] on icon "button" at bounding box center [896, 202] width 4 height 7
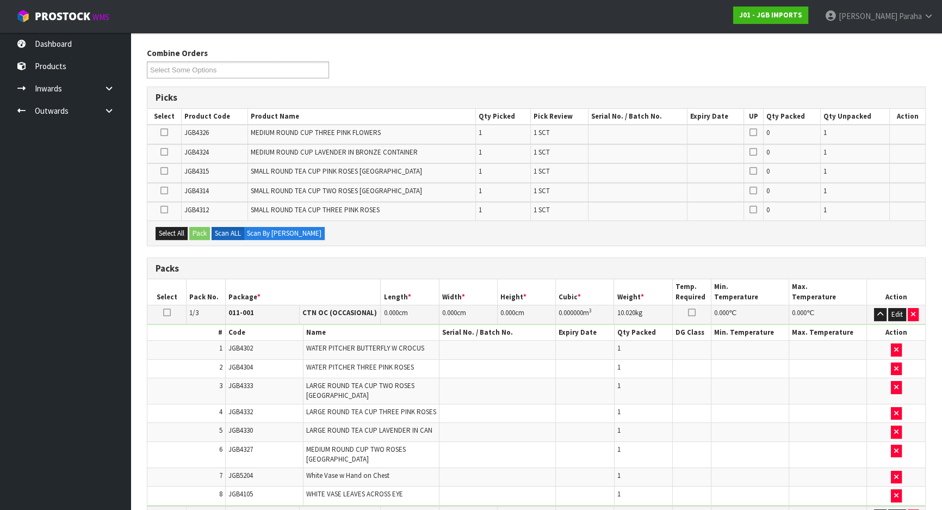
scroll to position [145, 0]
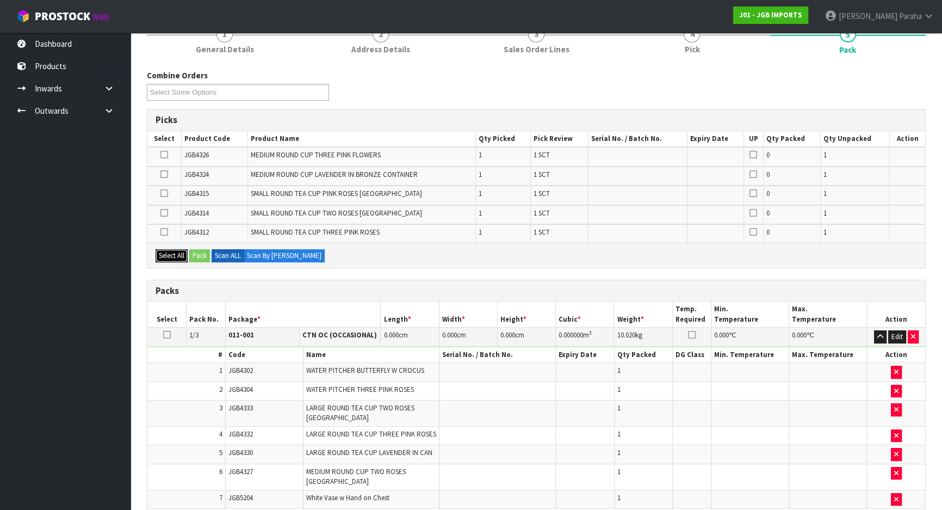
click at [169, 254] on button "Select All" at bounding box center [172, 255] width 32 height 13
click at [205, 254] on button "Pack" at bounding box center [199, 255] width 21 height 13
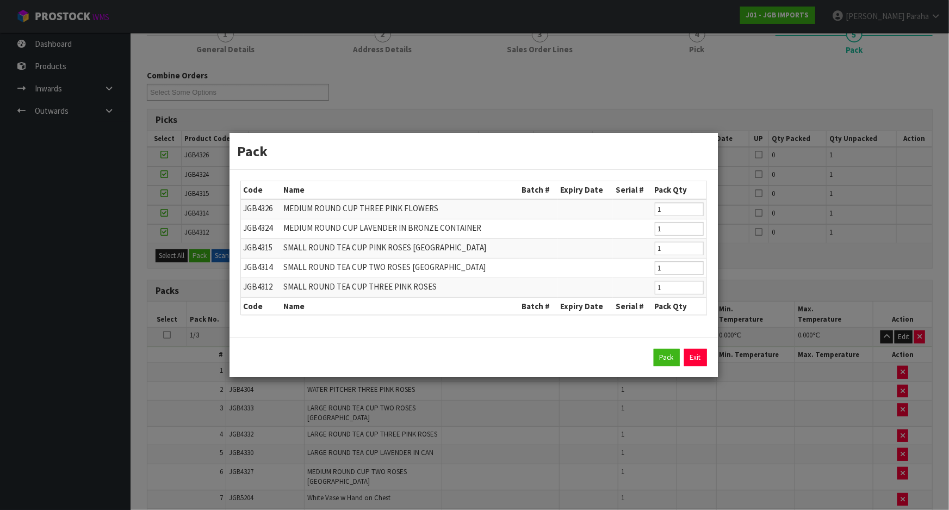
click at [696, 361] on link "Exit" at bounding box center [695, 357] width 23 height 17
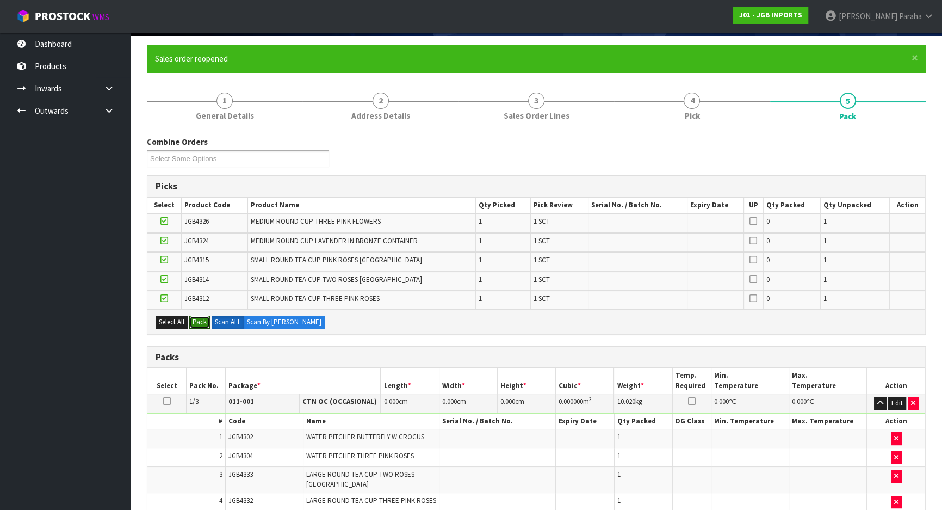
scroll to position [58, 0]
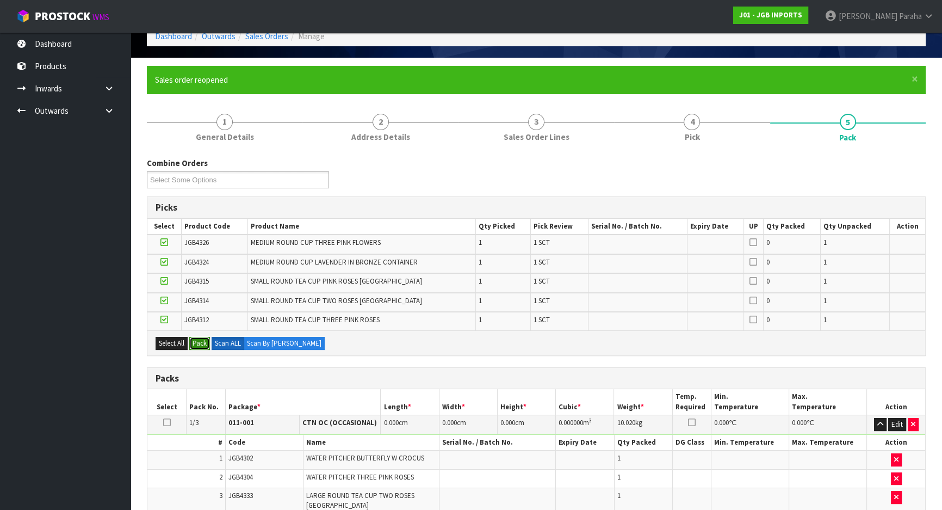
click at [199, 338] on button "Pack" at bounding box center [199, 343] width 21 height 13
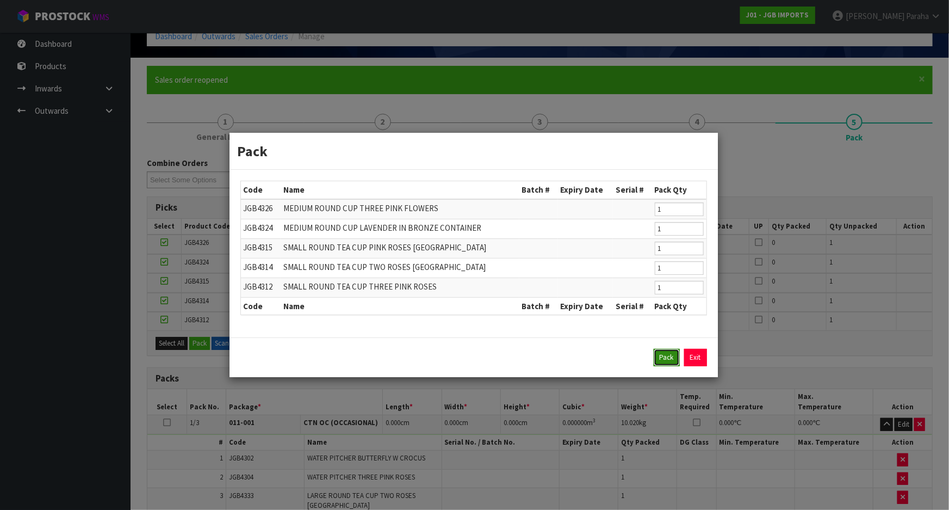
click at [666, 359] on button "Pack" at bounding box center [667, 357] width 26 height 17
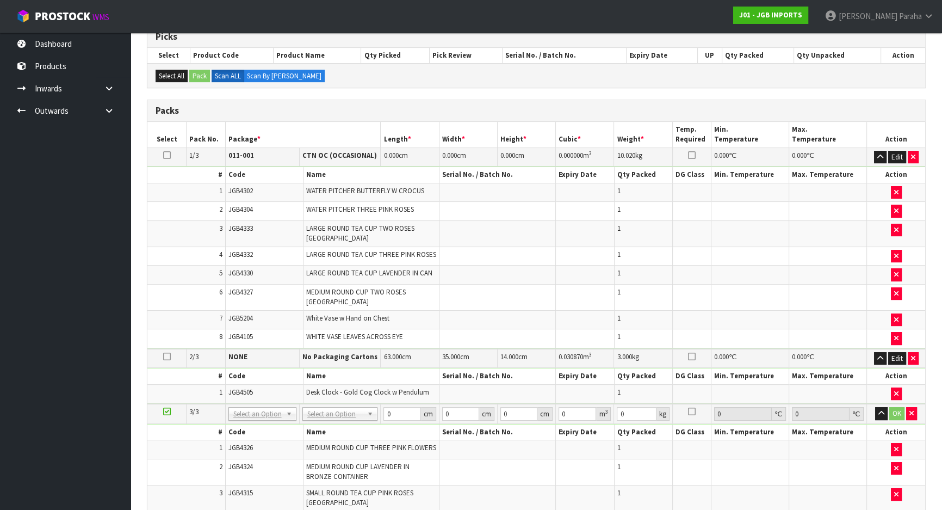
scroll to position [206, 0]
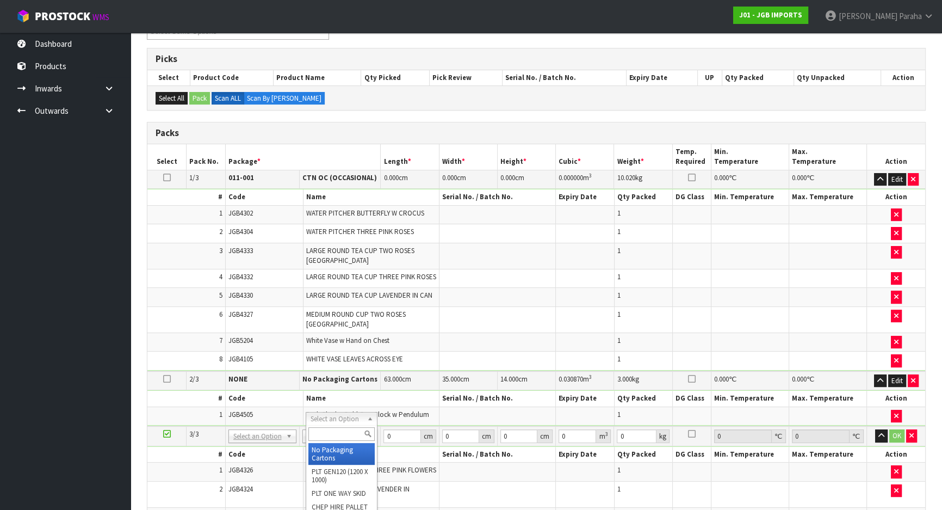
click at [351, 429] on input "text" at bounding box center [341, 434] width 67 height 14
type input "CTN5"
type input "43"
type input "33"
type input "25.5"
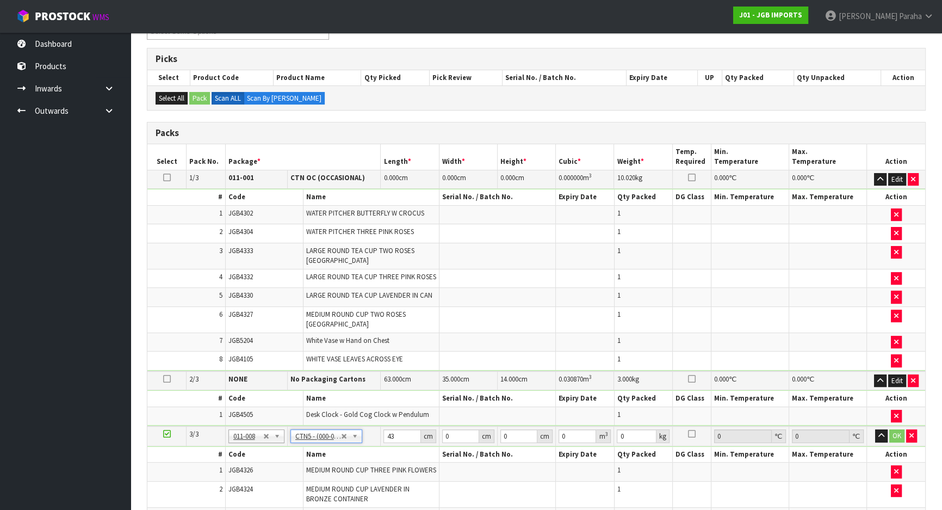
type input "0.036185"
type input "5.2"
drag, startPoint x: 395, startPoint y: 417, endPoint x: 379, endPoint y: 422, distance: 16.5
click at [379, 426] on tr "3/3 NONE 007-001 007-002 007-004 007-009 007-013 007-014 007-015 007-017 007-01…" at bounding box center [536, 436] width 778 height 20
type input "4"
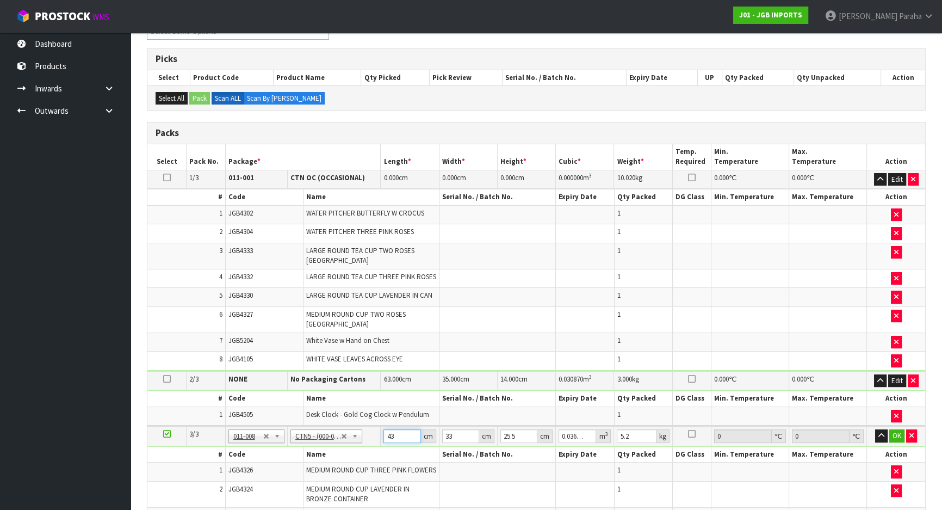
type input "0.003366"
type input "44"
type input "0.037026"
type input "44"
type input "3"
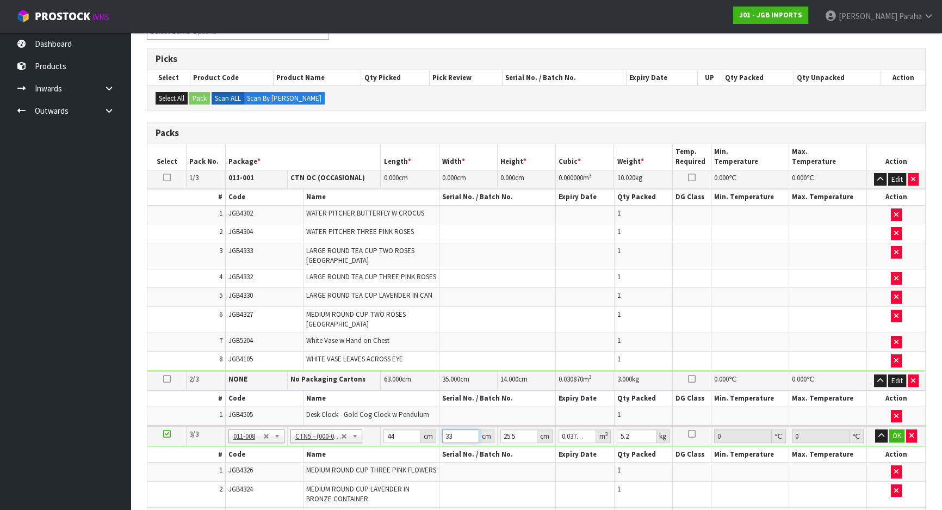
type input "0.003366"
type input "35"
type input "0.03927"
type input "35"
type input "2"
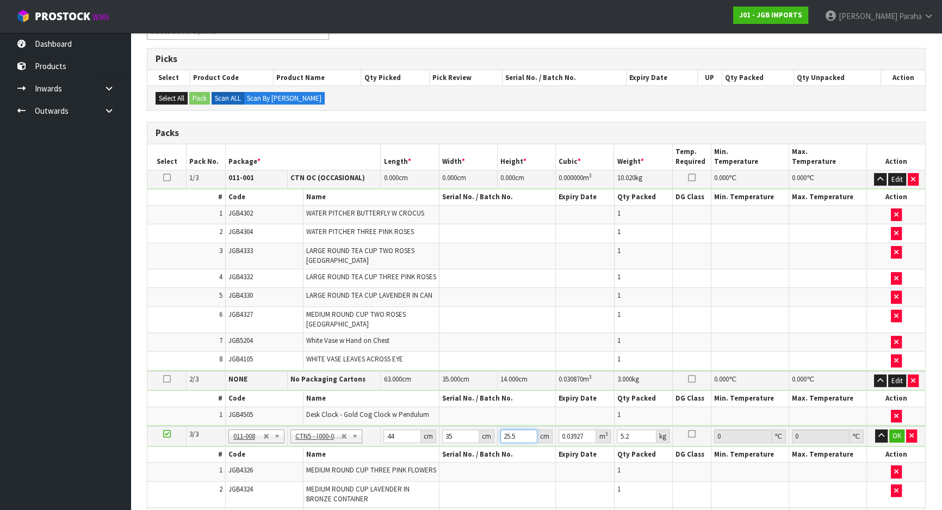
type input "0.00308"
type input "24"
type input "0.03696"
type input "24"
type input "6"
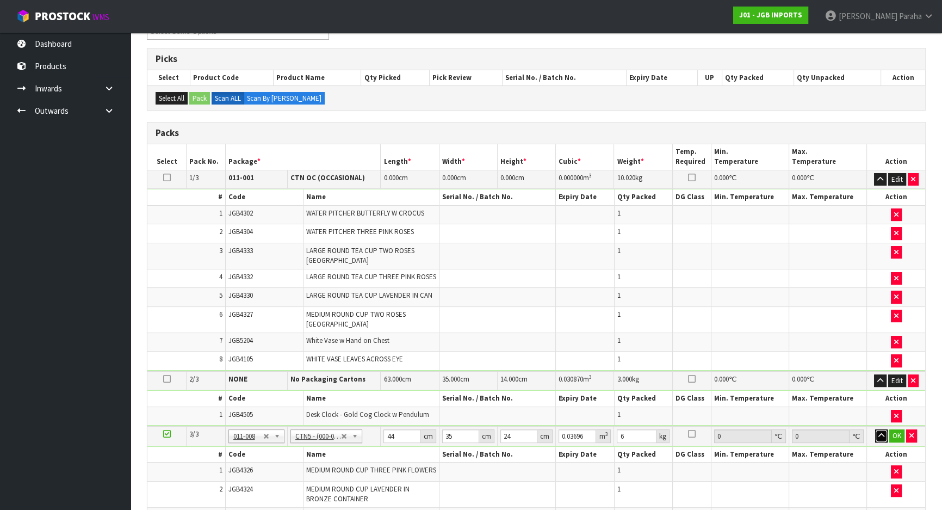
click at [875, 429] on button "button" at bounding box center [881, 435] width 13 height 13
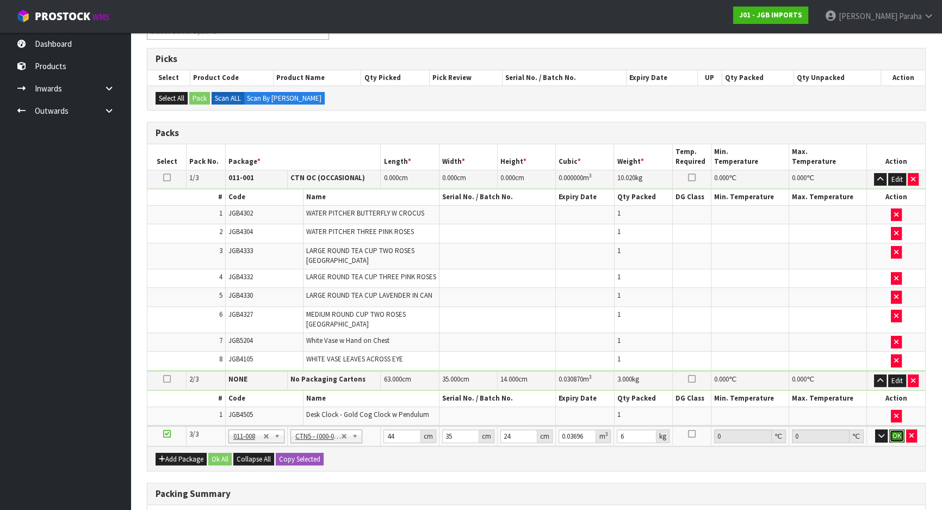
click button "OK" at bounding box center [896, 435] width 15 height 13
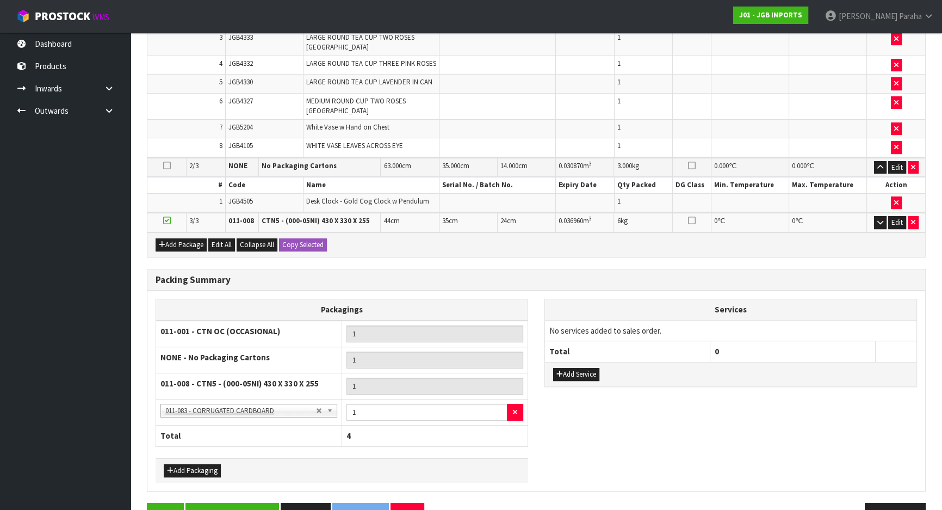
scroll to position [433, 0]
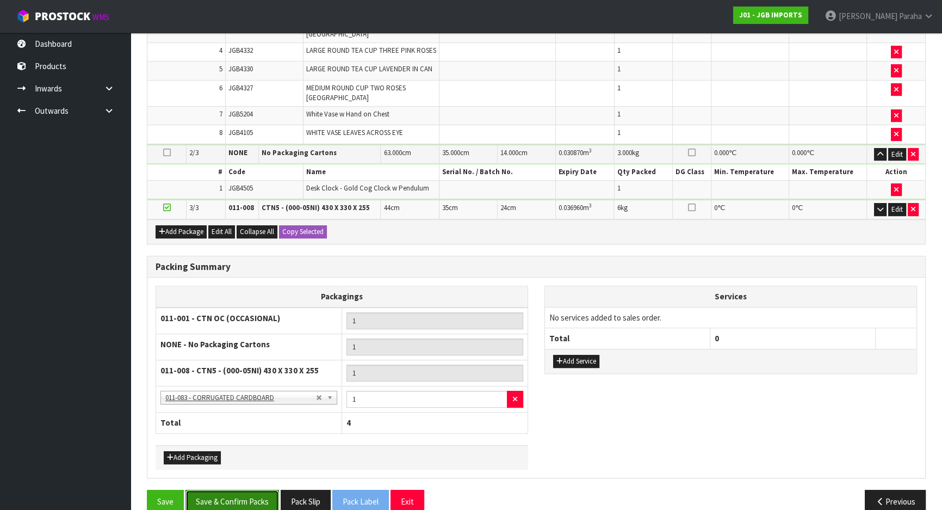
click at [252, 490] on button "Save & Confirm Packs" at bounding box center [233, 501] width 94 height 23
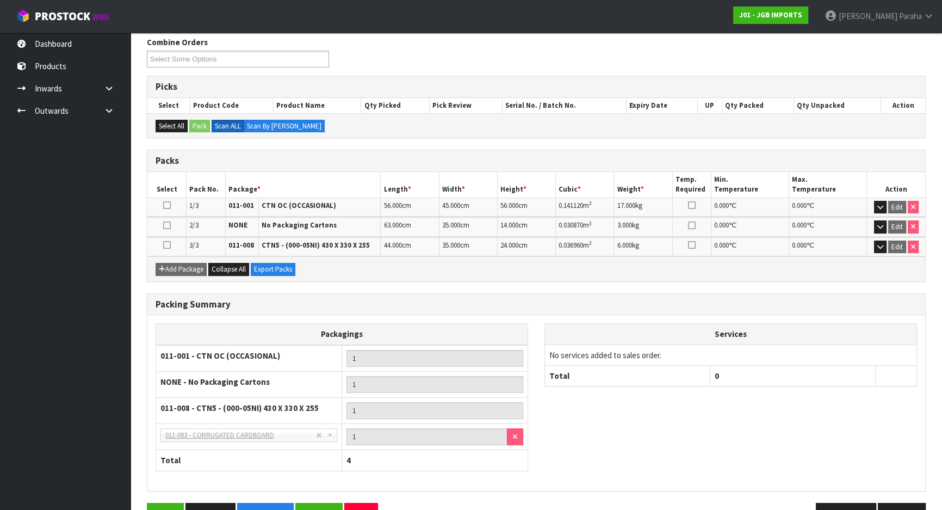
scroll to position [208, 0]
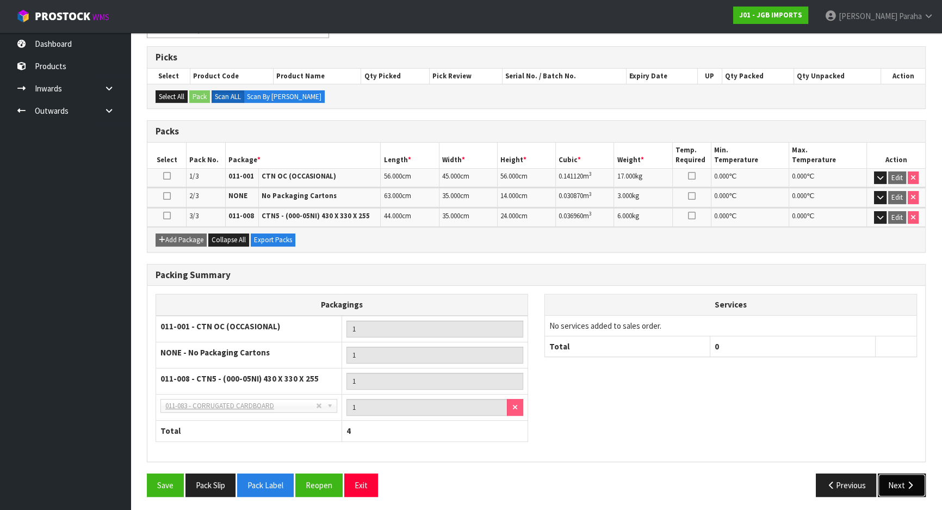
click at [904, 486] on button "Next" at bounding box center [902, 484] width 48 height 23
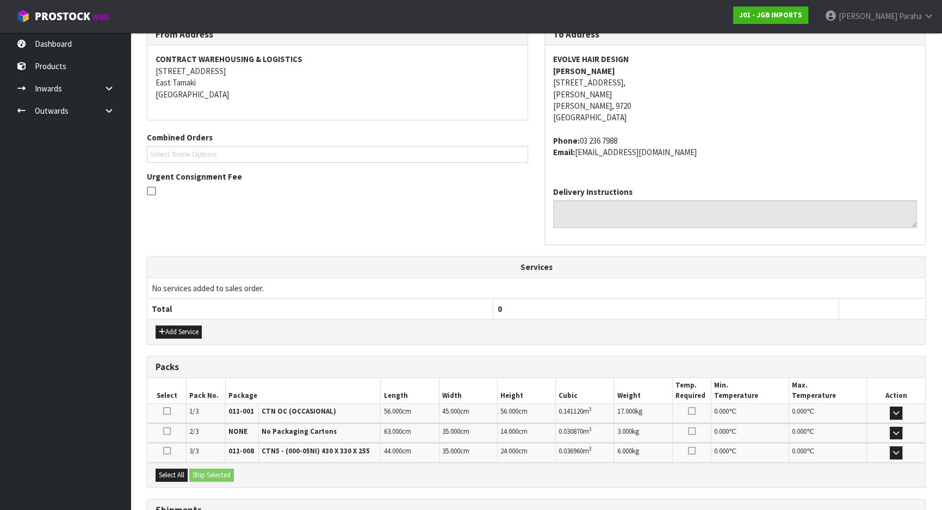
scroll to position [283, 0]
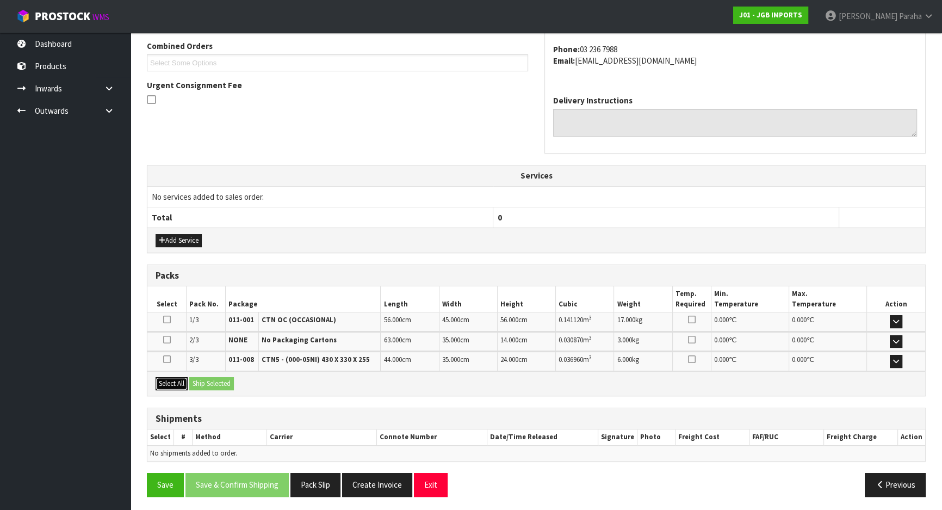
click at [172, 378] on button "Select All" at bounding box center [172, 383] width 32 height 13
click at [212, 377] on button "Ship Selected" at bounding box center [211, 383] width 45 height 13
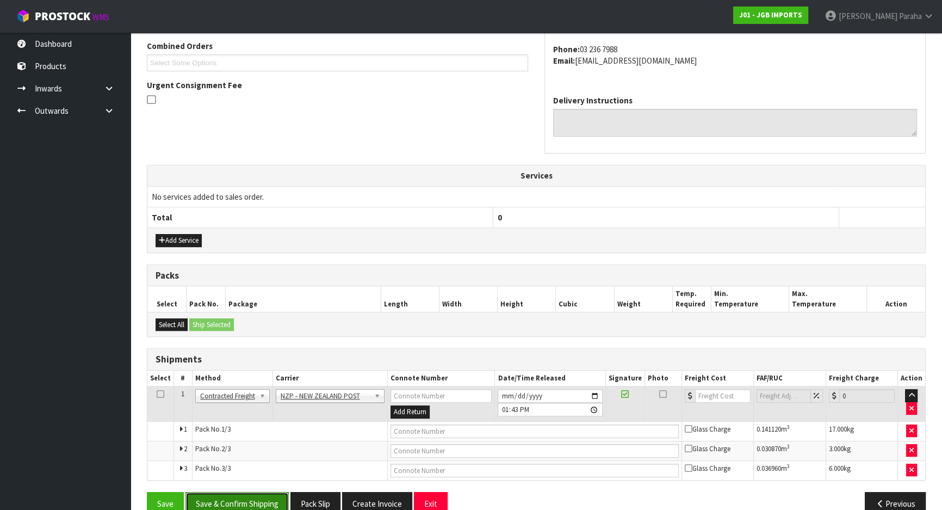
click at [253, 500] on button "Save & Confirm Shipping" at bounding box center [237, 503] width 103 height 23
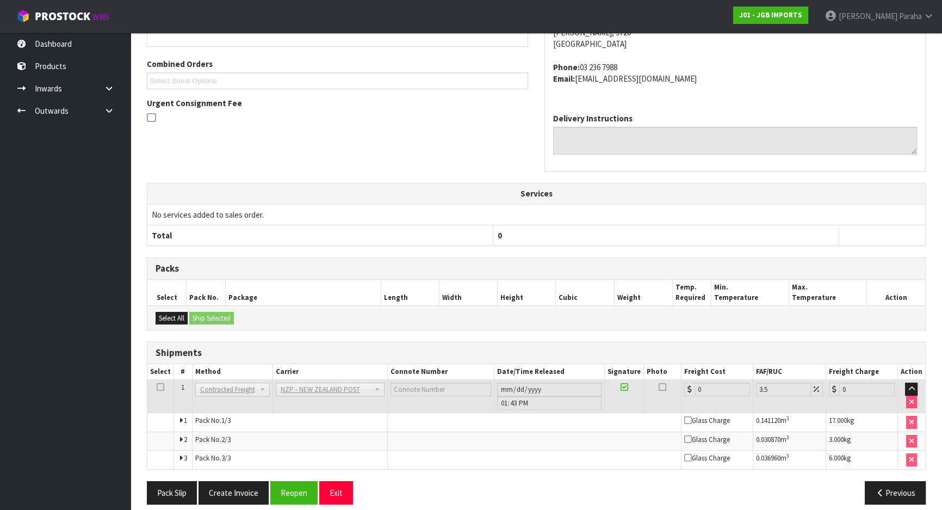
scroll to position [274, 0]
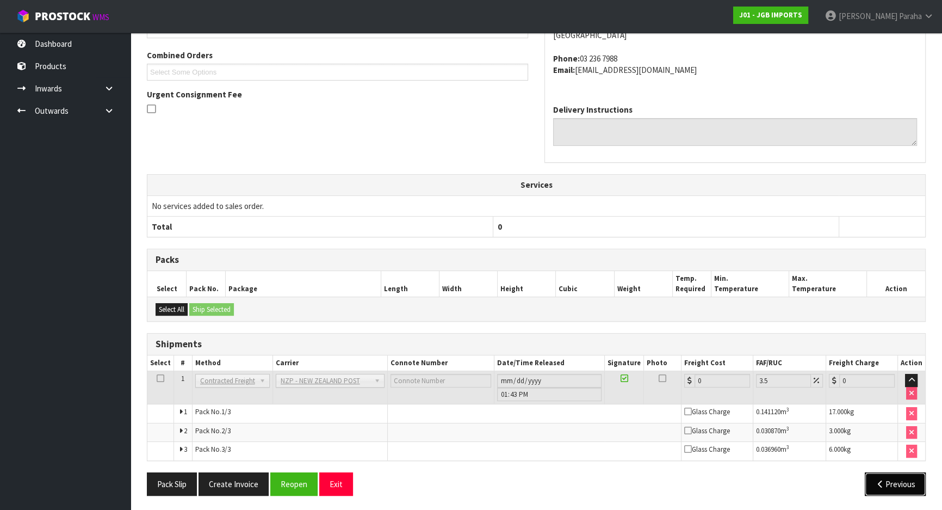
click at [890, 484] on button "Previous" at bounding box center [895, 483] width 61 height 23
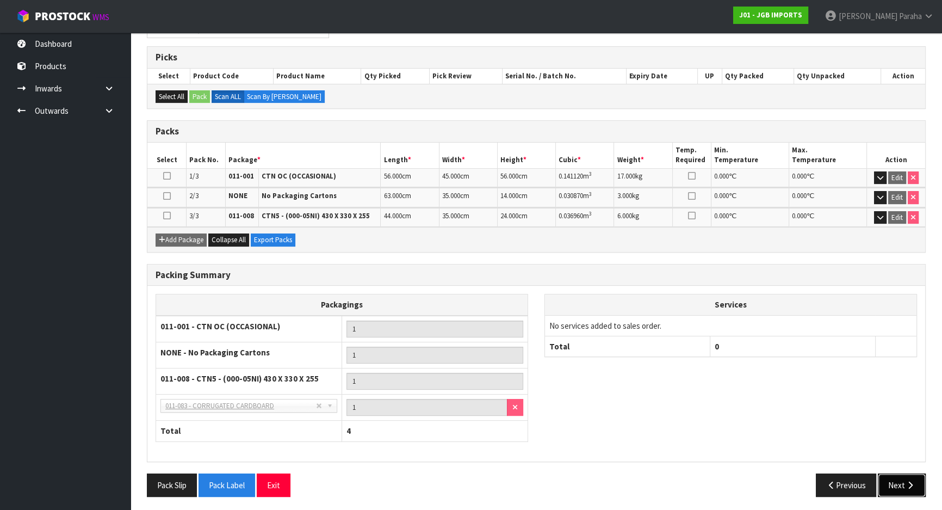
click at [909, 481] on icon "button" at bounding box center [910, 485] width 10 height 8
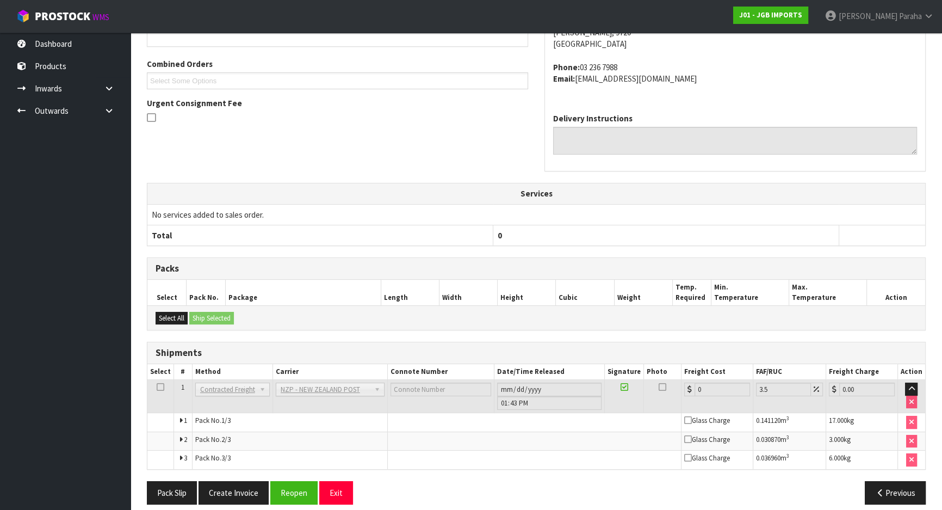
scroll to position [274, 0]
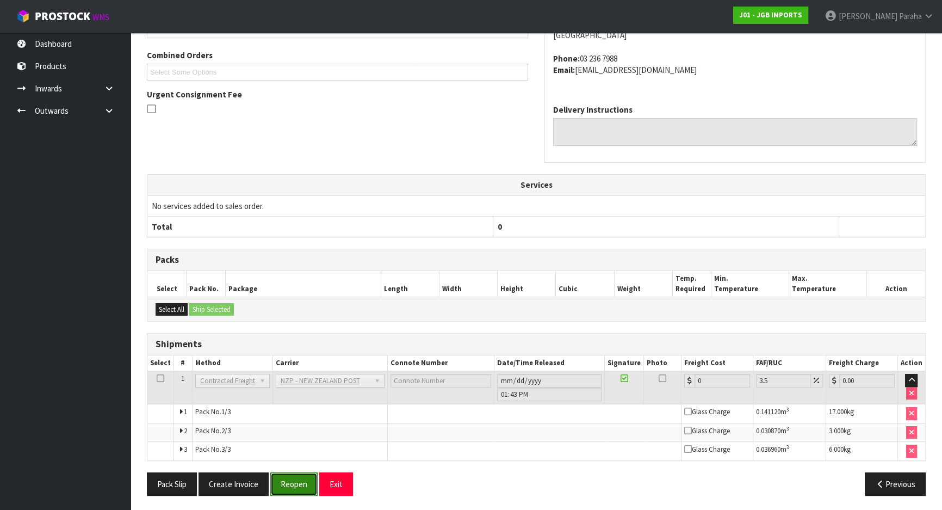
click at [300, 481] on button "Reopen" at bounding box center [293, 483] width 47 height 23
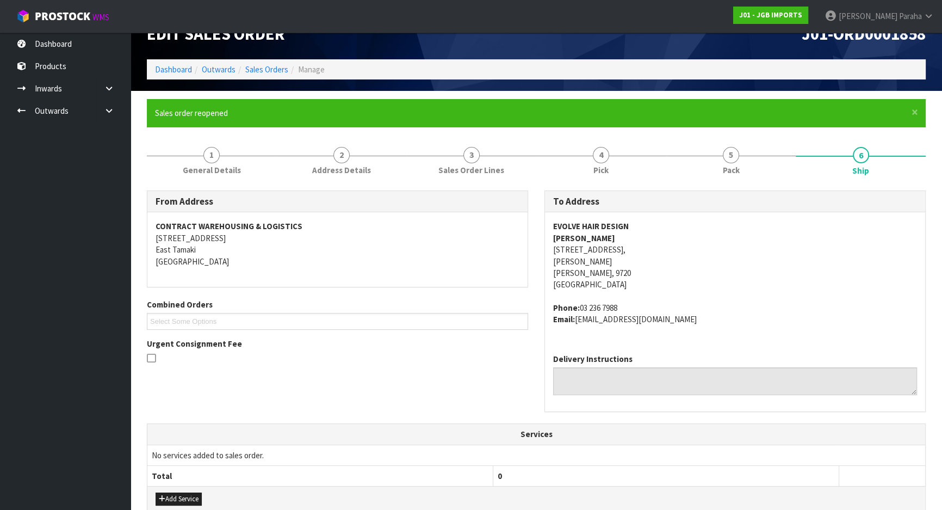
scroll to position [0, 0]
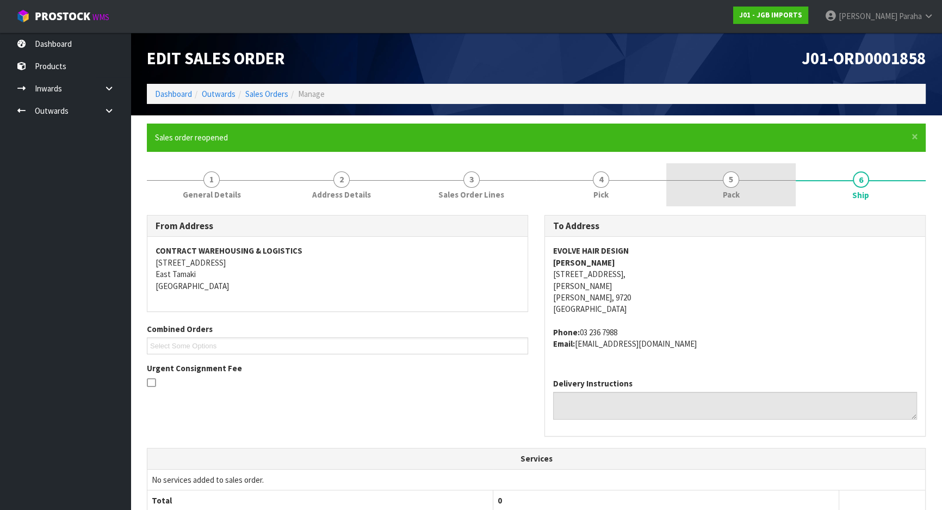
click at [731, 180] on span "5" at bounding box center [731, 179] width 16 height 16
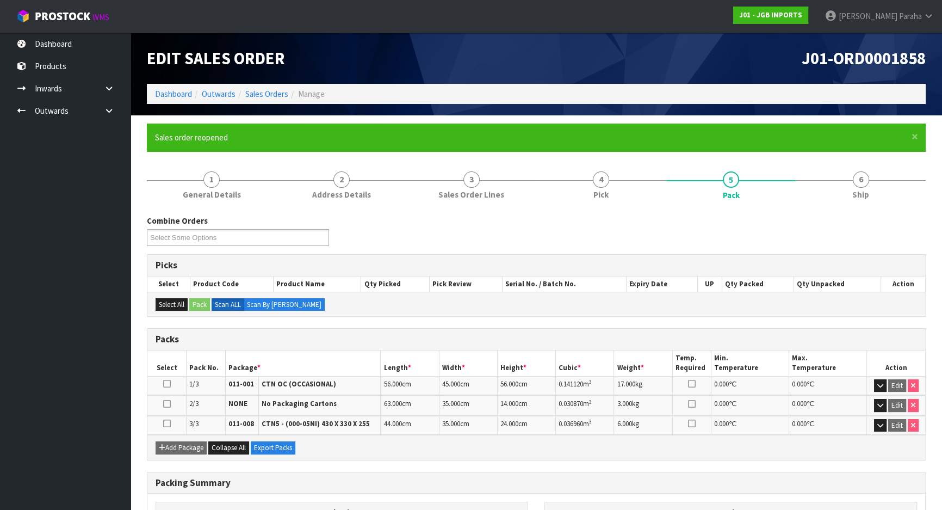
scroll to position [148, 0]
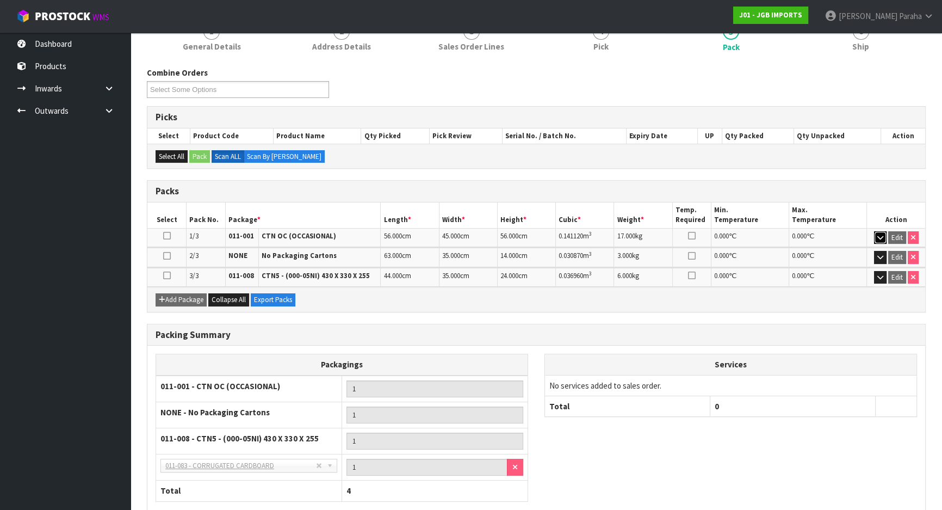
click at [880, 234] on icon "button" at bounding box center [881, 237] width 6 height 7
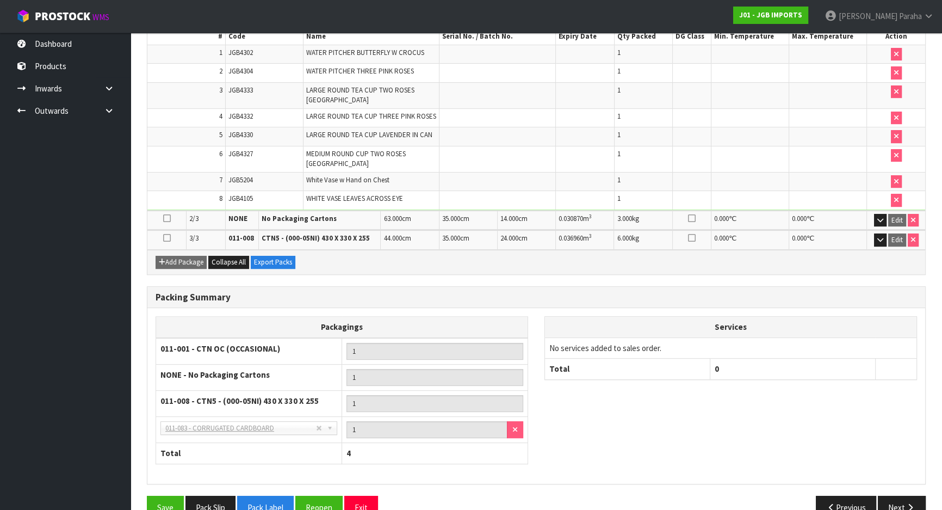
scroll to position [373, 0]
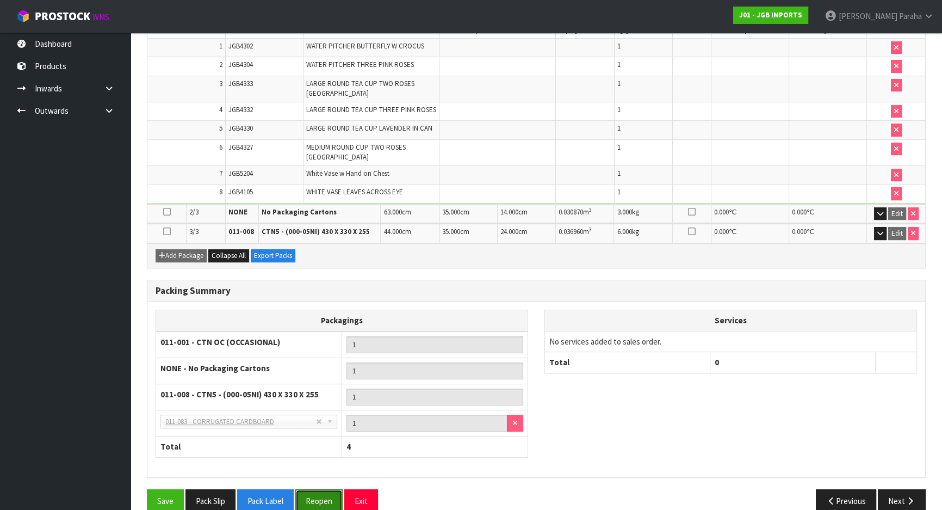
click at [320, 489] on button "Reopen" at bounding box center [318, 500] width 47 height 23
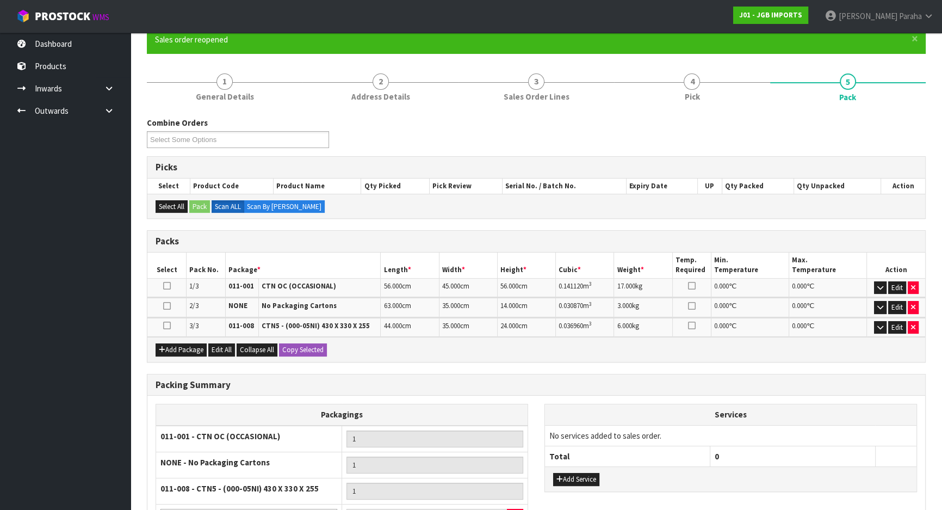
scroll to position [98, 0]
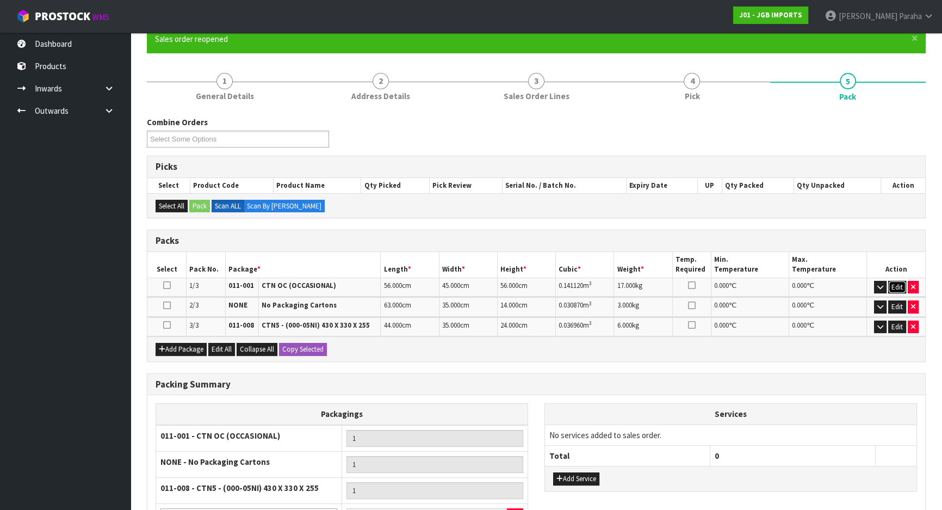
click at [893, 281] on button "Edit" at bounding box center [897, 287] width 18 height 13
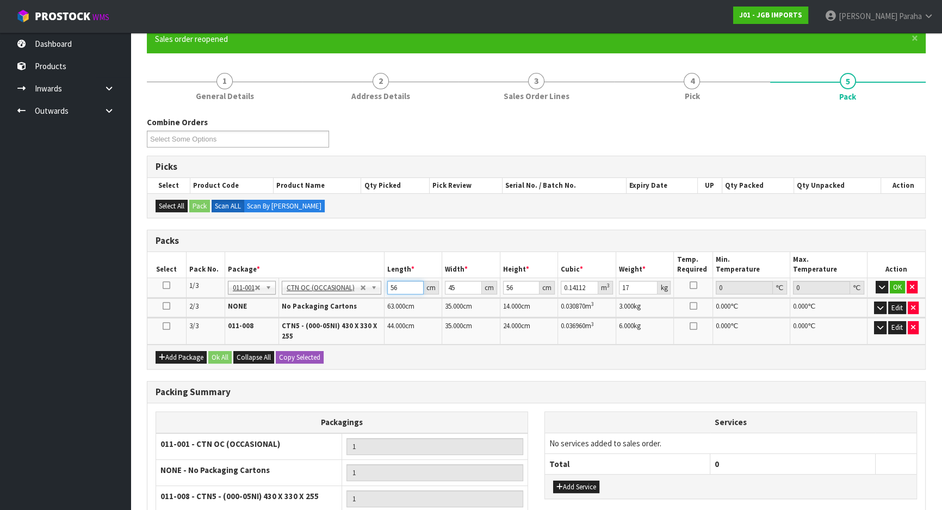
click at [402, 283] on input "56" at bounding box center [405, 288] width 36 height 14
click at [456, 285] on input "45" at bounding box center [463, 288] width 36 height 14
type input "4"
type input "0.012544"
type input "48"
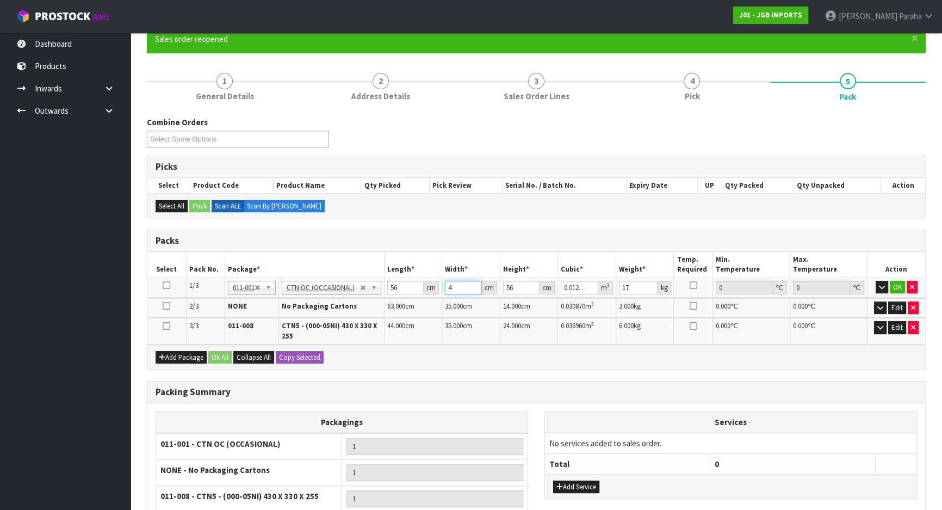
type input "0.150528"
type input "48"
click at [516, 288] on input "56" at bounding box center [521, 288] width 36 height 14
type input "5"
type input "0.01344"
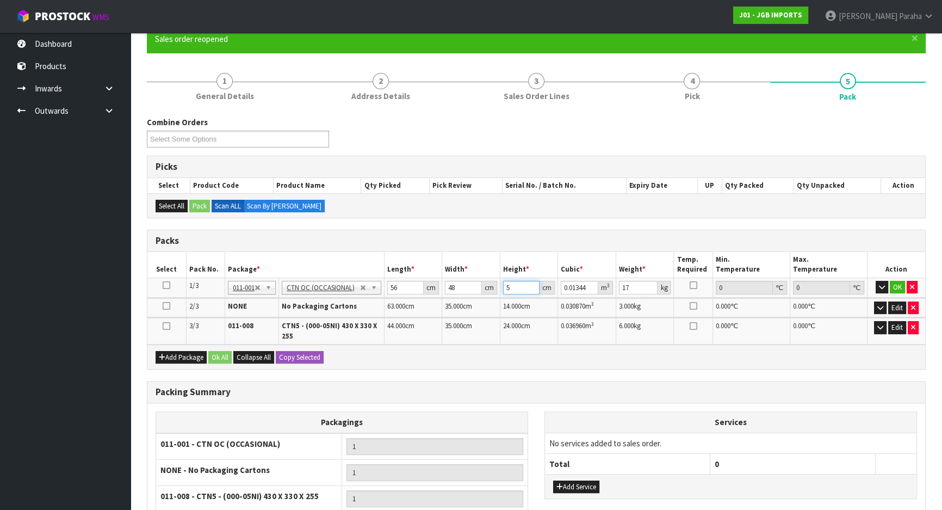
type input "0"
type input "3"
type input "0.008064"
type input "38"
type input "0.102144"
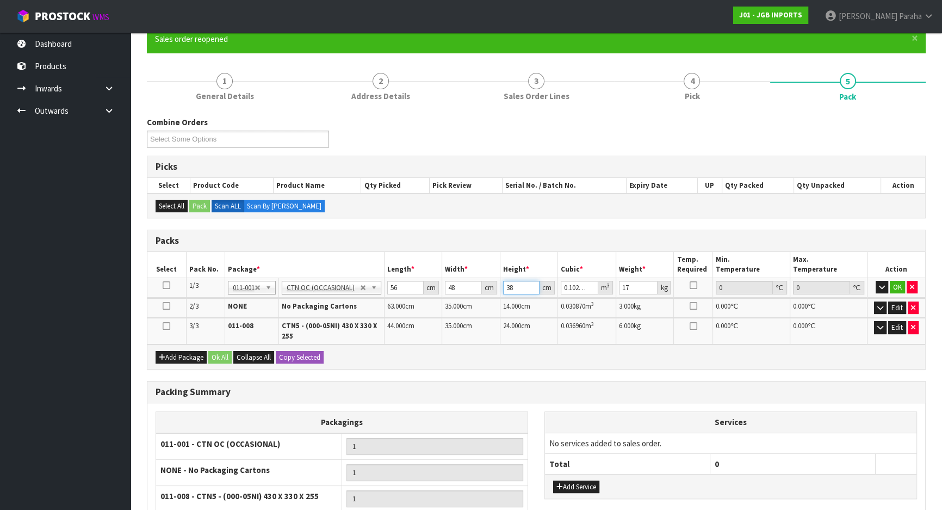
type input "38"
click at [632, 287] on input "17" at bounding box center [638, 288] width 39 height 14
type input "12"
click at [899, 287] on button "OK" at bounding box center [897, 287] width 15 height 13
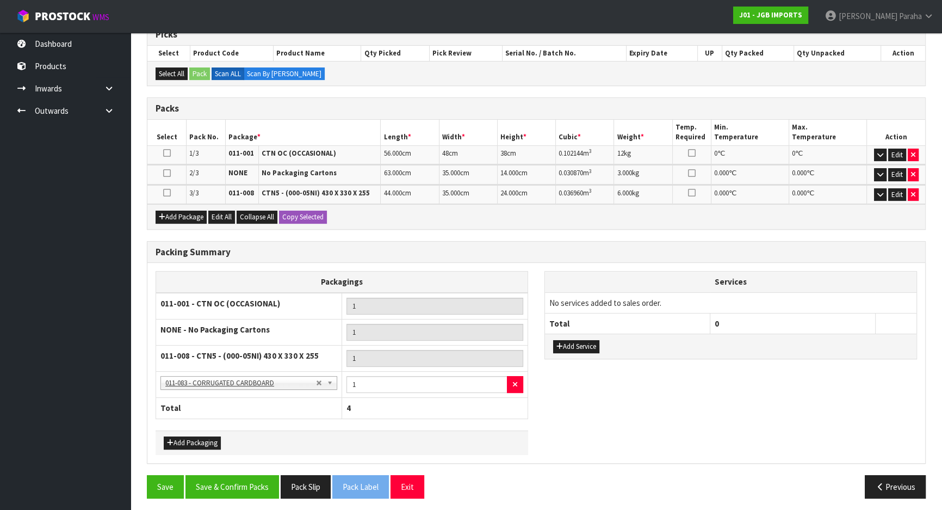
scroll to position [232, 0]
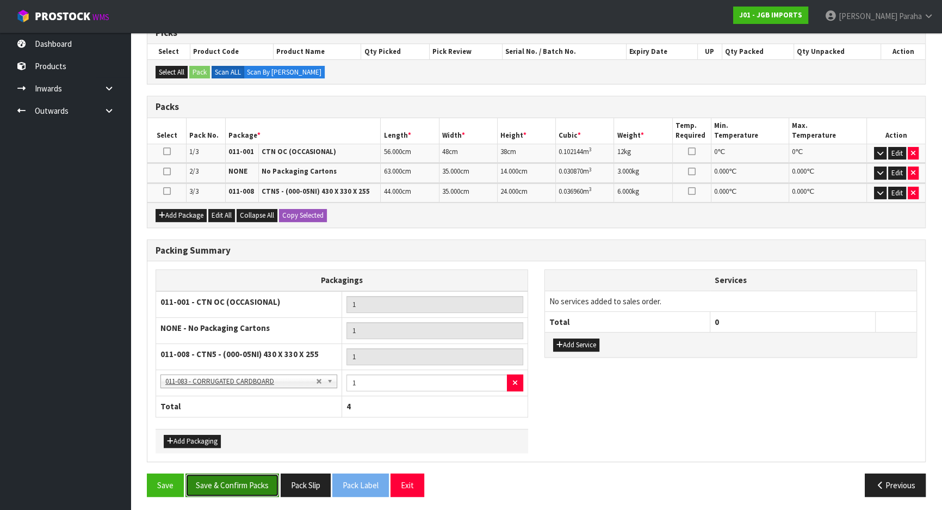
click at [245, 481] on button "Save & Confirm Packs" at bounding box center [233, 484] width 94 height 23
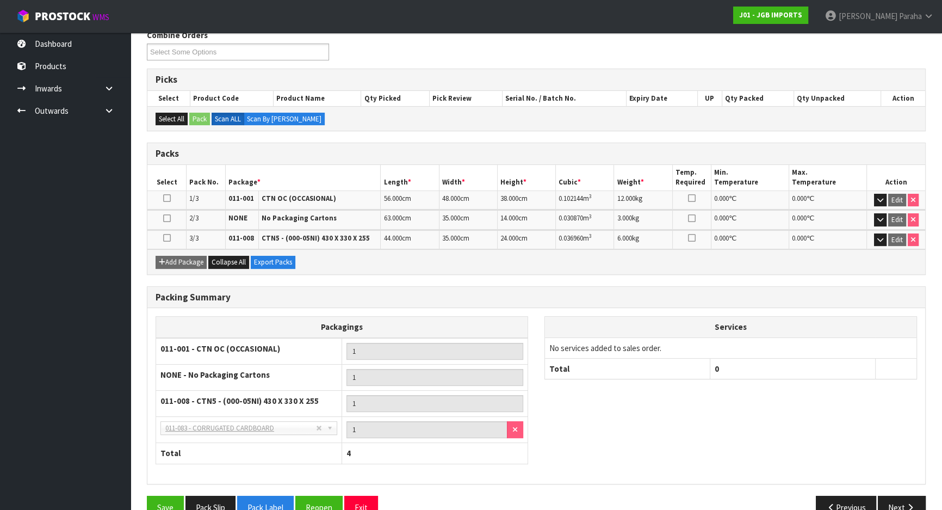
scroll to position [208, 0]
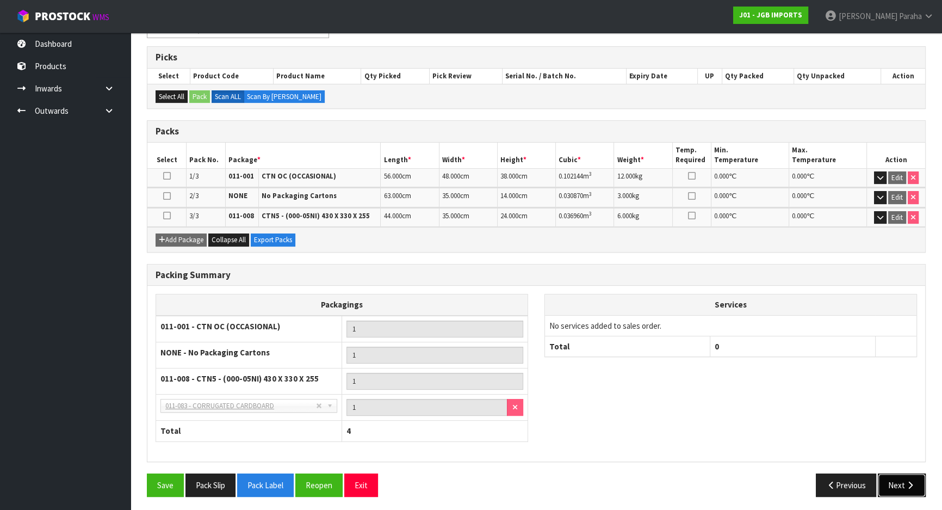
click at [898, 478] on button "Next" at bounding box center [902, 484] width 48 height 23
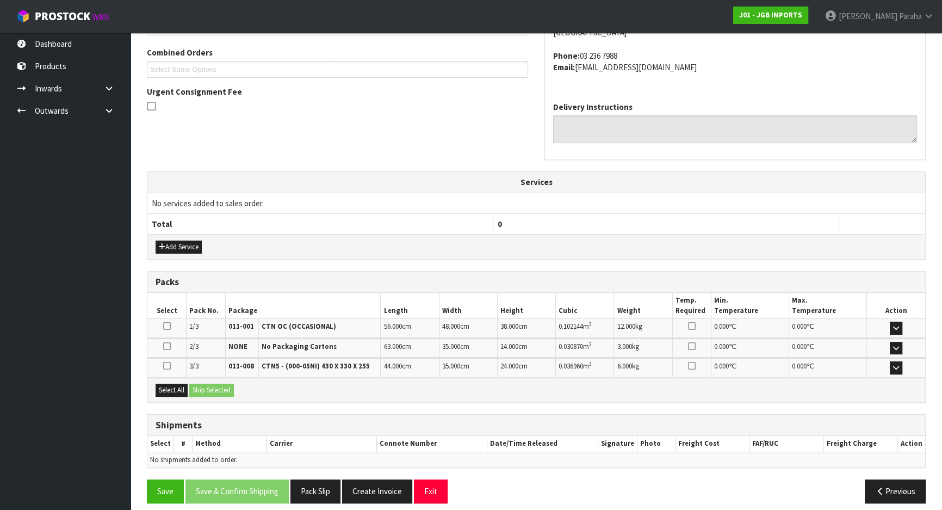
scroll to position [283, 0]
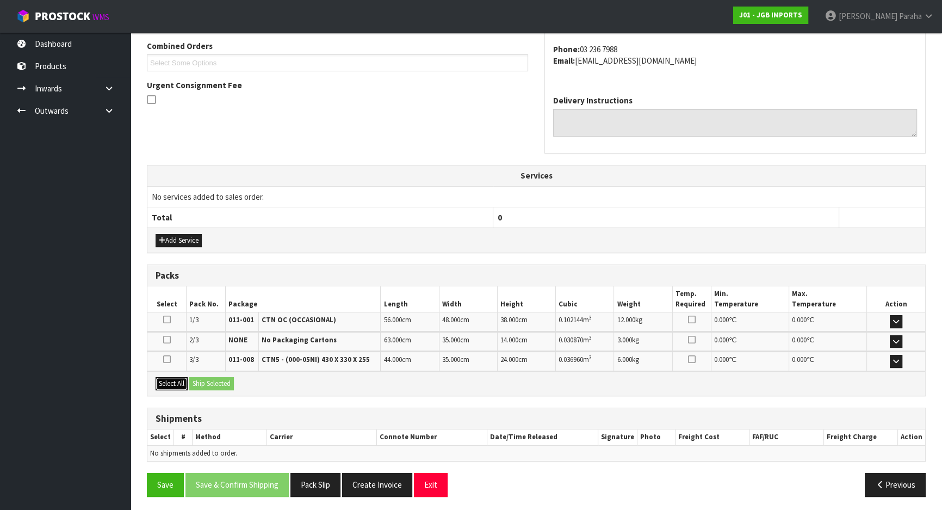
click at [168, 379] on button "Select All" at bounding box center [172, 383] width 32 height 13
click at [199, 380] on button "Ship Selected" at bounding box center [211, 383] width 45 height 13
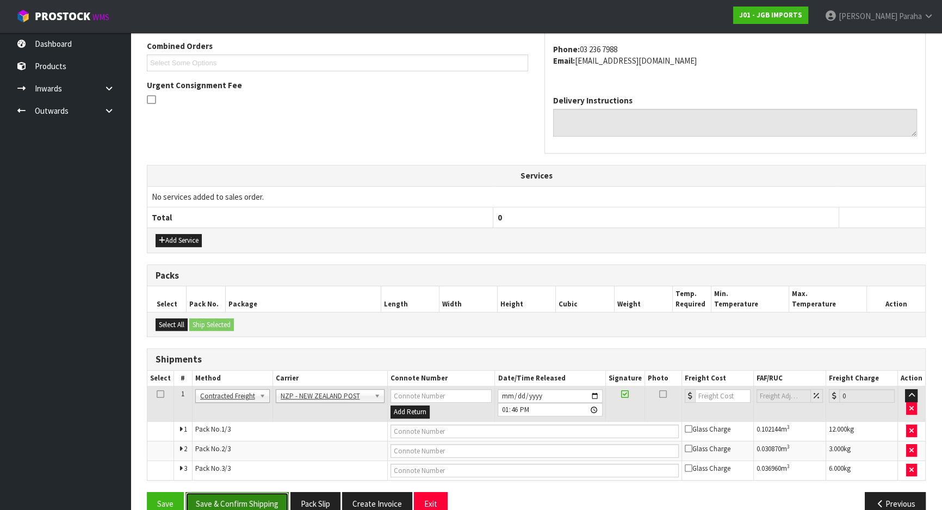
click at [268, 505] on button "Save & Confirm Shipping" at bounding box center [237, 503] width 103 height 23
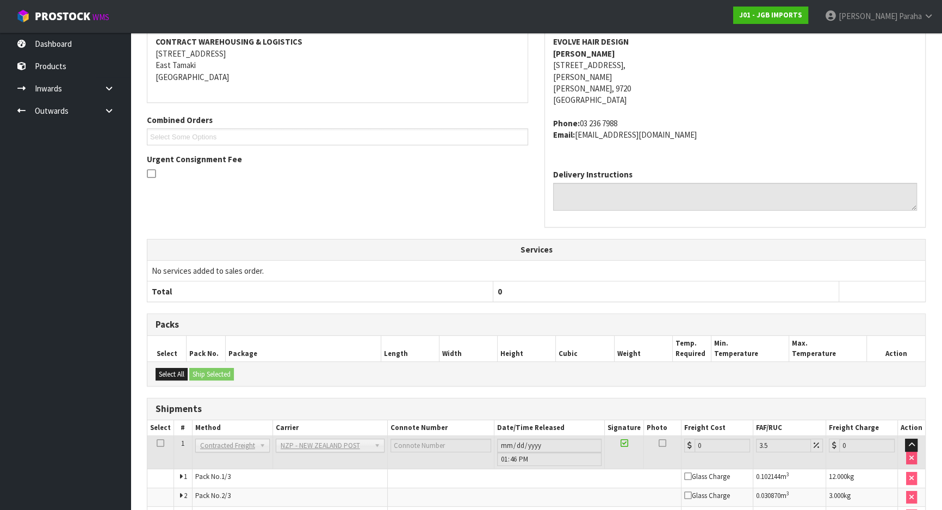
scroll to position [274, 0]
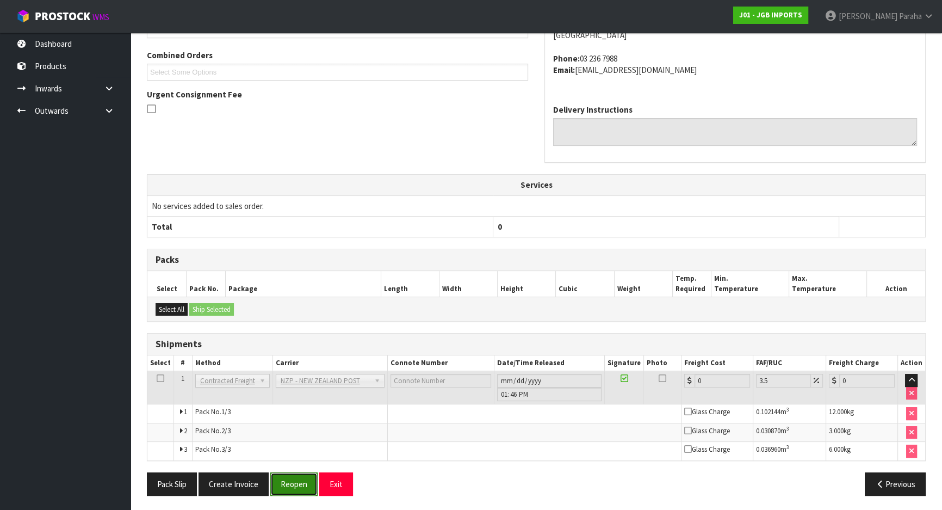
click at [291, 475] on button "Reopen" at bounding box center [293, 483] width 47 height 23
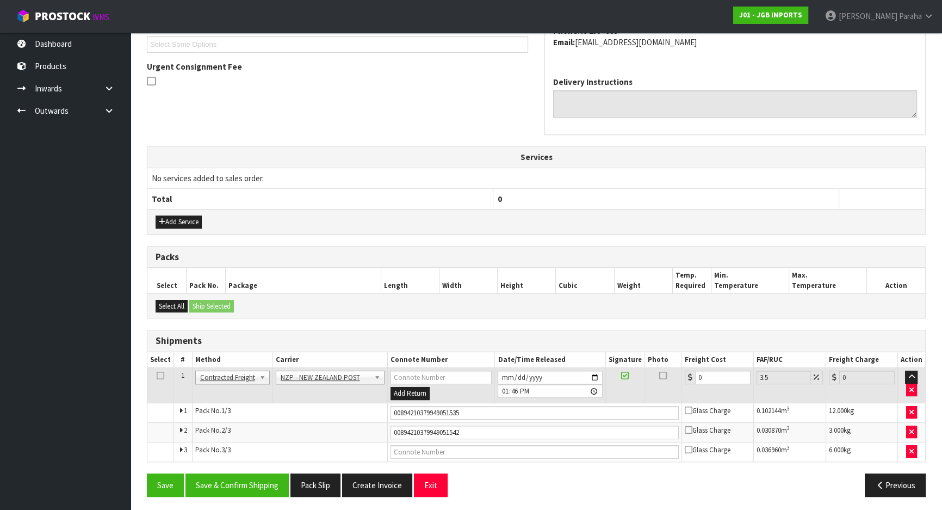
scroll to position [302, 0]
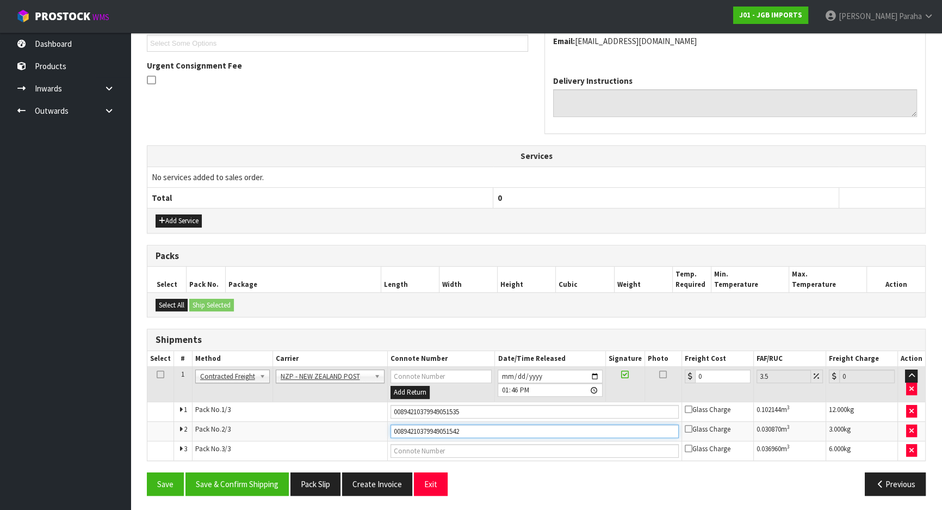
drag, startPoint x: 480, startPoint y: 430, endPoint x: 386, endPoint y: 423, distance: 94.4
click at [388, 423] on td "00894210379949051542" at bounding box center [535, 431] width 294 height 20
drag, startPoint x: 462, startPoint y: 410, endPoint x: 388, endPoint y: 420, distance: 75.2
click at [388, 420] on tbody "1 Client Local Pickup Customer Local Pickup Company Freight Contracted Freight …" at bounding box center [536, 414] width 778 height 94
type input "00894210379949060810"
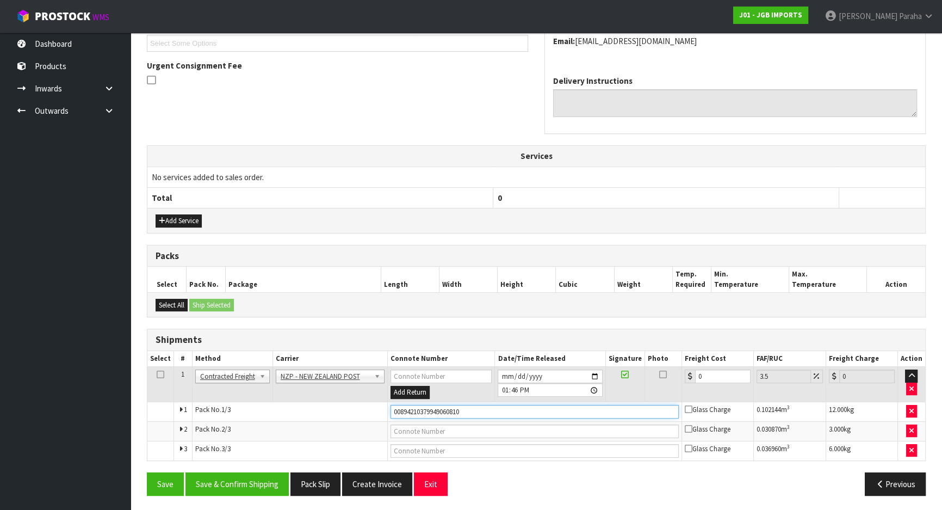
click at [147, 472] on button "Save" at bounding box center [165, 483] width 37 height 23
click at [415, 425] on input "text" at bounding box center [535, 431] width 288 height 14
type input "00894210379949060797"
click at [147, 472] on button "Save" at bounding box center [165, 483] width 37 height 23
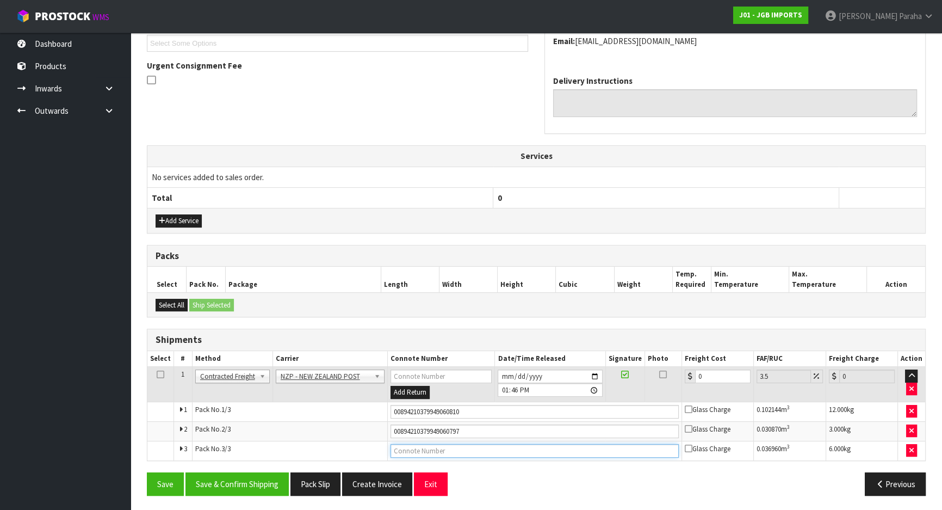
click at [472, 446] on input "text" at bounding box center [535, 451] width 288 height 14
type input "00894210379949060803"
click at [147, 472] on button "Save" at bounding box center [165, 483] width 37 height 23
click at [724, 370] on input "0" at bounding box center [722, 376] width 55 height 14
type input "5"
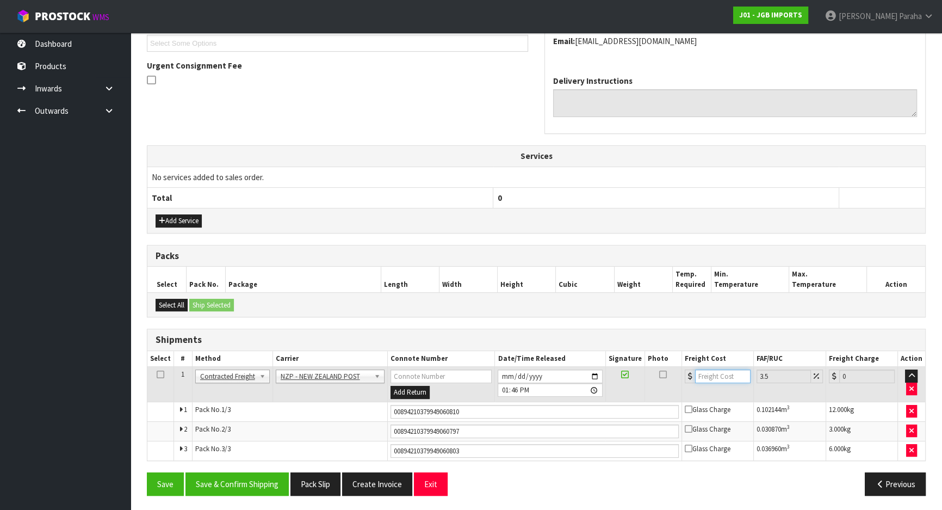
type input "5.17"
type input "53"
type input "54.85"
type input "53.1"
type input "54.96"
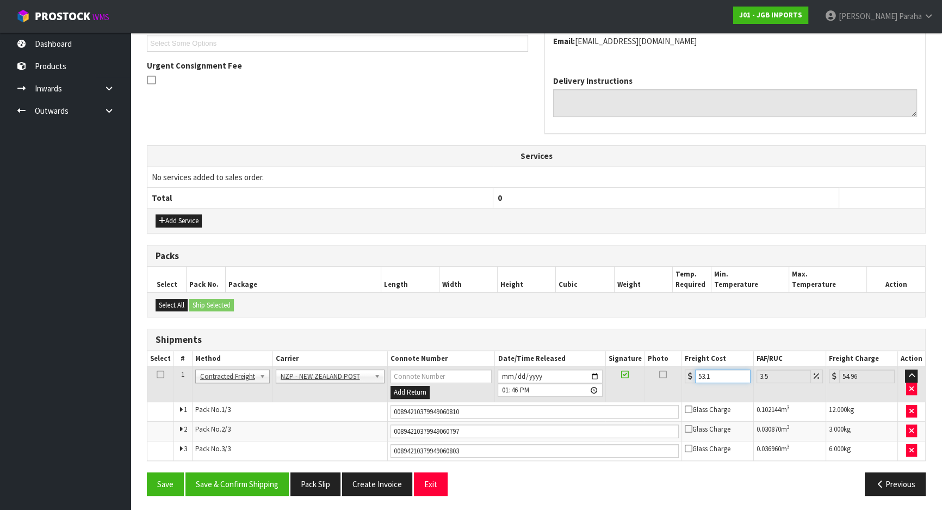
type input "53.16"
type input "55.02"
type input "53.16"
click at [238, 485] on button "Save & Confirm Shipping" at bounding box center [237, 483] width 103 height 23
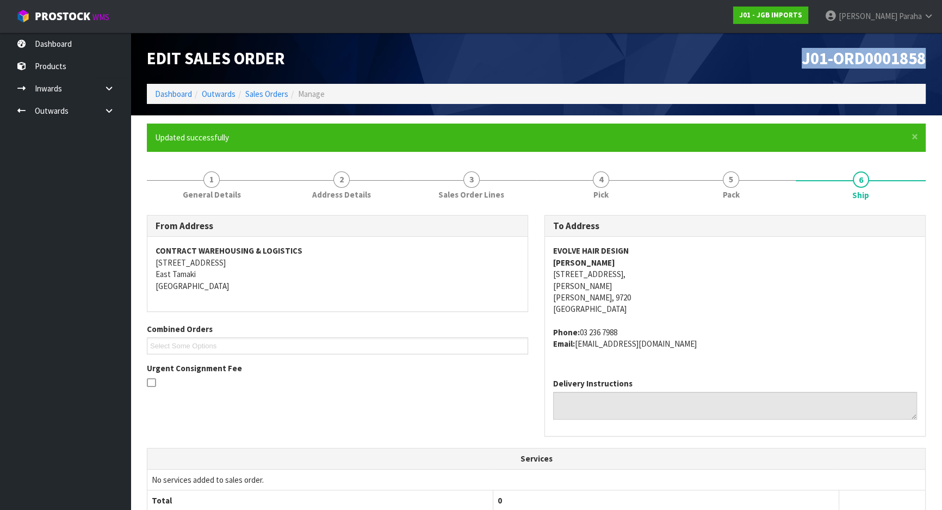
drag, startPoint x: 798, startPoint y: 55, endPoint x: 949, endPoint y: 57, distance: 150.7
click at [942, 57] on html "Toggle navigation ProStock WMS J01 - JGB IMPORTS Polly Paraha Logout Dashboard …" at bounding box center [471, 255] width 942 height 510
copy span "J01-ORD0001858"
click at [177, 89] on link "Dashboard" at bounding box center [173, 94] width 37 height 10
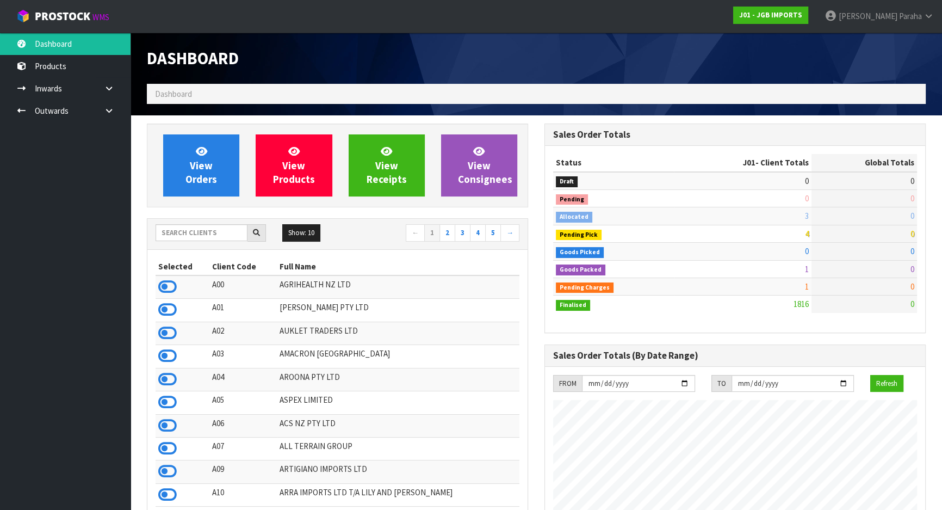
scroll to position [823, 397]
click at [178, 237] on input "text" at bounding box center [202, 232] width 92 height 17
type input "K"
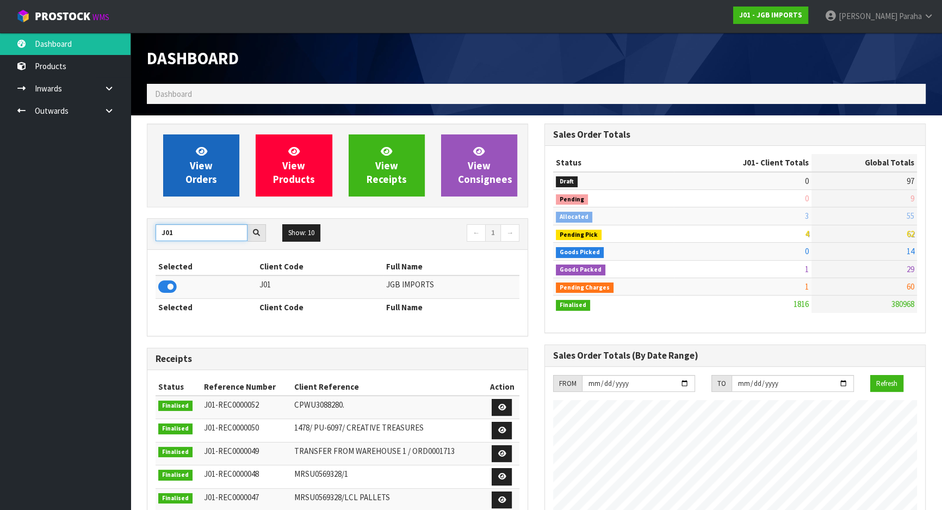
type input "J01"
click at [204, 187] on link "View Orders" at bounding box center [201, 165] width 76 height 62
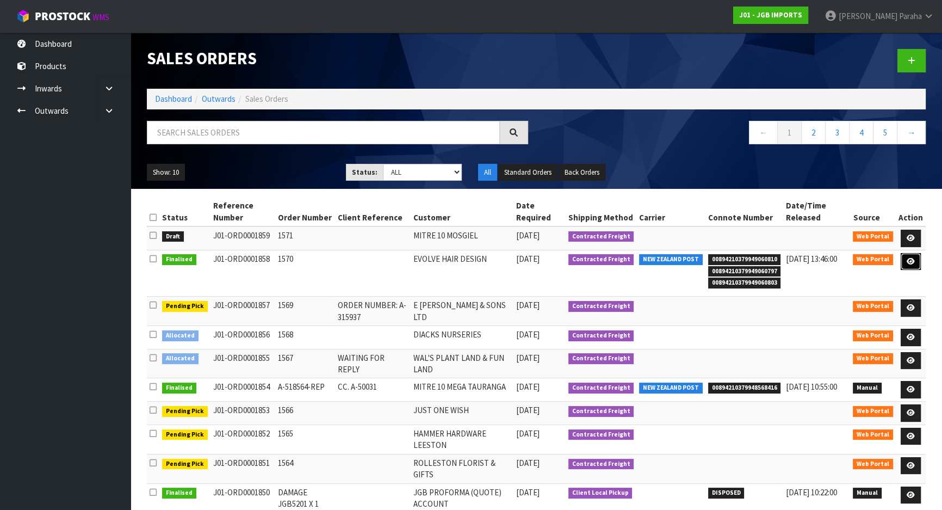
click at [905, 262] on link at bounding box center [911, 261] width 20 height 17
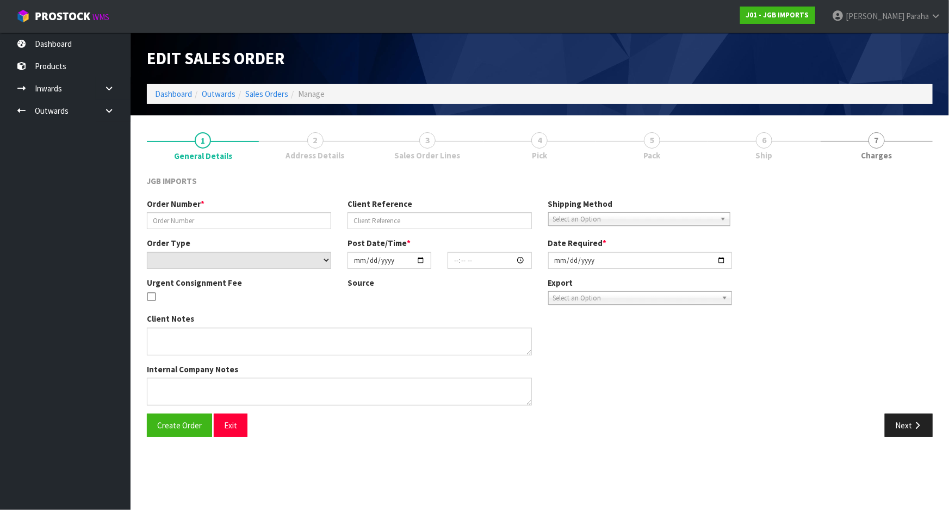
type input "1570"
select select "number:0"
type input "2025-09-11"
type input "15:58:00.000"
type input "[DATE]"
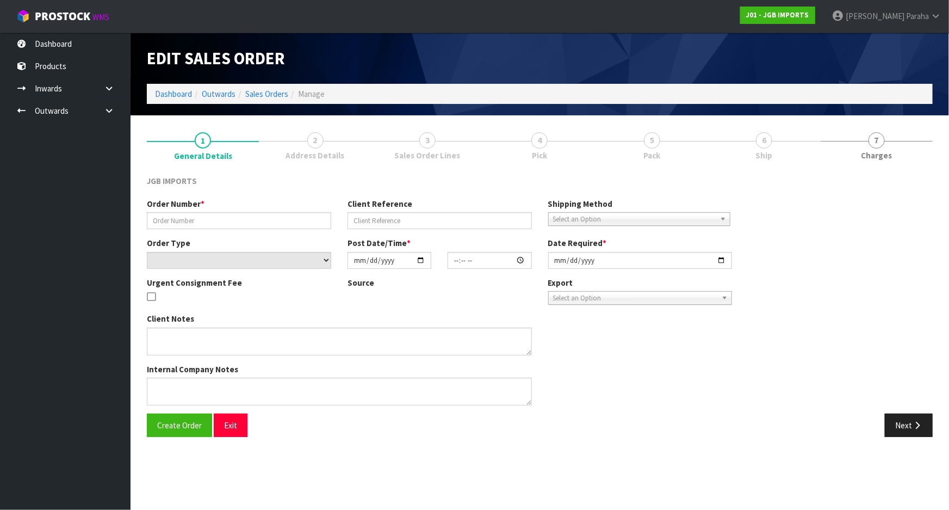
type textarea "NEW CUSTOMER FREIGHT FREE - 100% DISCOUNT"
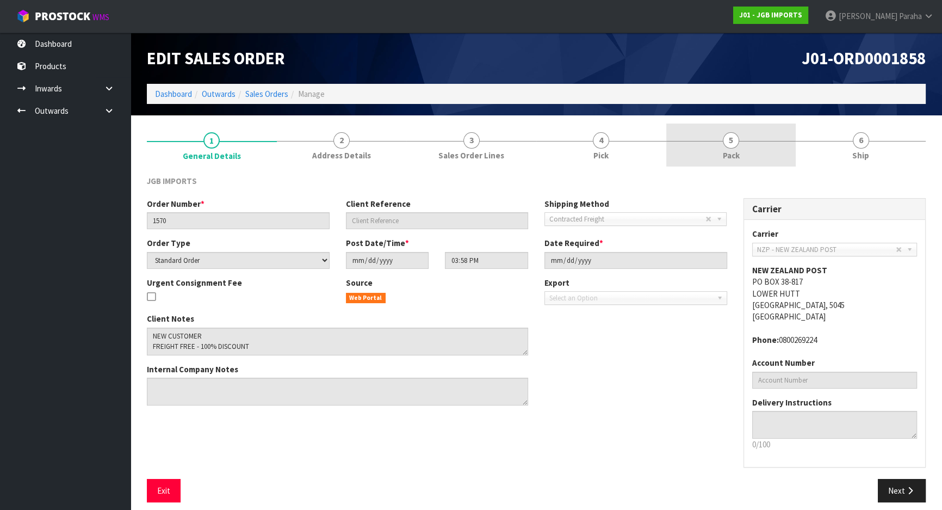
click at [733, 145] on span "5" at bounding box center [731, 140] width 16 height 16
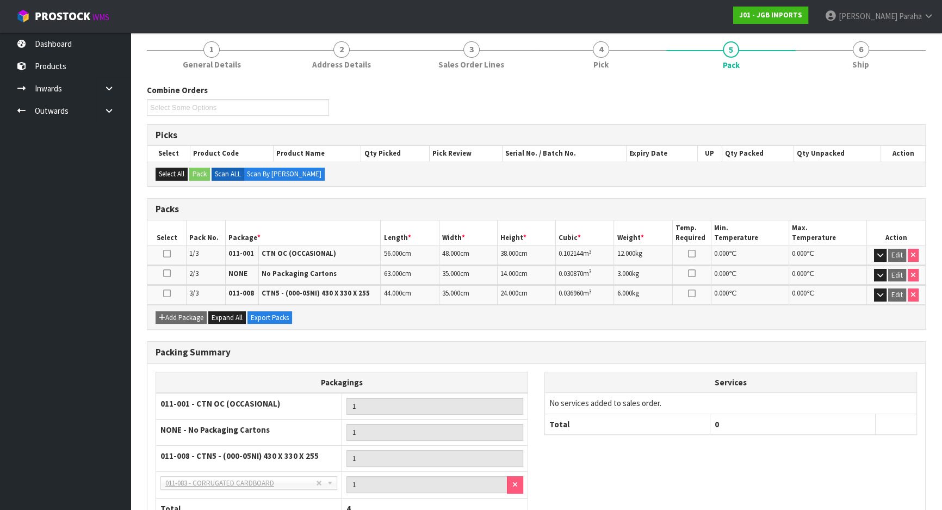
scroll to position [169, 0]
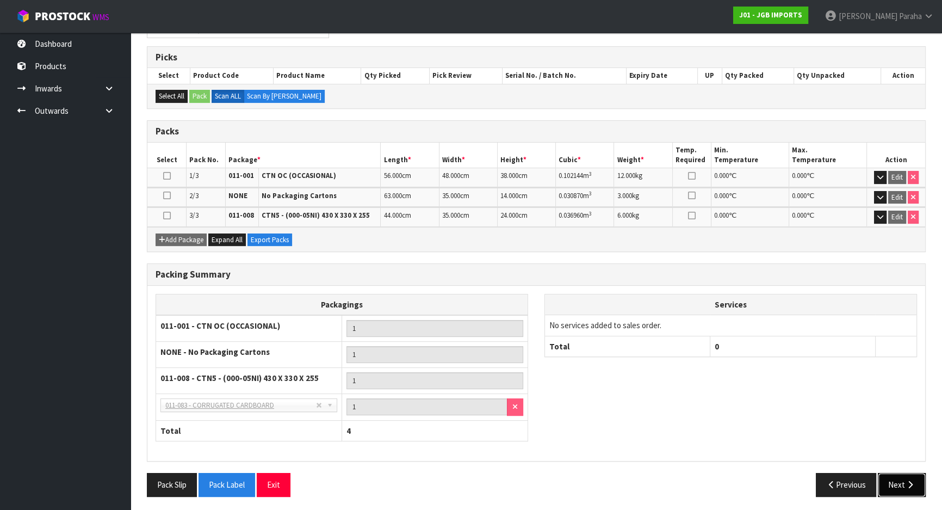
click at [917, 487] on button "Next" at bounding box center [902, 484] width 48 height 23
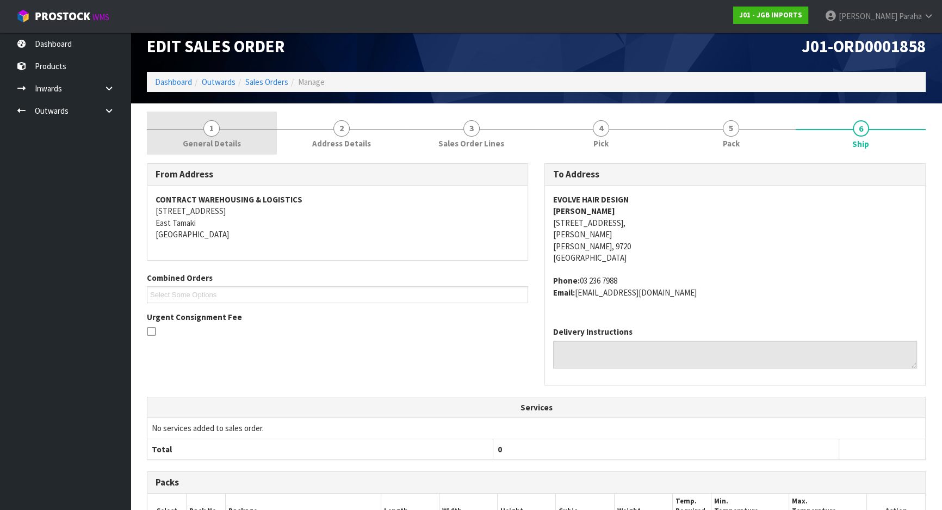
scroll to position [0, 0]
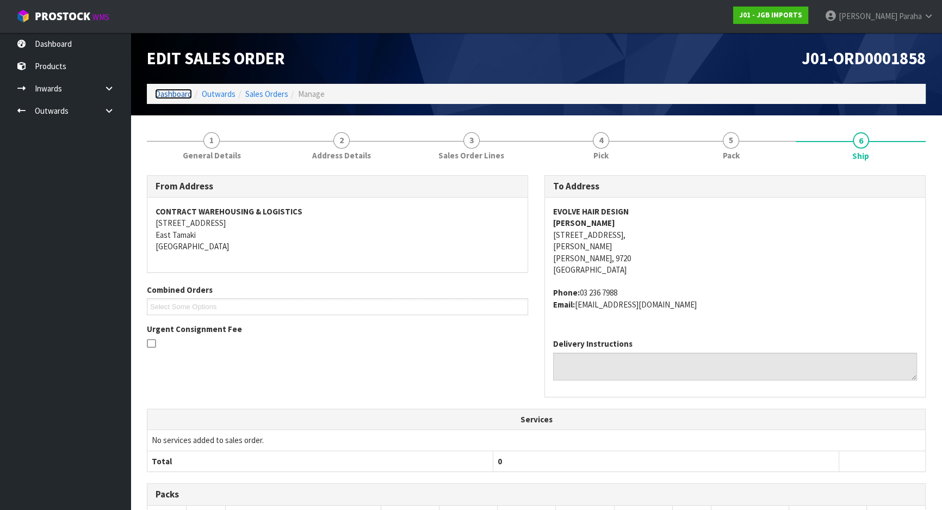
click at [177, 97] on link "Dashboard" at bounding box center [173, 94] width 37 height 10
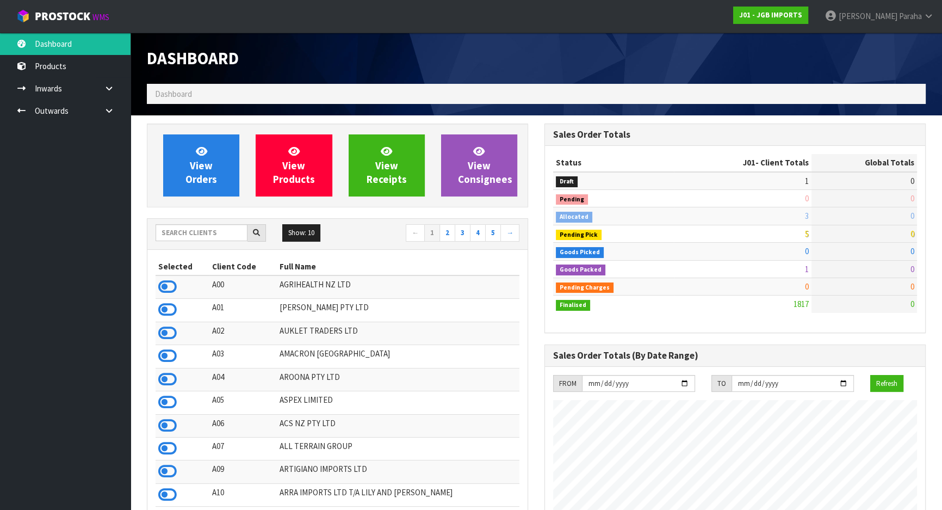
scroll to position [823, 397]
click at [212, 227] on input "text" at bounding box center [202, 232] width 92 height 17
click at [174, 233] on input "text" at bounding box center [202, 232] width 92 height 17
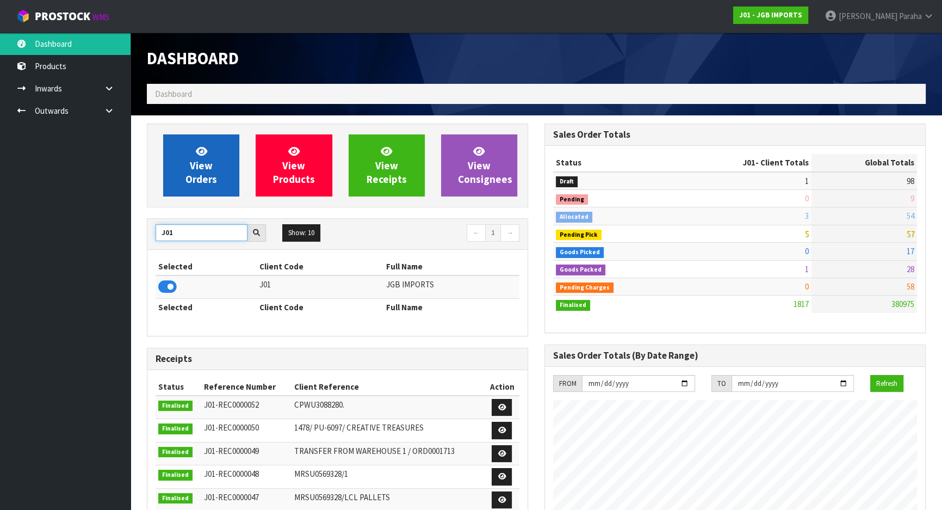
type input "J01"
click at [209, 178] on span "View Orders" at bounding box center [202, 165] width 32 height 41
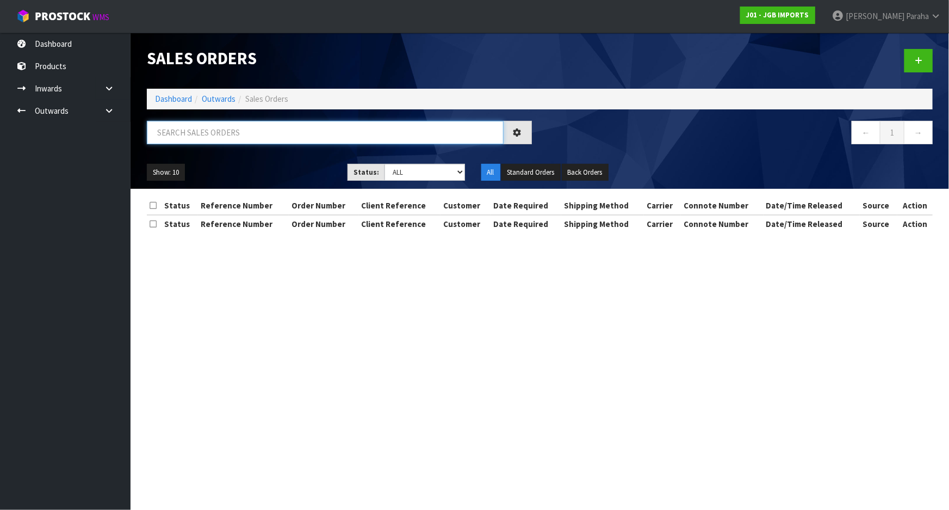
click at [199, 133] on input "text" at bounding box center [325, 132] width 357 height 23
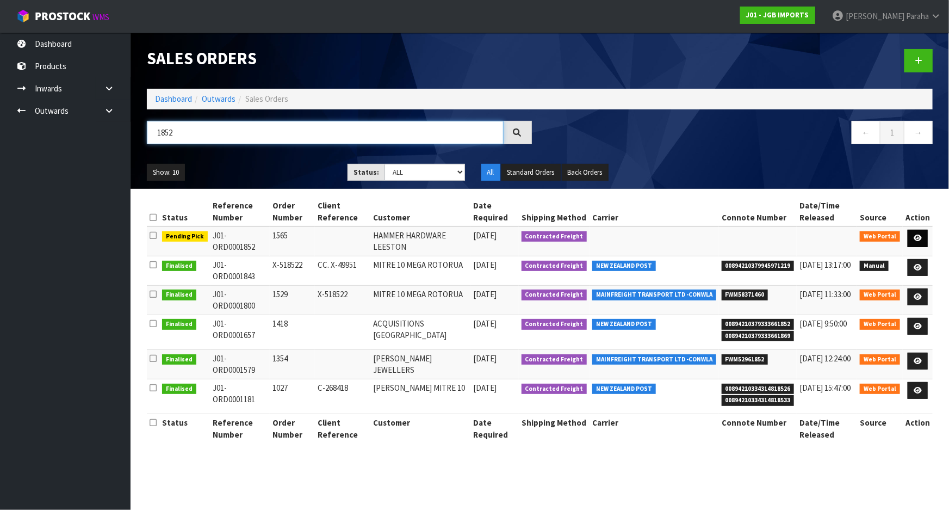
type input "1852"
click at [919, 240] on icon at bounding box center [918, 237] width 8 height 7
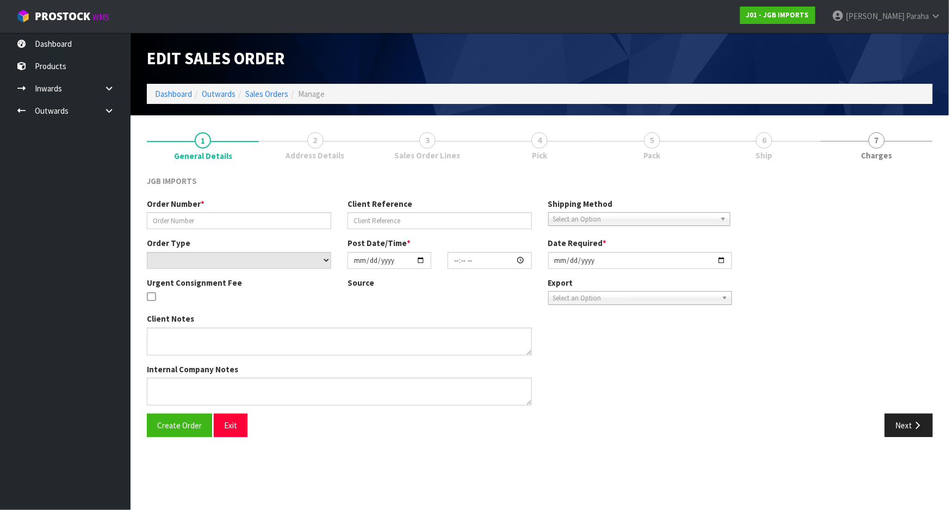
type input "1565"
select select "number:0"
type input "2025-09-09"
type input "15:32:00.000"
type input "2025-09-10"
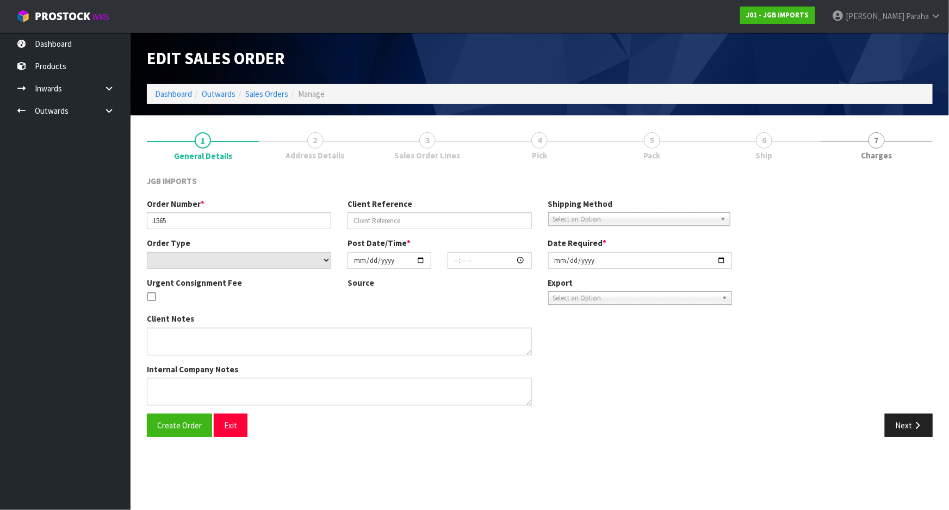
type textarea "NEW CUSTOMER FREIGHT FREE…100% DISCOUNT"
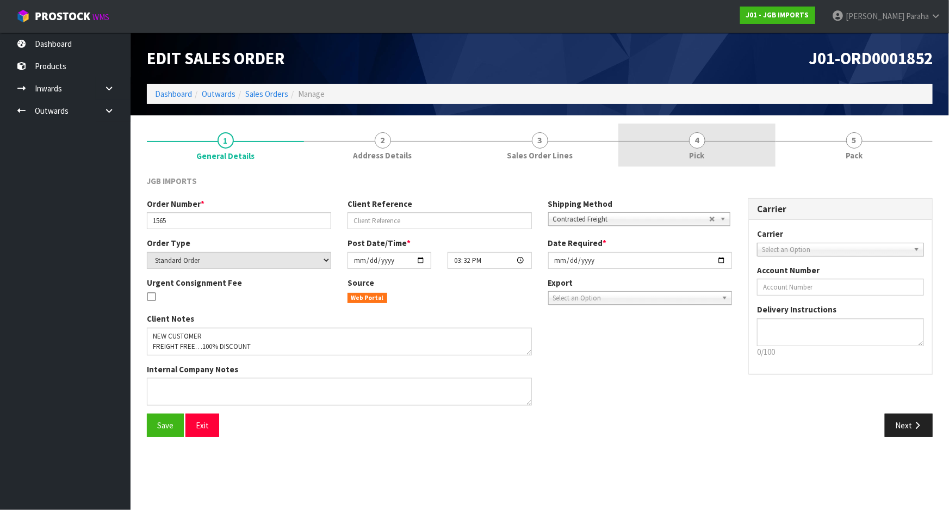
click at [702, 140] on span "4" at bounding box center [697, 140] width 16 height 16
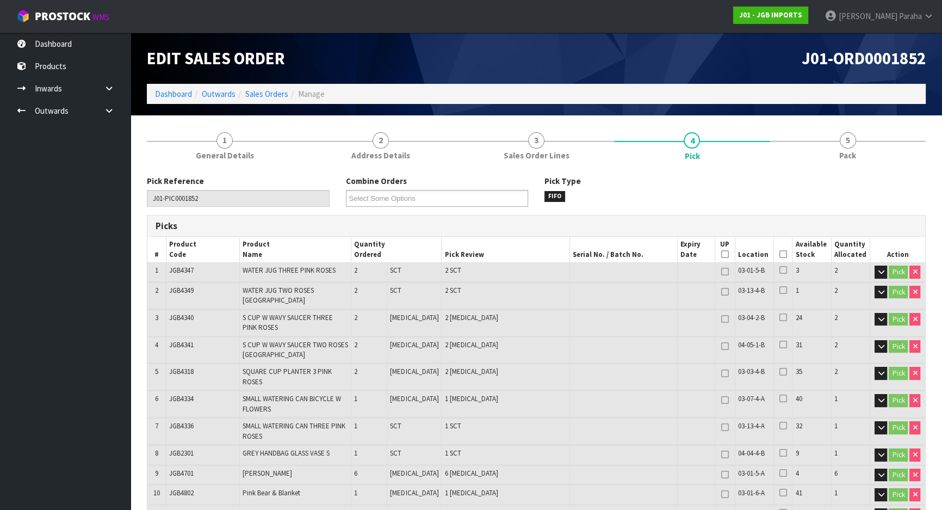
click at [780, 255] on icon at bounding box center [784, 254] width 8 height 1
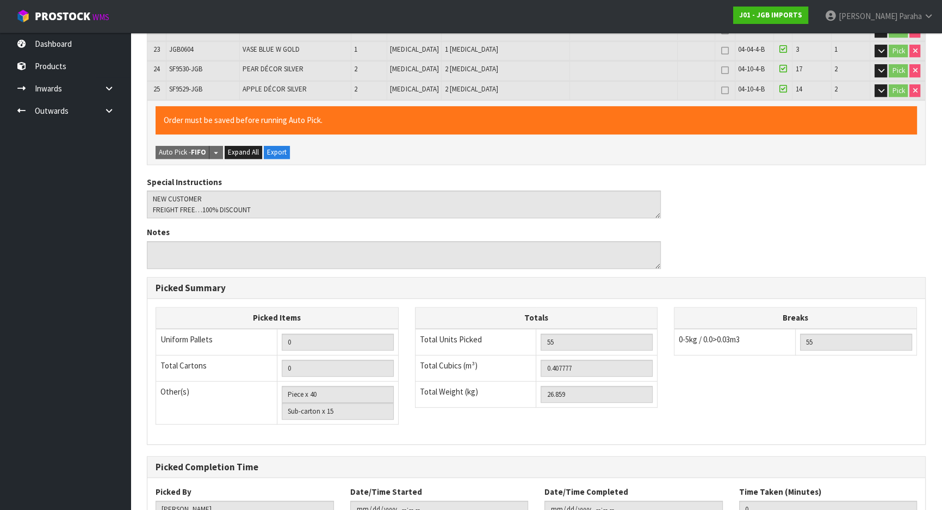
scroll to position [785, 0]
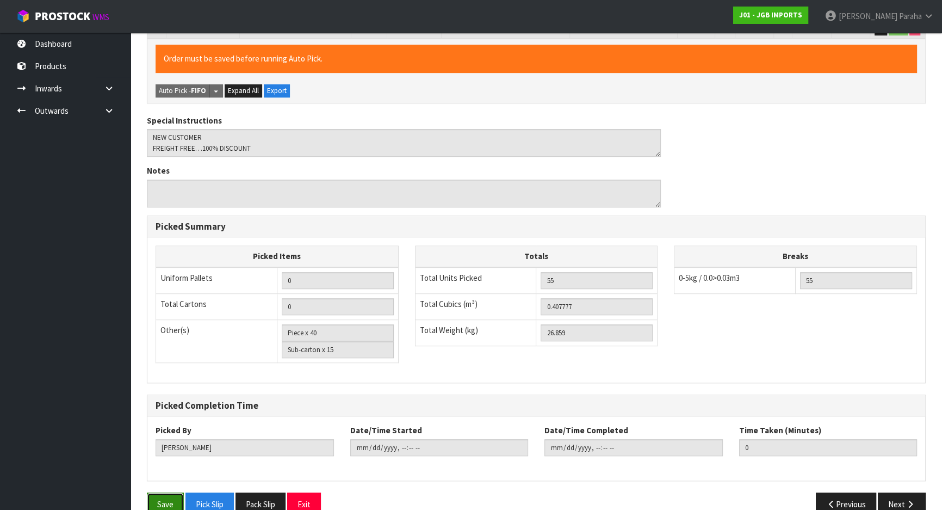
click at [171, 492] on button "Save" at bounding box center [165, 503] width 37 height 23
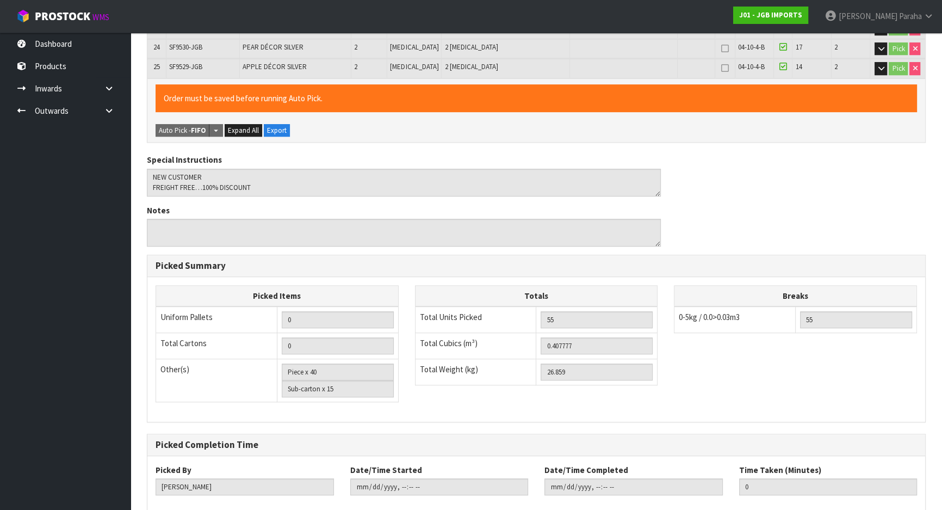
scroll to position [0, 0]
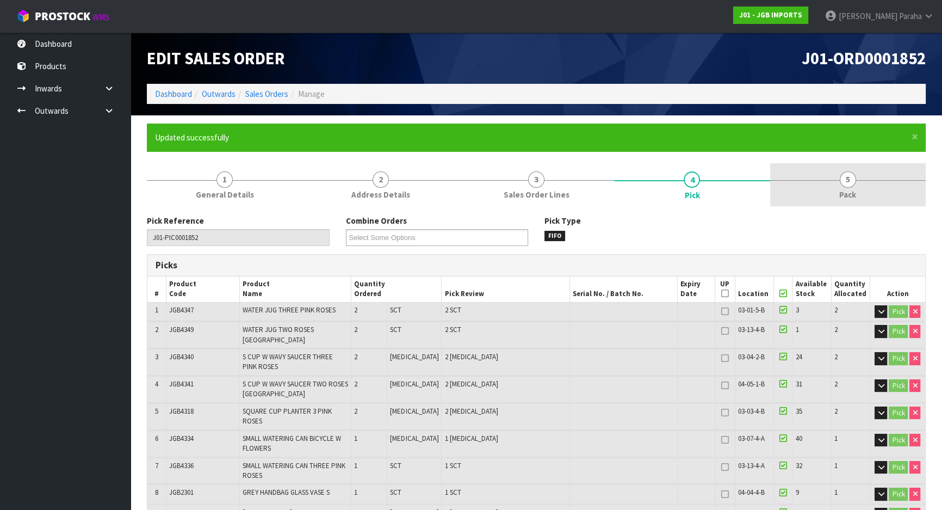
type input "Polly Paraha"
type input "2025-09-12T14:07:07"
click at [844, 183] on span "5" at bounding box center [848, 179] width 16 height 16
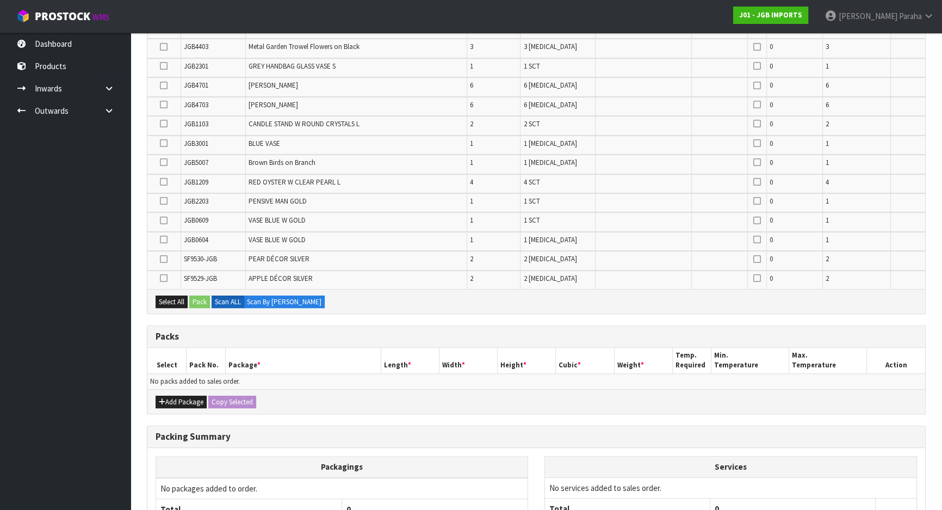
scroll to position [585, 0]
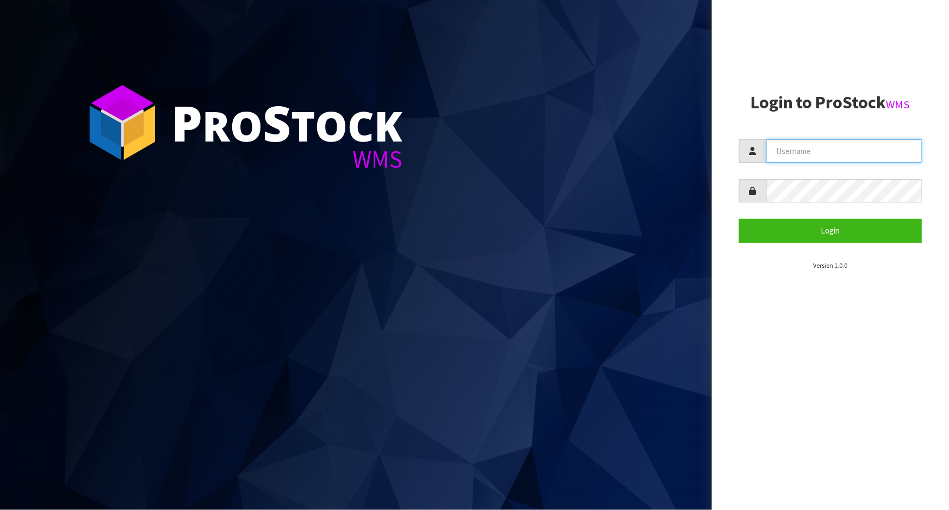
click at [793, 147] on input "text" at bounding box center [845, 150] width 156 height 23
type input "MICHAEL"
click at [739, 219] on button "Login" at bounding box center [830, 230] width 183 height 23
